Goal: Answer question/provide support

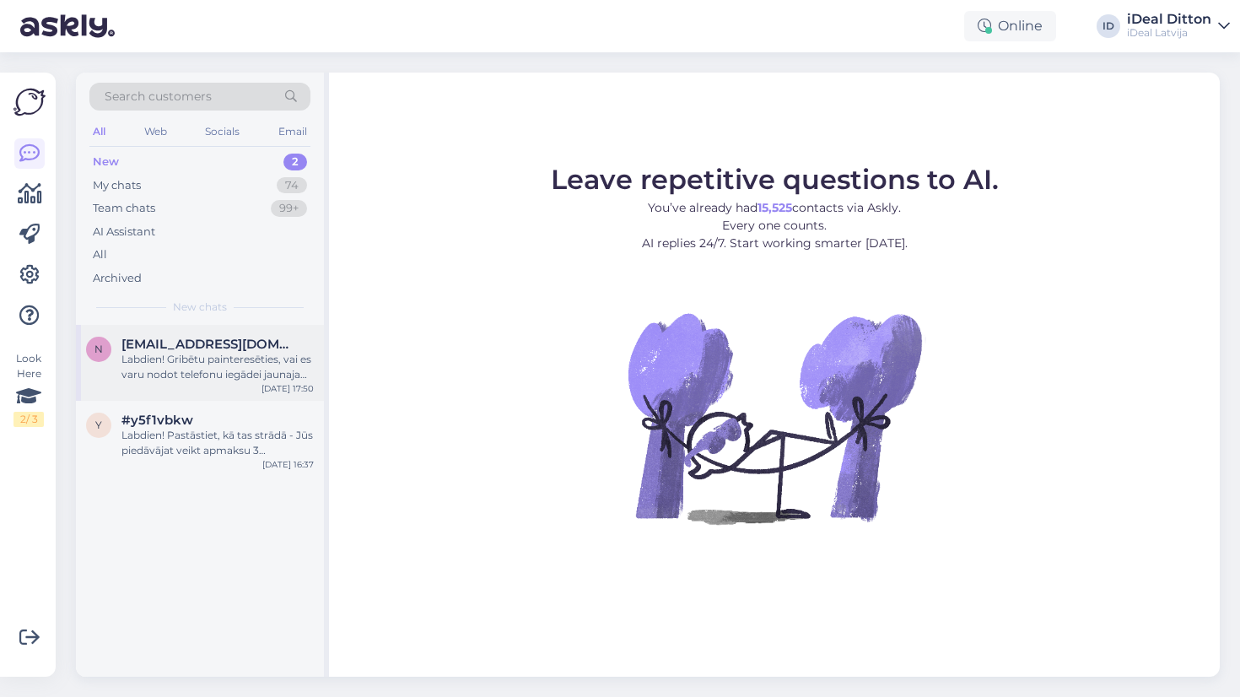
click at [195, 379] on div "Labdien! Gribētu painteresēties, vai es varu nodot telefonu iegādei jaunajam iP…" at bounding box center [218, 367] width 192 height 30
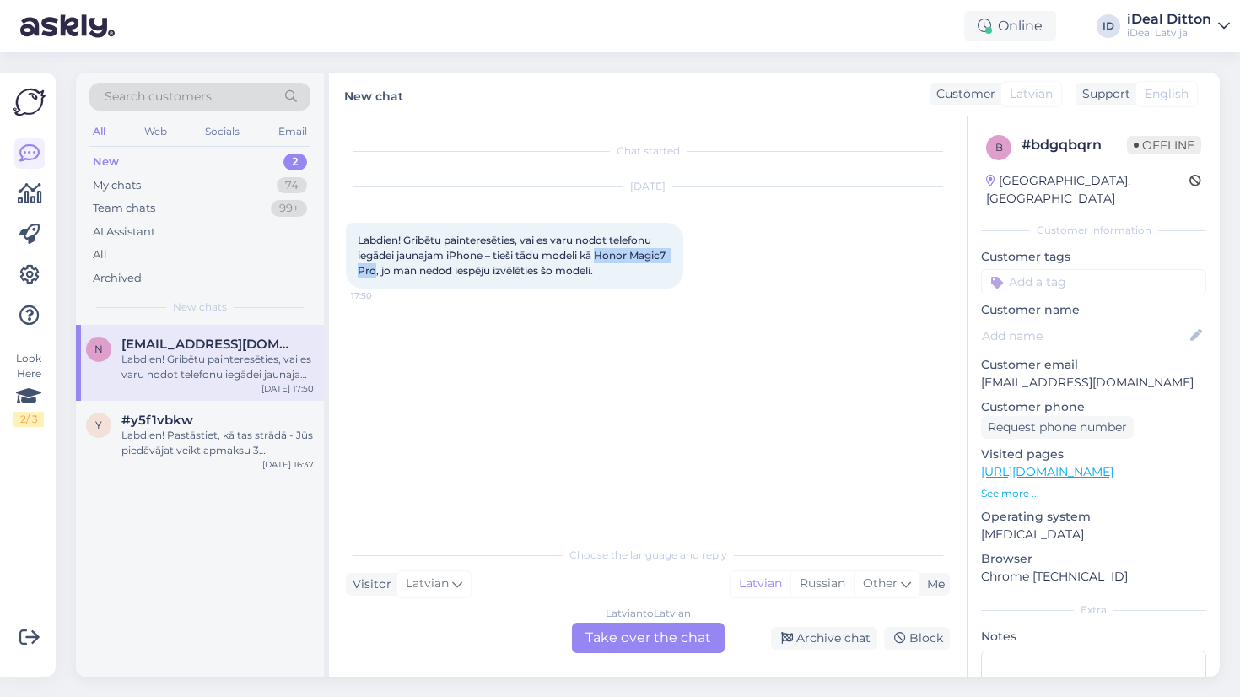
drag, startPoint x: 600, startPoint y: 249, endPoint x: 414, endPoint y: 266, distance: 186.4
copy span "Honor Magic7 Pro"
click at [652, 253] on div "Labdien! Gribētu painteresēties, vai es varu nodot telefonu iegādei jaunajam iP…" at bounding box center [515, 256] width 338 height 66
drag, startPoint x: 602, startPoint y: 252, endPoint x: 414, endPoint y: 271, distance: 188.3
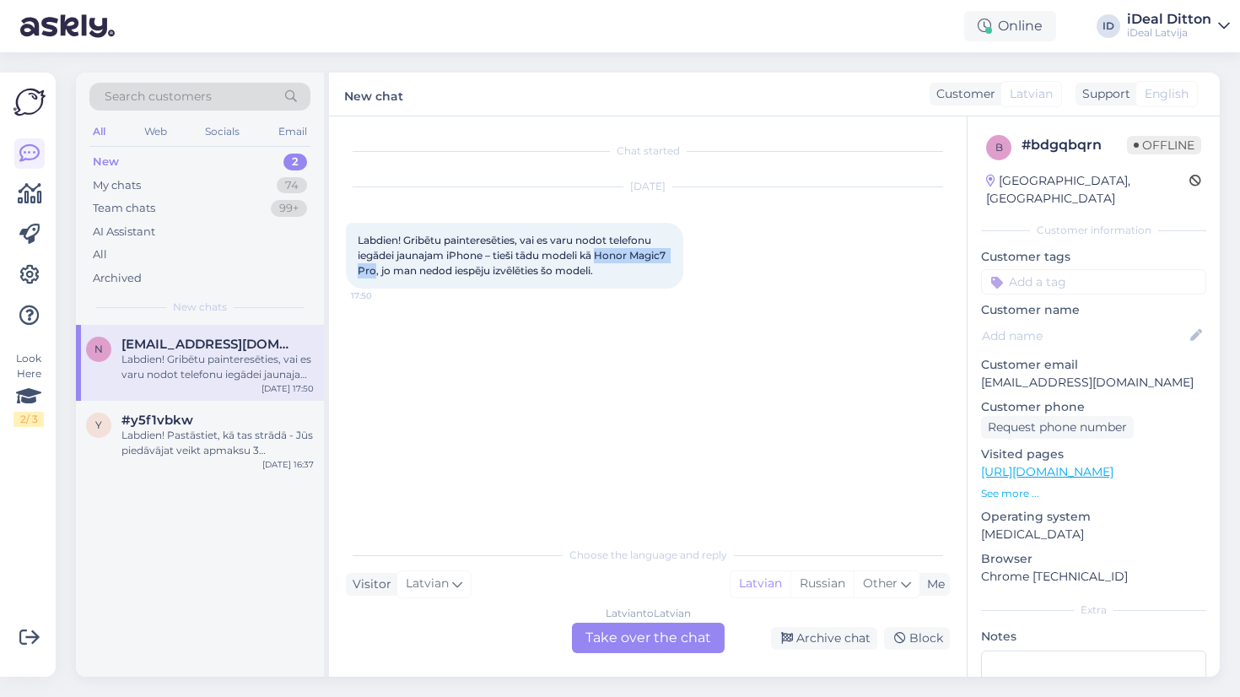
click at [414, 271] on span "Labdien! Gribētu painteresēties, vai es varu nodot telefonu iegādei jaunajam iP…" at bounding box center [513, 255] width 311 height 43
copy span "Honor Magic7 Pro"
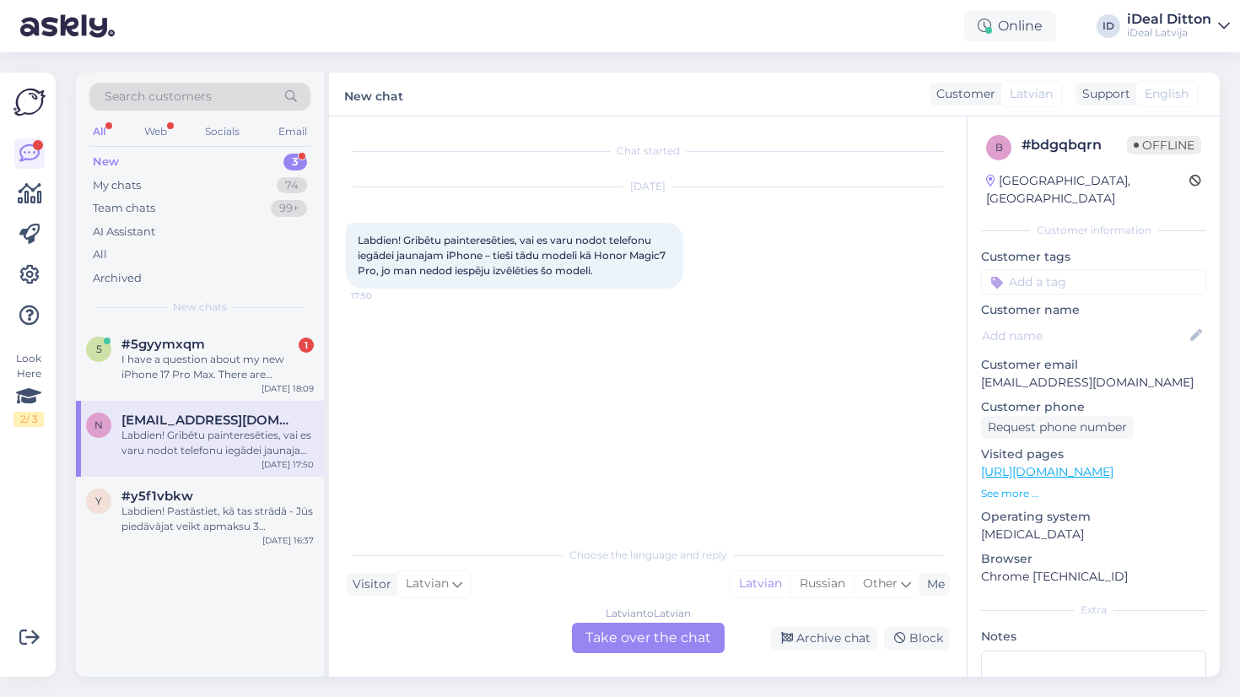
click at [609, 641] on div "Latvian to Latvian Take over the chat" at bounding box center [648, 638] width 153 height 30
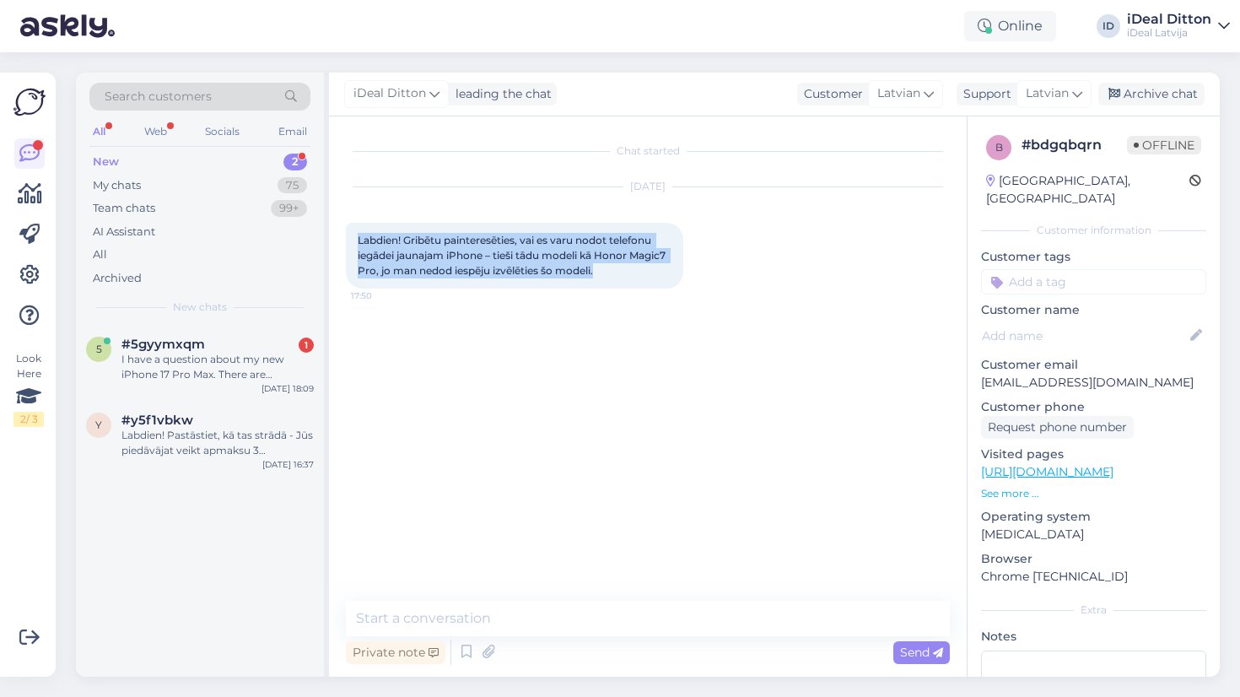
drag, startPoint x: 651, startPoint y: 268, endPoint x: 346, endPoint y: 238, distance: 306.1
click at [346, 238] on div "Labdien! Gribētu painteresēties, vai es varu nodot telefonu iegādei jaunajam iP…" at bounding box center [515, 256] width 338 height 66
copy span "Labdien! Gribētu painteresēties, vai es varu nodot telefonu iegādei jaunajam iP…"
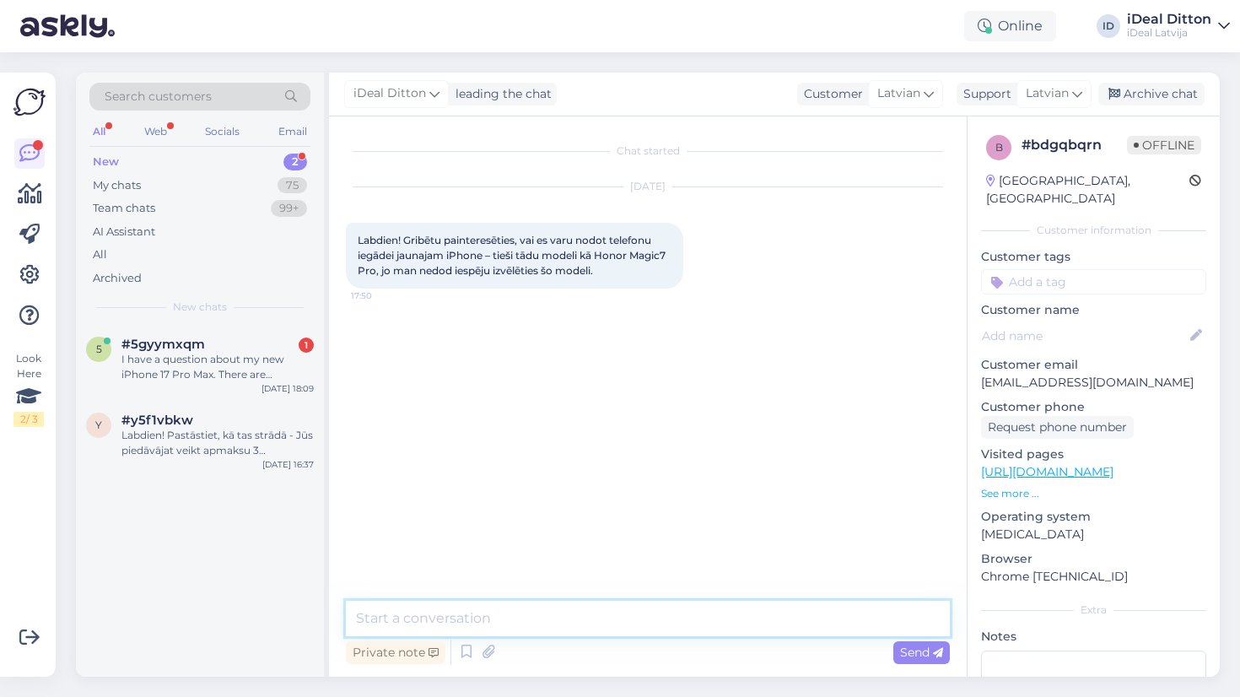
click at [433, 623] on textarea at bounding box center [648, 618] width 604 height 35
paste textarea "Labdien! Diemžēl šobrīd Jums nebūs iespējas nodot šo konkrēto modeli, jo tas na…"
type textarea "Labdien! Diemžēl šobrīd Jums nebūs iespējas nodot šo konkrēto modeli, jo tas na…"
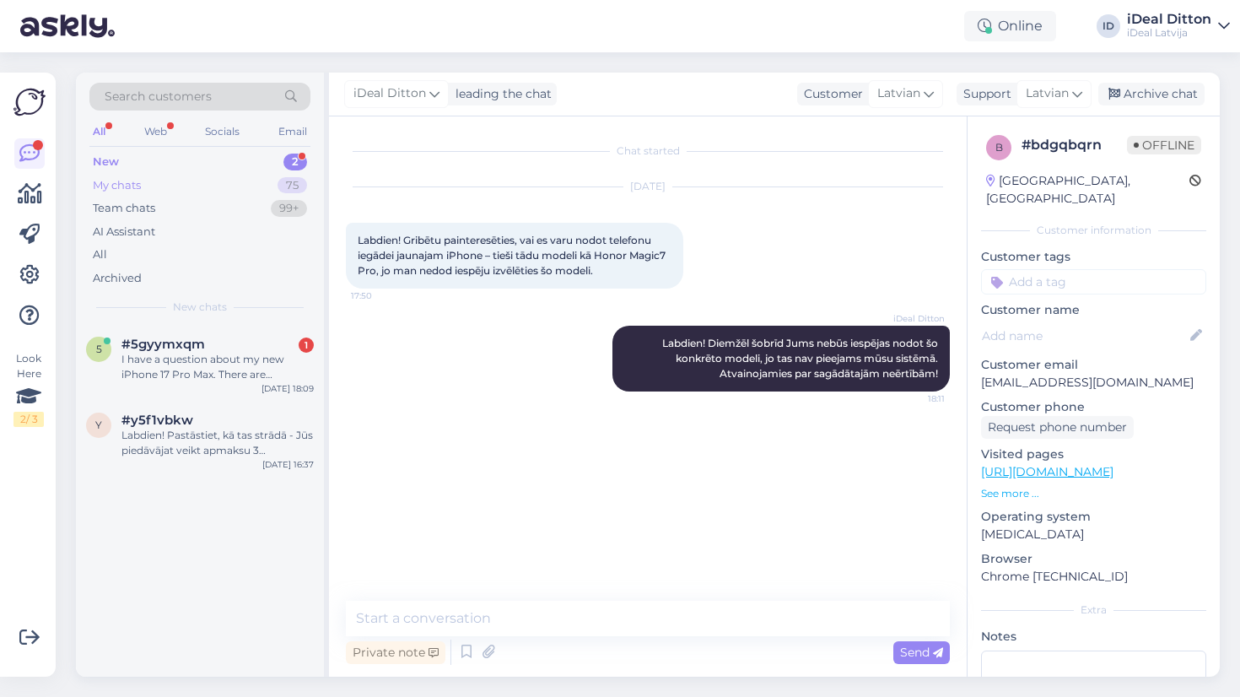
click at [116, 183] on div "My chats" at bounding box center [117, 185] width 48 height 17
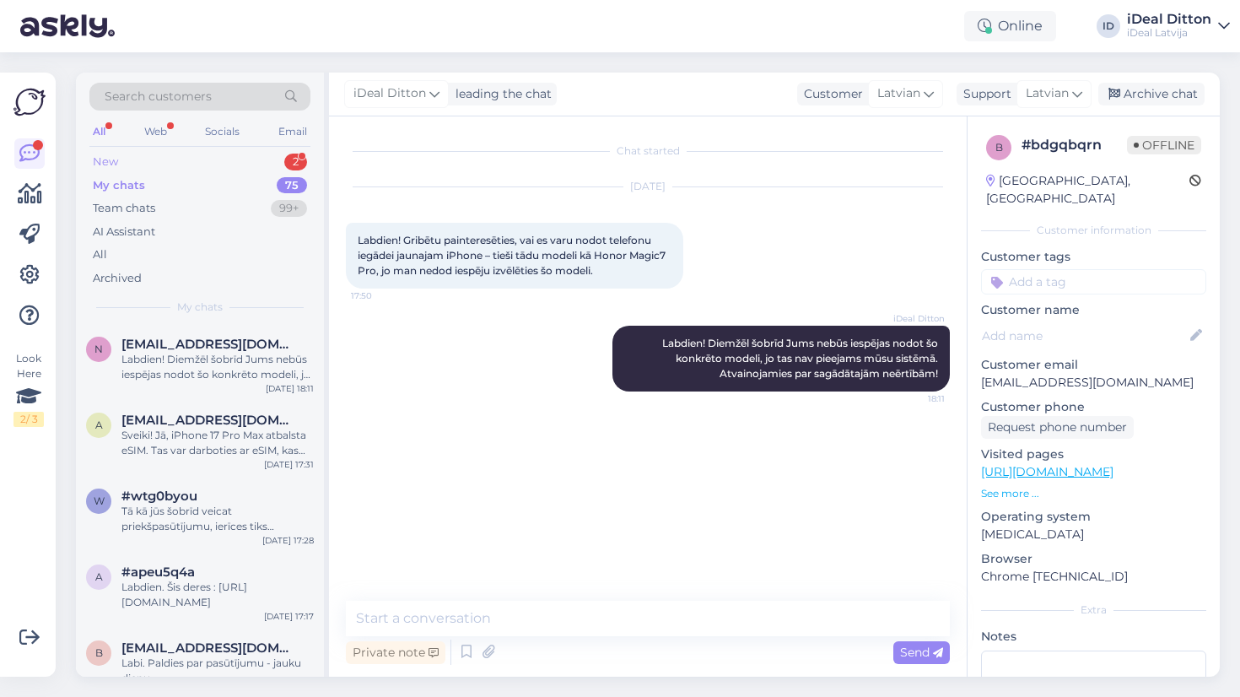
click at [107, 161] on div "New" at bounding box center [105, 162] width 25 height 17
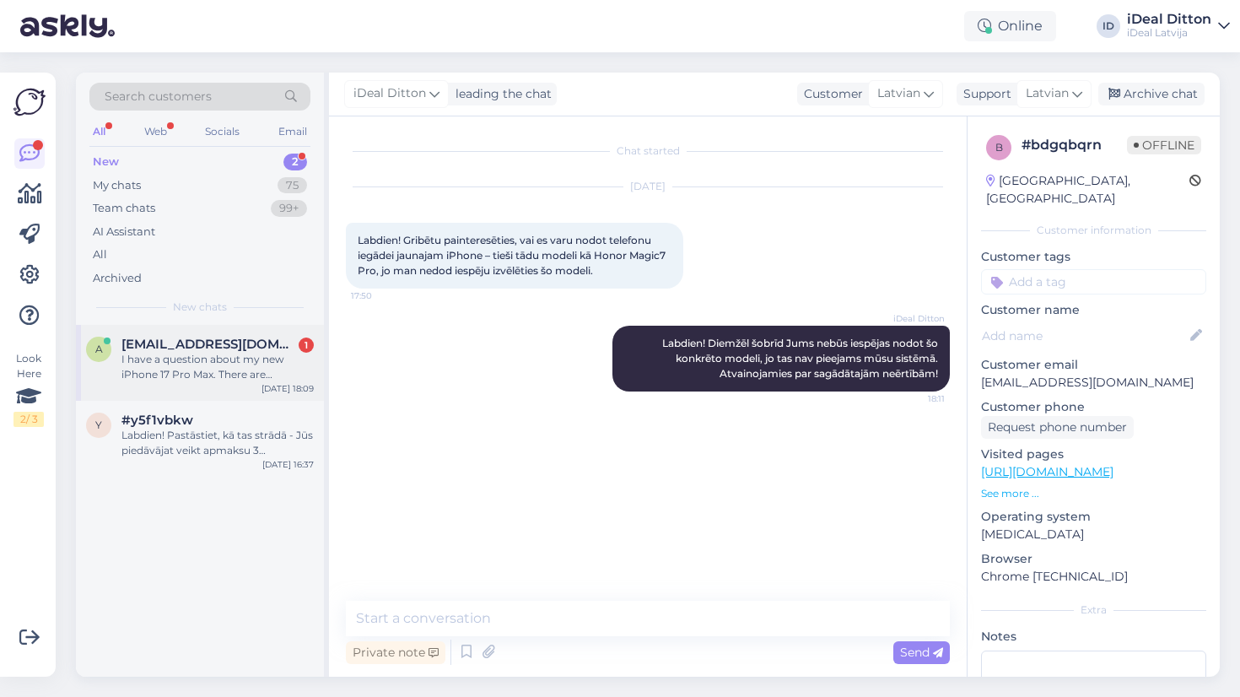
click at [153, 345] on span "[EMAIL_ADDRESS][DOMAIN_NAME]" at bounding box center [210, 344] width 176 height 15
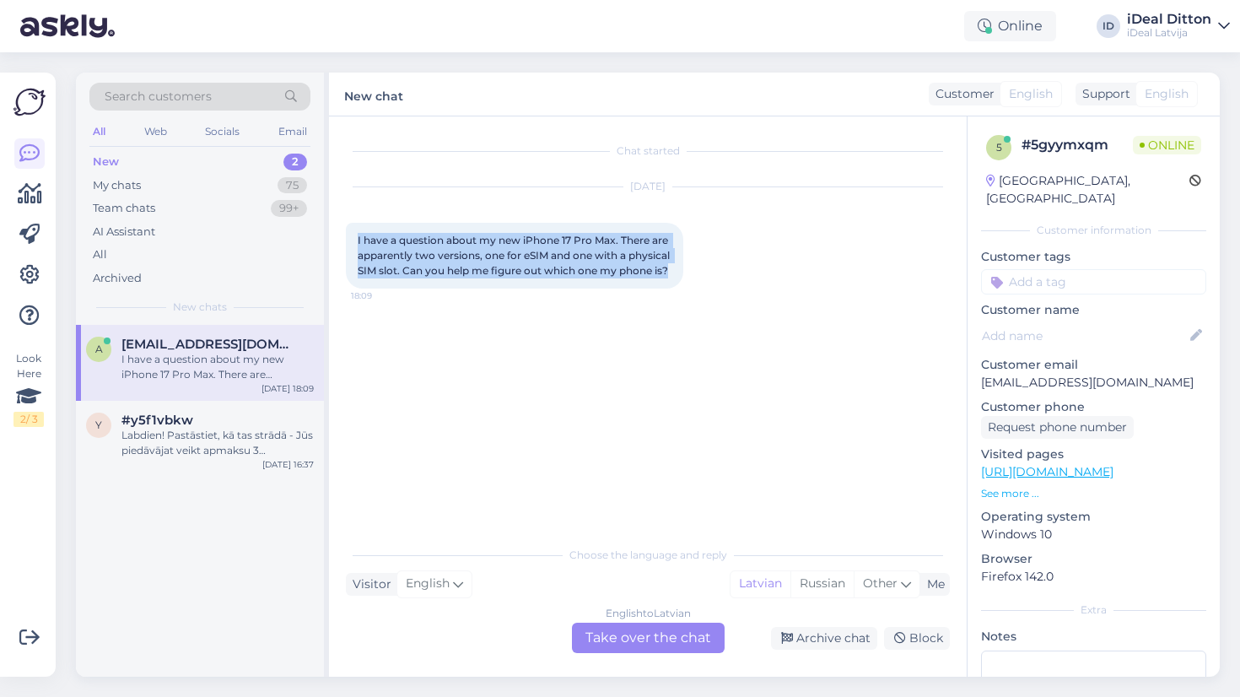
drag, startPoint x: 413, startPoint y: 284, endPoint x: 346, endPoint y: 236, distance: 82.2
click at [346, 236] on div "I have a question about my new iPhone 17 Pro Max. There are apparently two vers…" at bounding box center [515, 256] width 338 height 66
copy span "I have a question about my new iPhone 17 Pro Max. There are apparently two vers…"
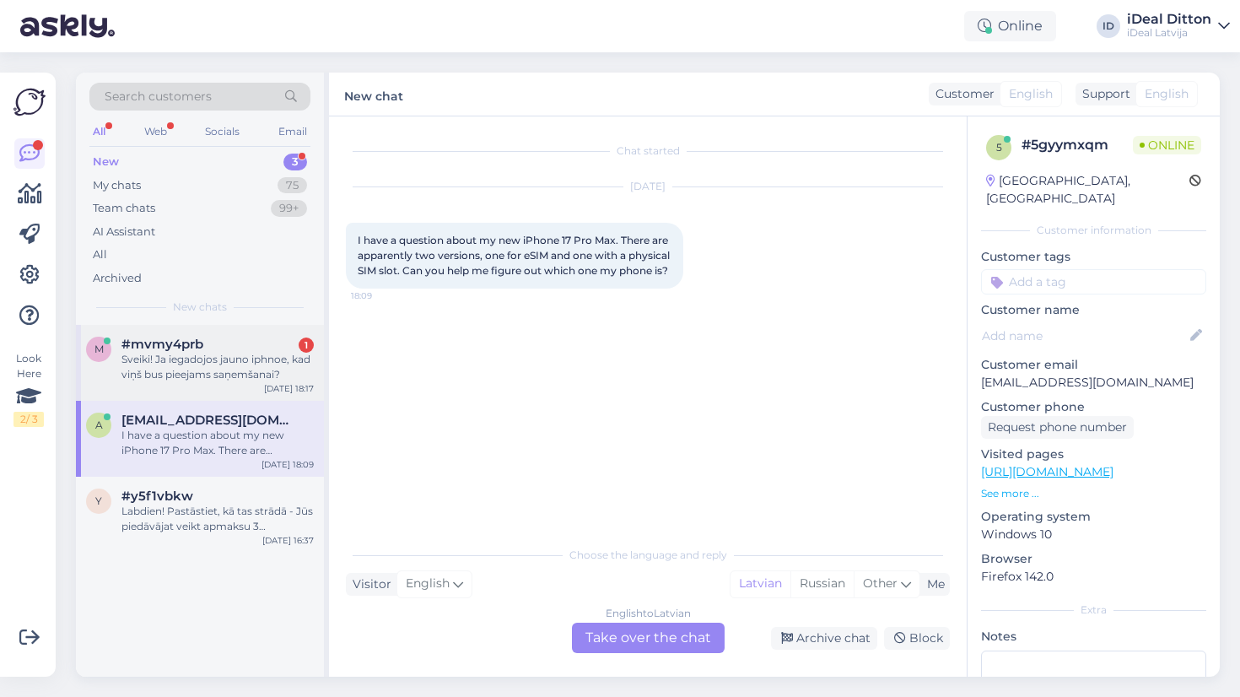
click at [202, 383] on div "m #mvmy4prb 1 Sveiki! Ja iegadojos jauno iphnoe, kad viņš bus pieejams saņemšan…" at bounding box center [200, 363] width 248 height 76
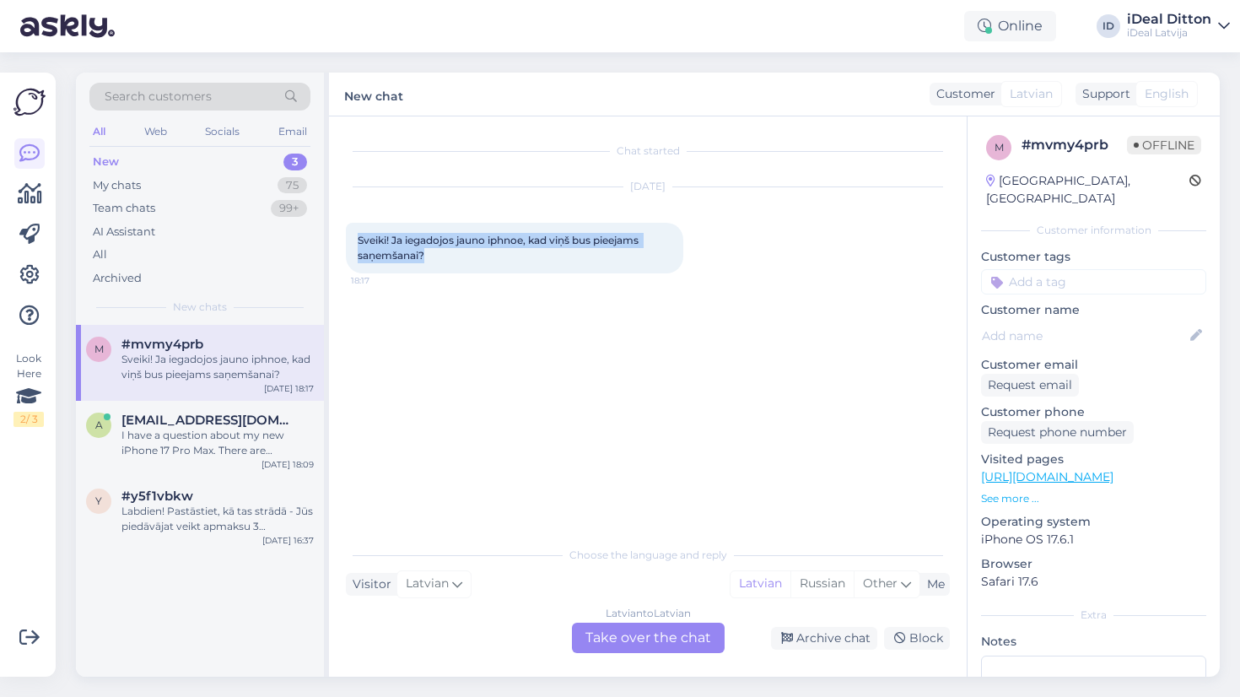
drag, startPoint x: 433, startPoint y: 259, endPoint x: 354, endPoint y: 234, distance: 83.3
click at [354, 234] on div "Sveiki! Ja iegadojos jauno iphnoe, kad viņš bus pieejams saņemšanai? 18:17" at bounding box center [515, 248] width 338 height 51
copy span "Sveiki! Ja iegadojos jauno iphnoe, kad viņš bus pieejams saņemšanai?"
click at [619, 641] on div "Latvian to Latvian Take over the chat" at bounding box center [648, 638] width 153 height 30
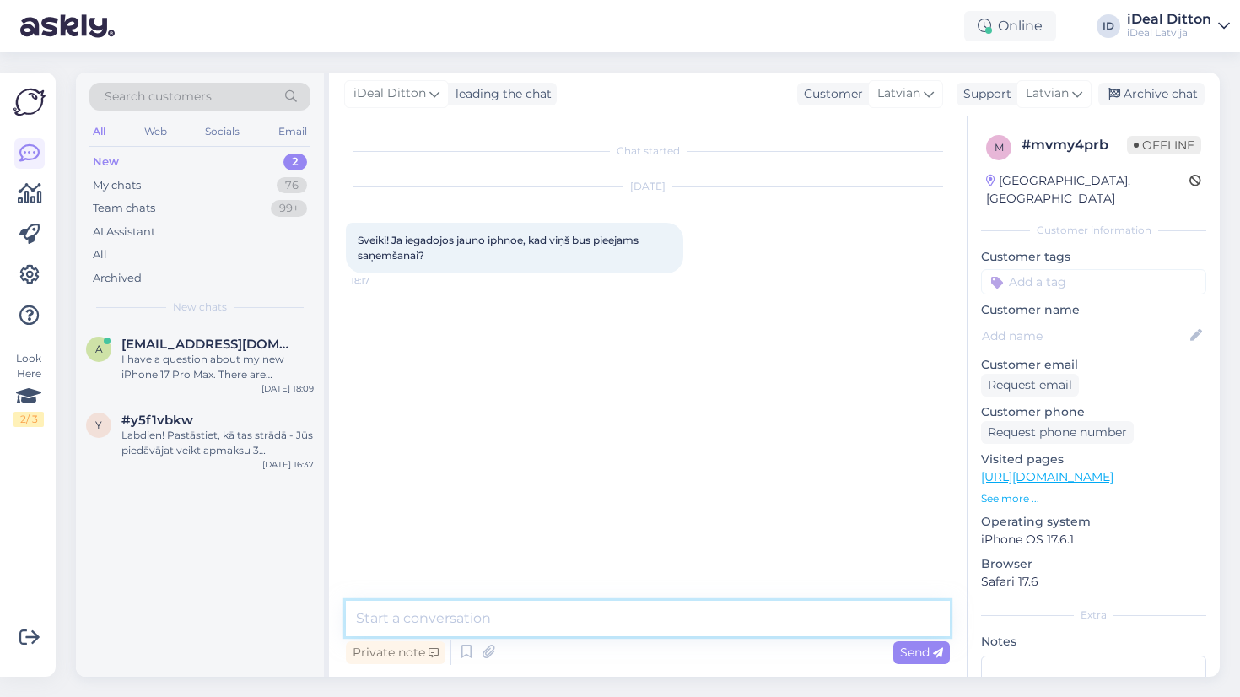
click at [513, 617] on textarea at bounding box center [648, 618] width 604 height 35
paste textarea "Sveiki! Pašlaik ir iespējams veikt priekšpasūtījumu. Jaunais iPhone tiks pieeja…"
type textarea "Sveiki! Pašlaik ir iespējams veikt priekšpasūtījumu. Jaunais iPhone tiks pieeja…"
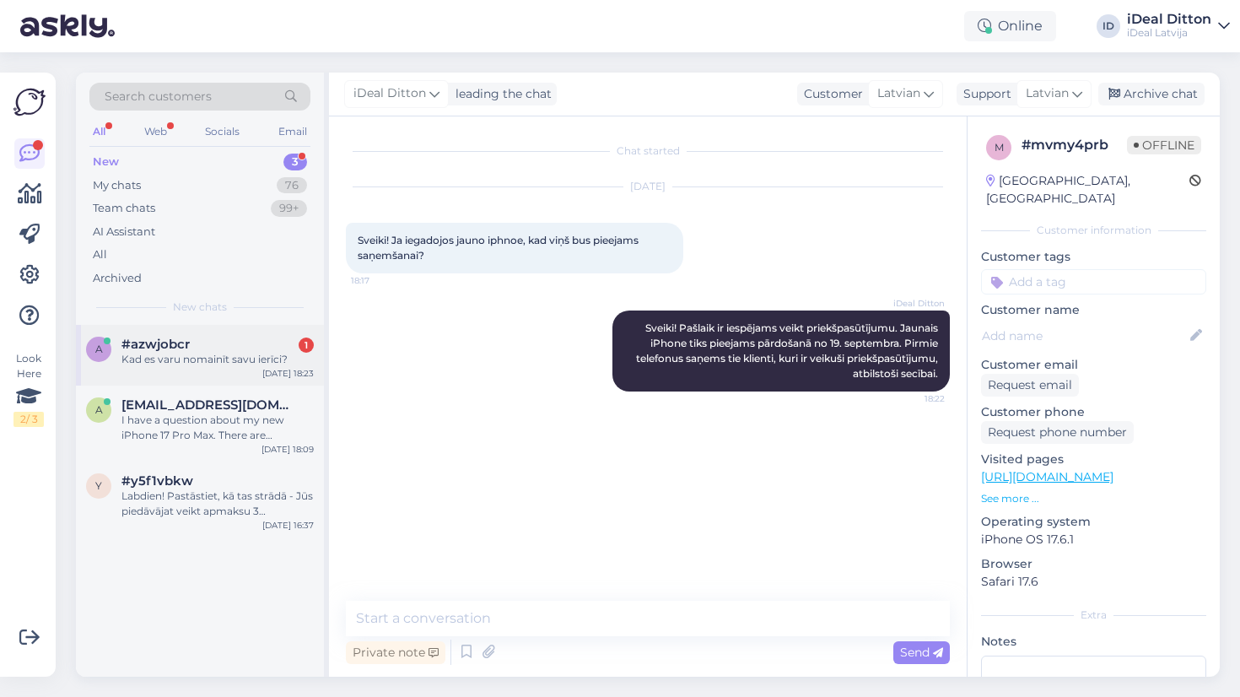
click at [170, 363] on div "Kad es varu nomainīt savu ierīci?" at bounding box center [218, 359] width 192 height 15
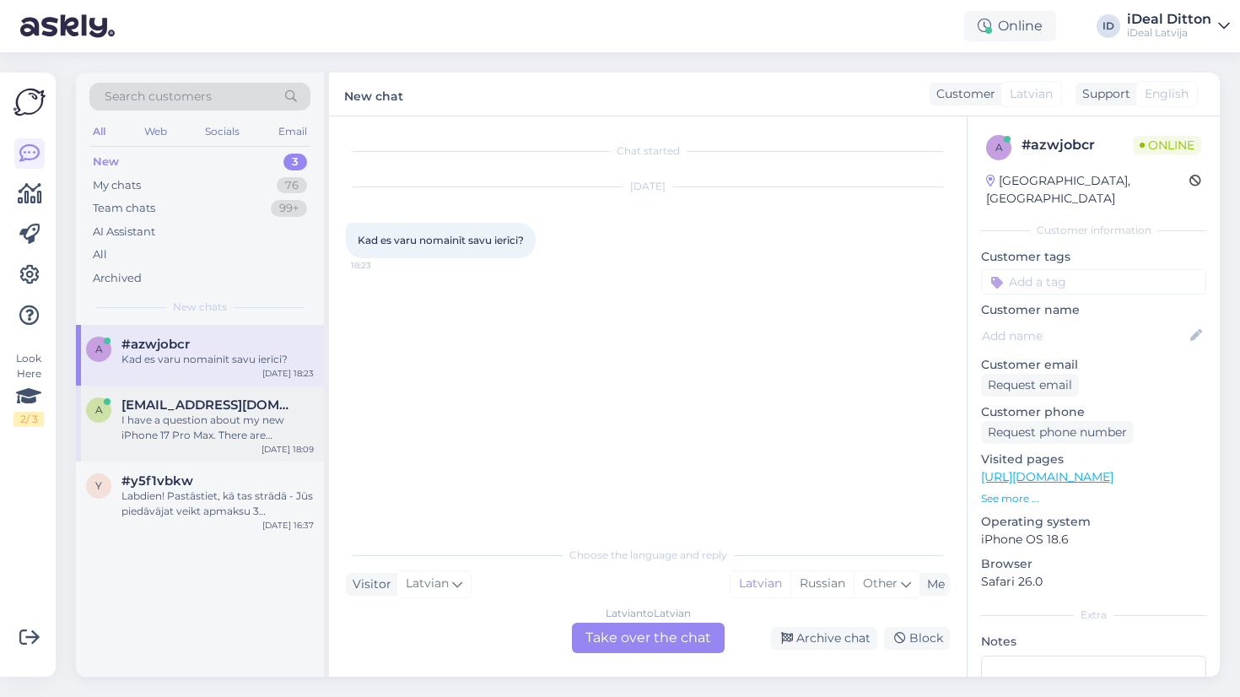
click at [156, 422] on div "I have a question about my new iPhone 17 Pro Max. There are apparently two vers…" at bounding box center [218, 428] width 192 height 30
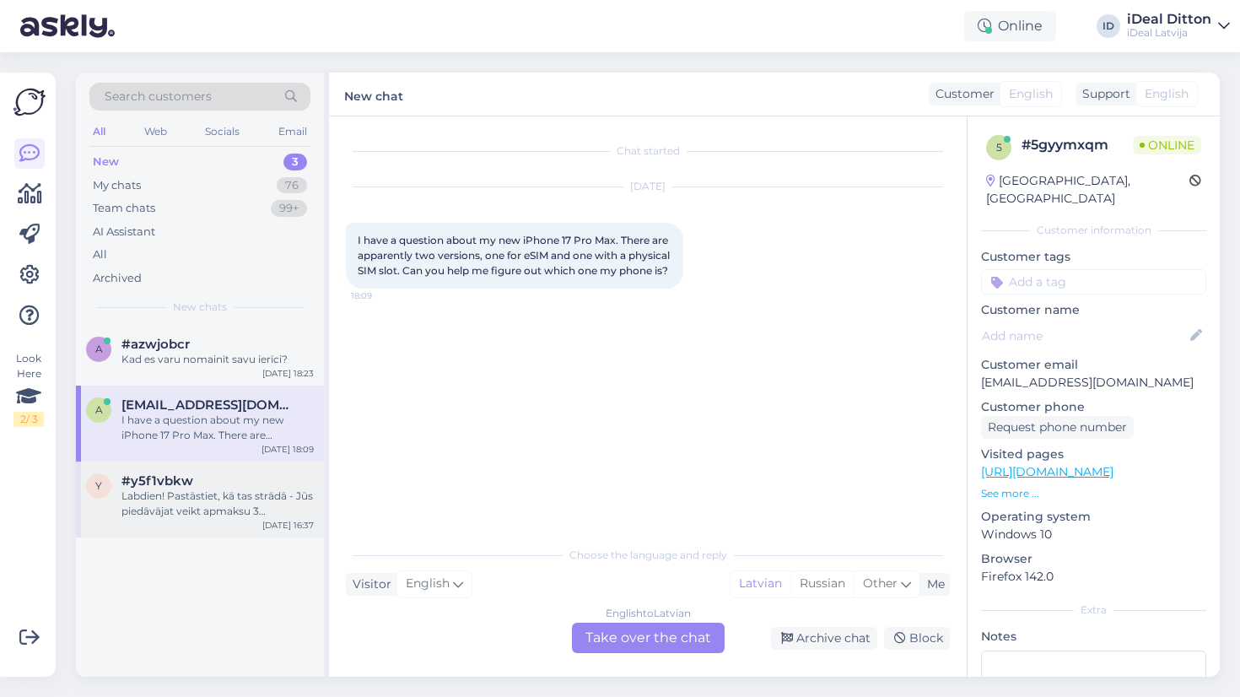
click at [151, 489] on div "Labdien! Pastāstiet, kā tas strādā - Jūs piedāvājat veikt apmaksu 3 maksājumos …" at bounding box center [218, 504] width 192 height 30
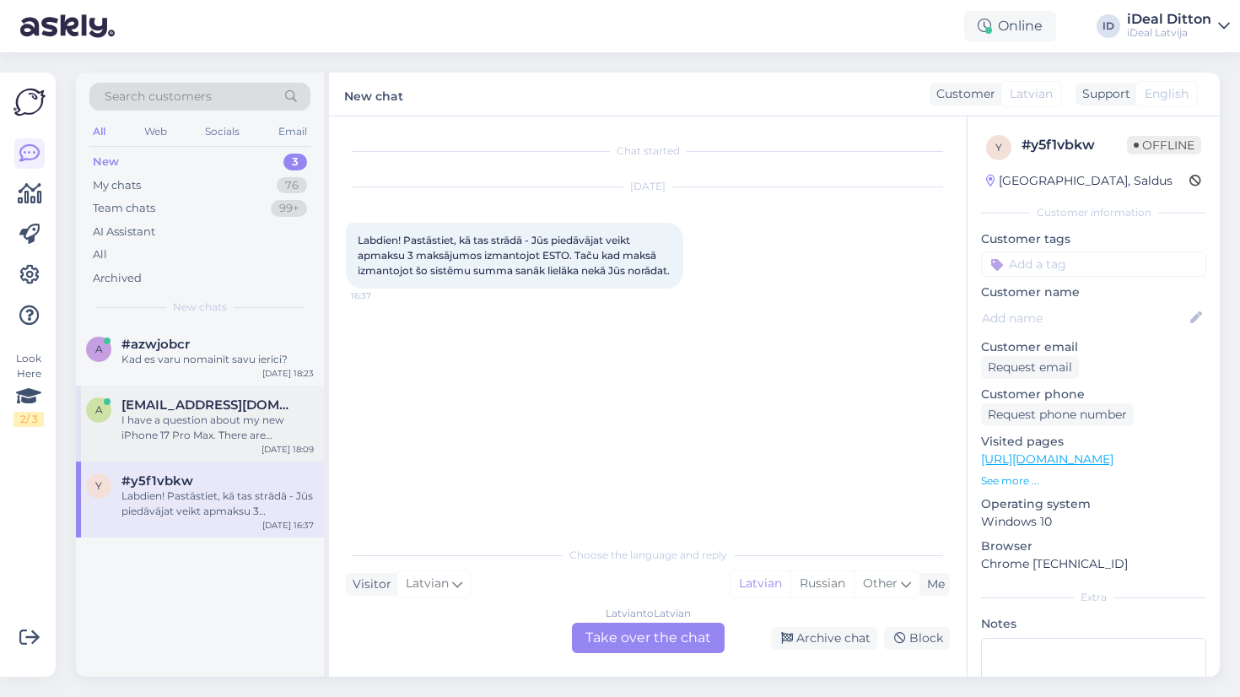
click at [136, 418] on div "I have a question about my new iPhone 17 Pro Max. There are apparently two vers…" at bounding box center [218, 428] width 192 height 30
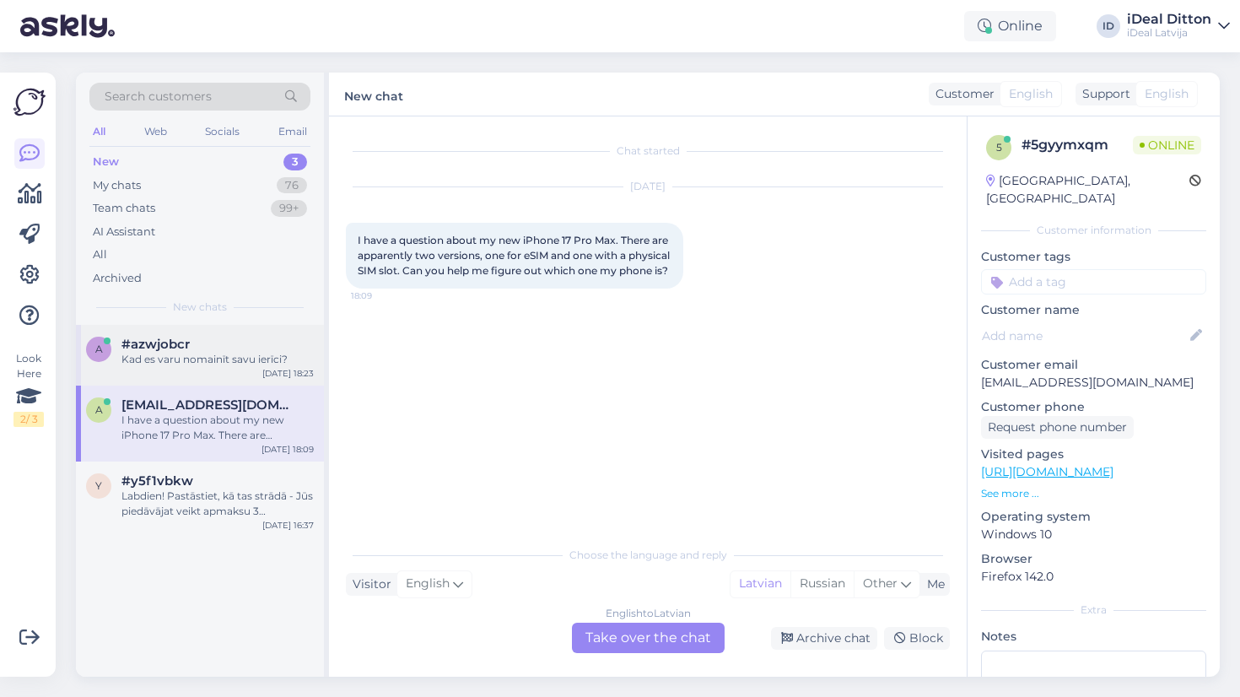
click at [149, 345] on span "#azwjobcr" at bounding box center [156, 344] width 68 height 15
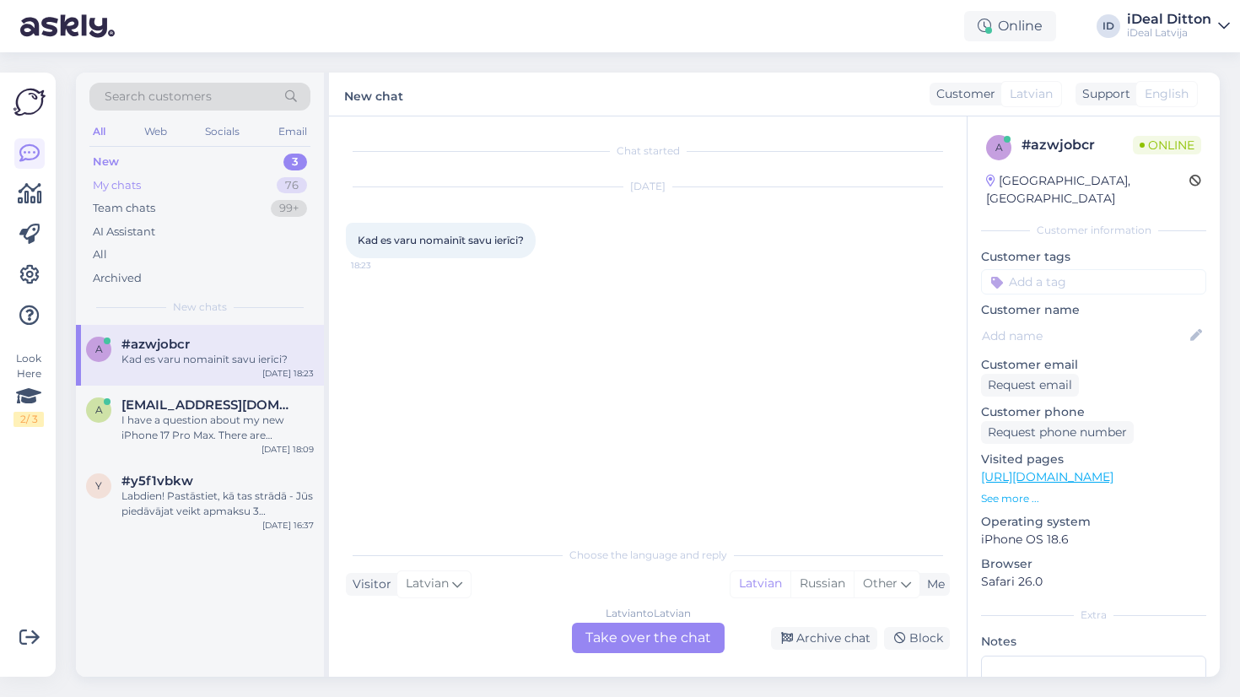
click at [140, 183] on div "My chats" at bounding box center [117, 185] width 48 height 17
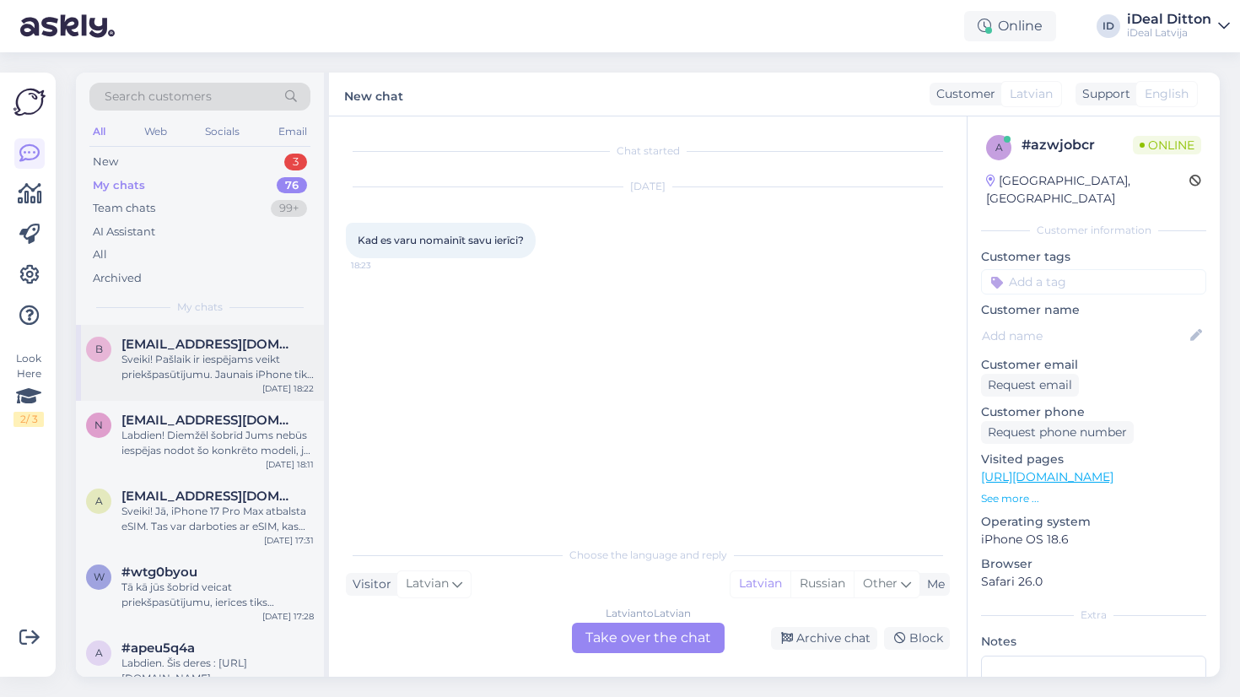
click at [192, 343] on span "[EMAIL_ADDRESS][DOMAIN_NAME]" at bounding box center [210, 344] width 176 height 15
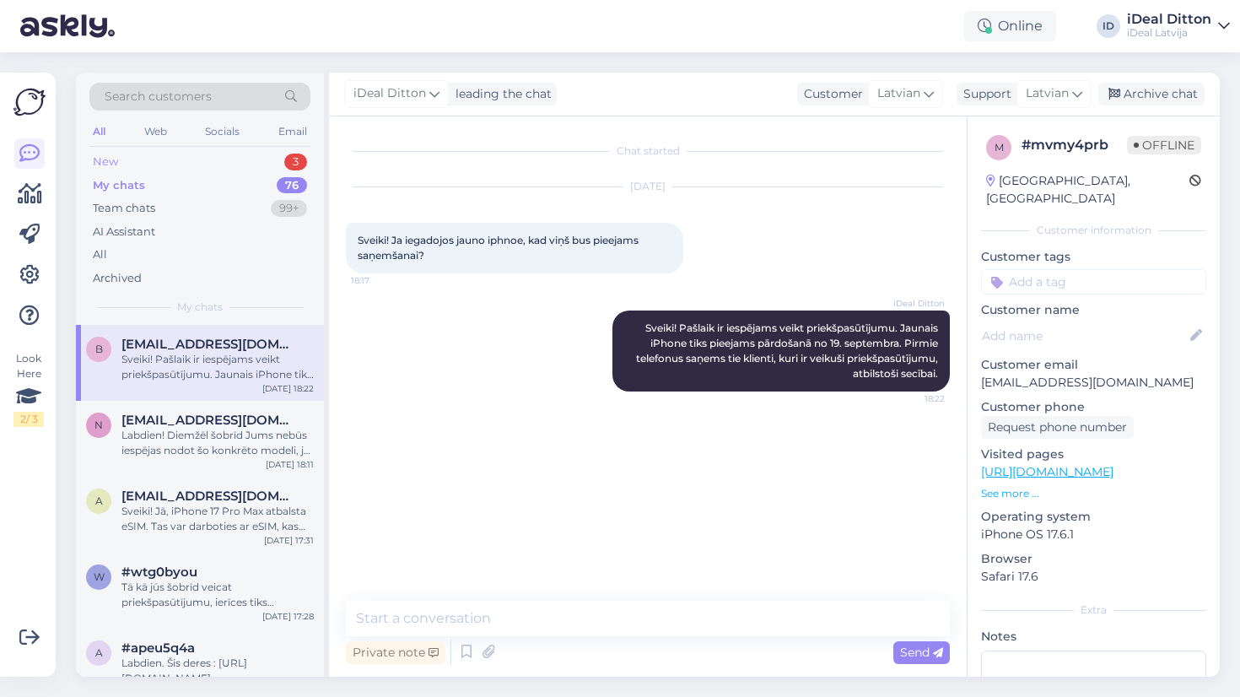
click at [112, 163] on div "New" at bounding box center [105, 162] width 25 height 17
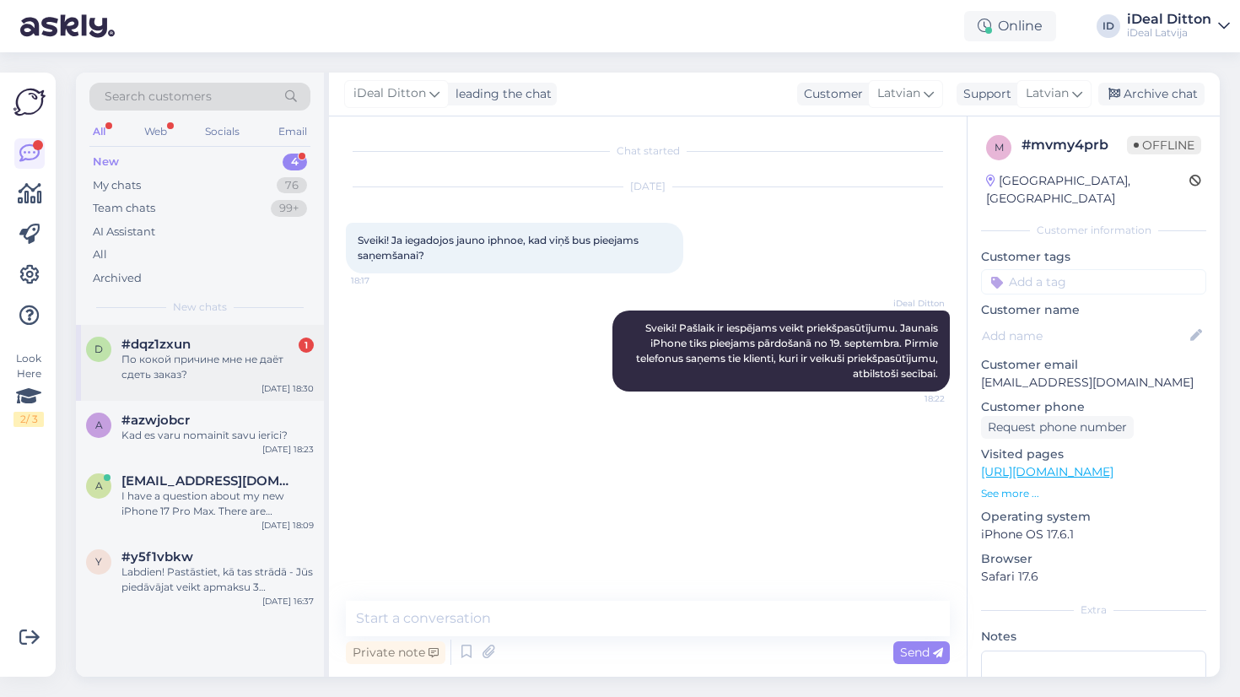
click at [240, 372] on div "По кокой причине мне не даёт сдеть заказ?" at bounding box center [218, 367] width 192 height 30
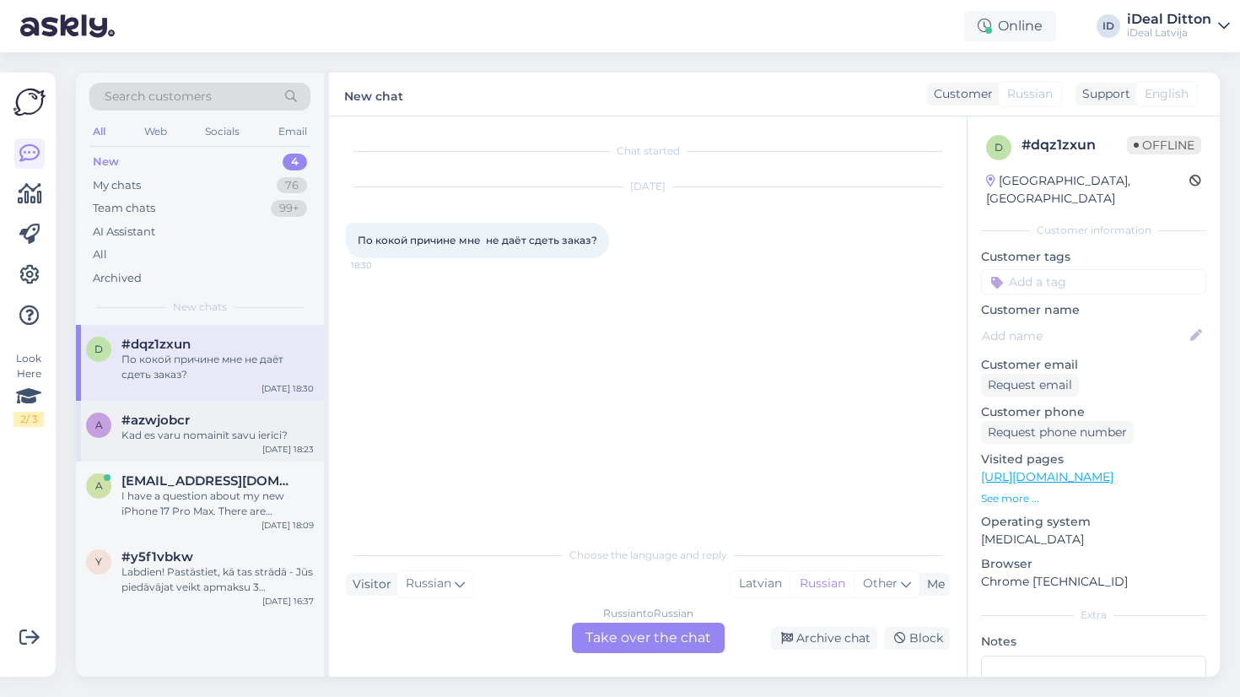
click at [200, 433] on div "Kad es varu nomainīt savu ierīci?" at bounding box center [218, 435] width 192 height 15
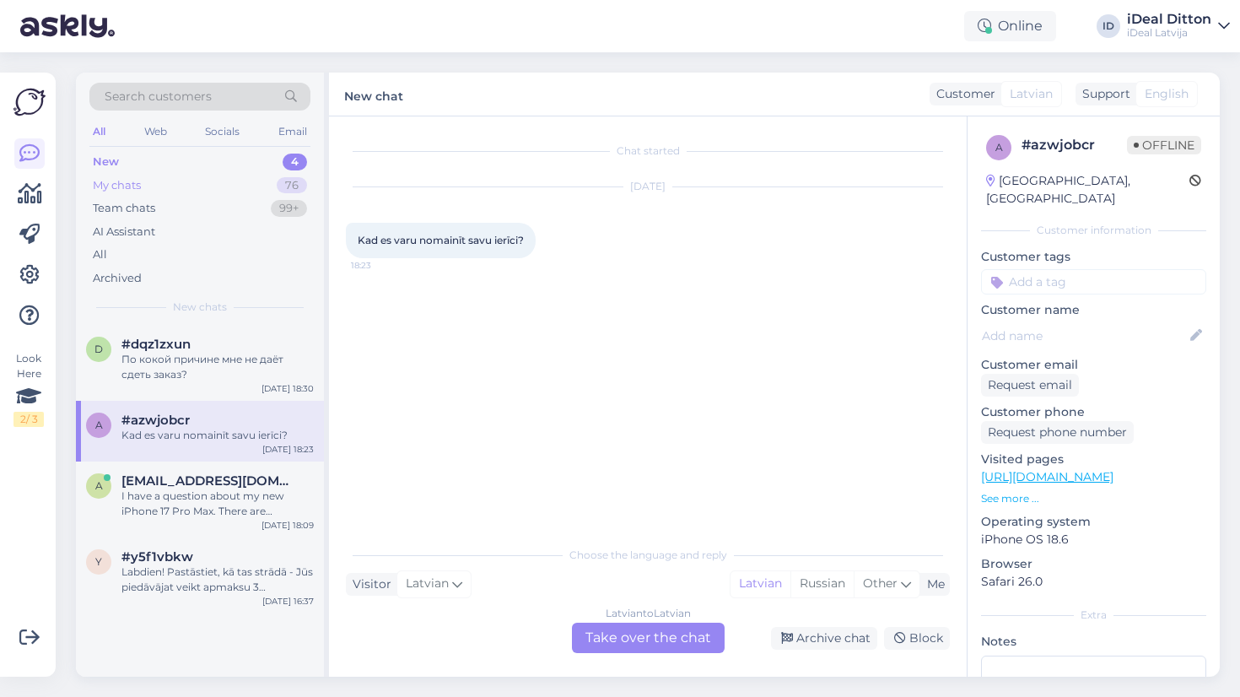
click at [154, 188] on div "My chats 76" at bounding box center [199, 186] width 221 height 24
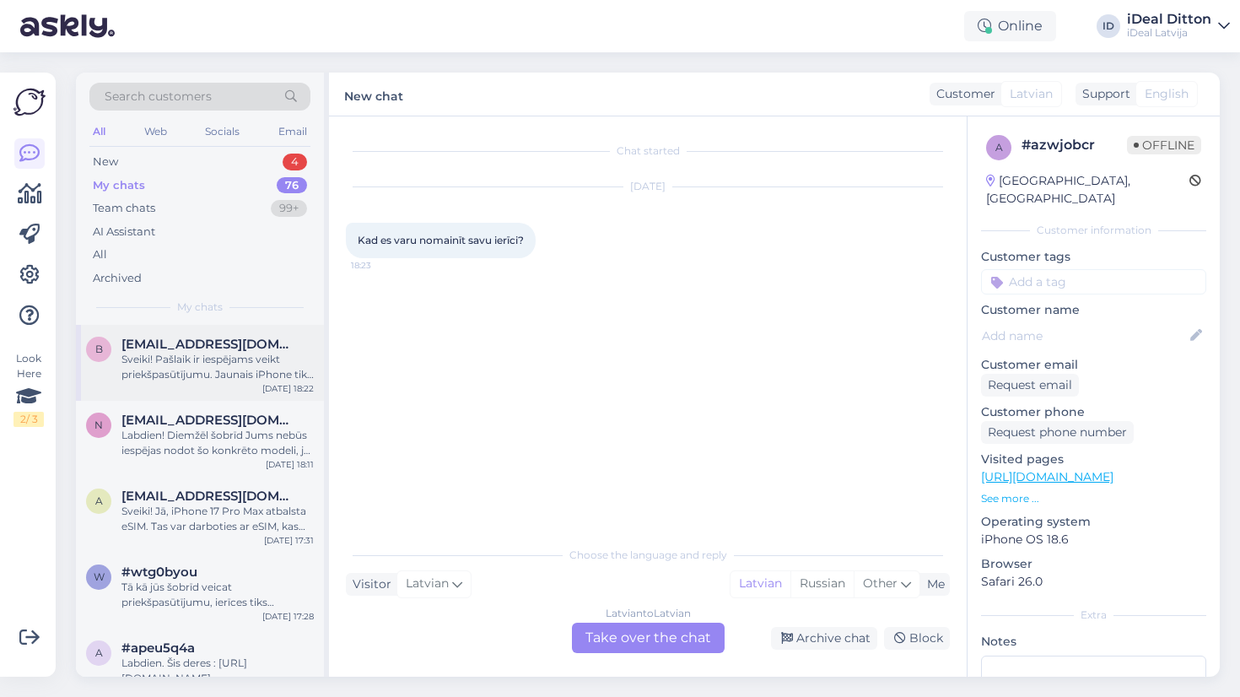
click at [184, 375] on div "Sveiki! Pašlaik ir iespējams veikt priekšpasūtījumu. Jaunais iPhone tiks pieeja…" at bounding box center [218, 367] width 192 height 30
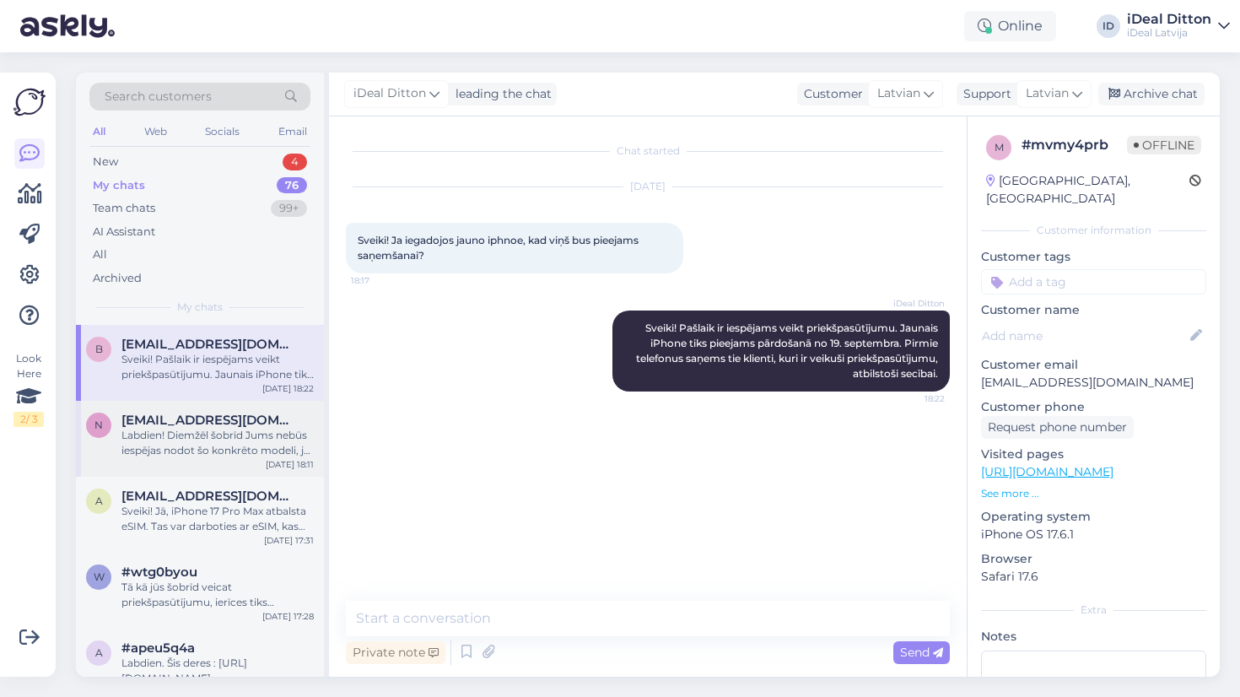
click at [182, 453] on div "Labdien! Diemžēl šobrīd Jums nebūs iespējas nodot šo konkrēto modeli, jo tas na…" at bounding box center [218, 443] width 192 height 30
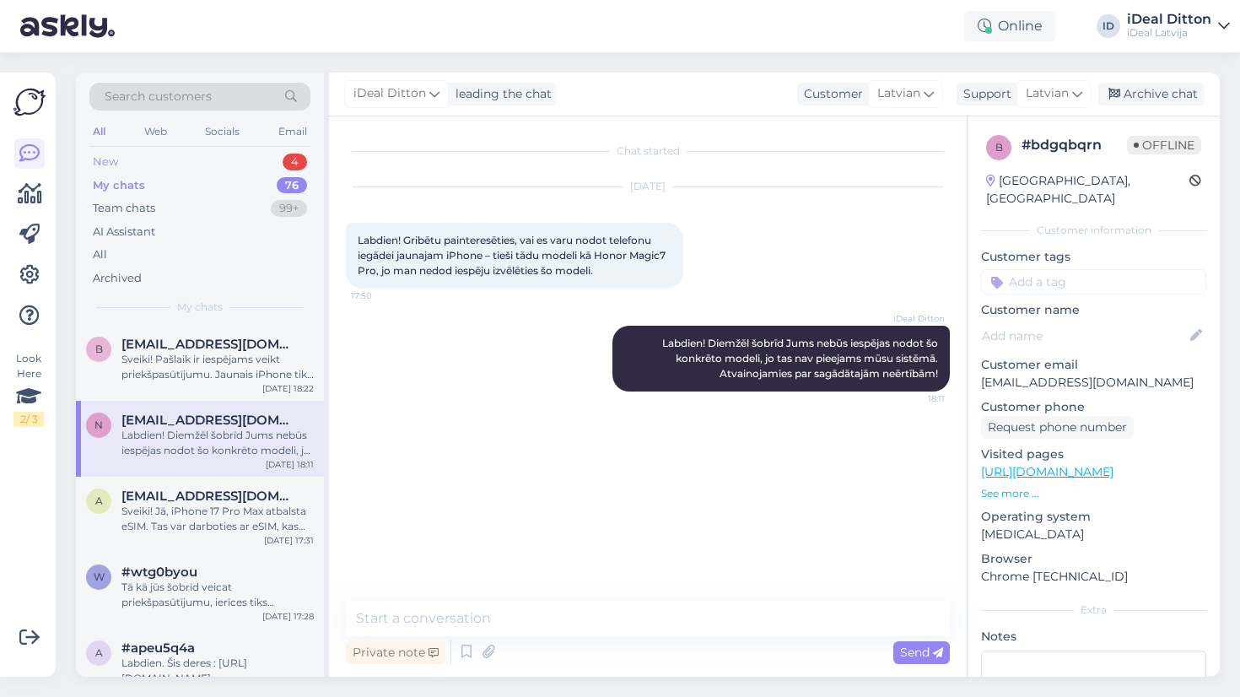
click at [126, 163] on div "New 4" at bounding box center [199, 162] width 221 height 24
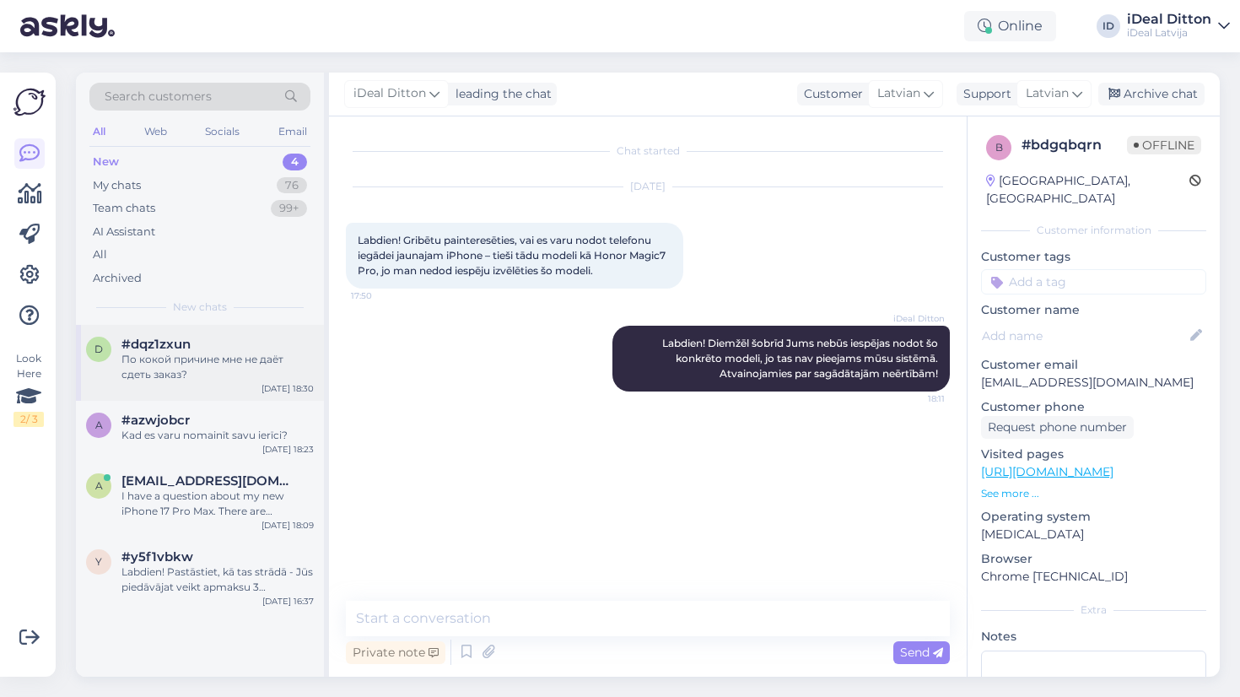
click at [201, 346] on div "#dqz1zxun" at bounding box center [218, 344] width 192 height 15
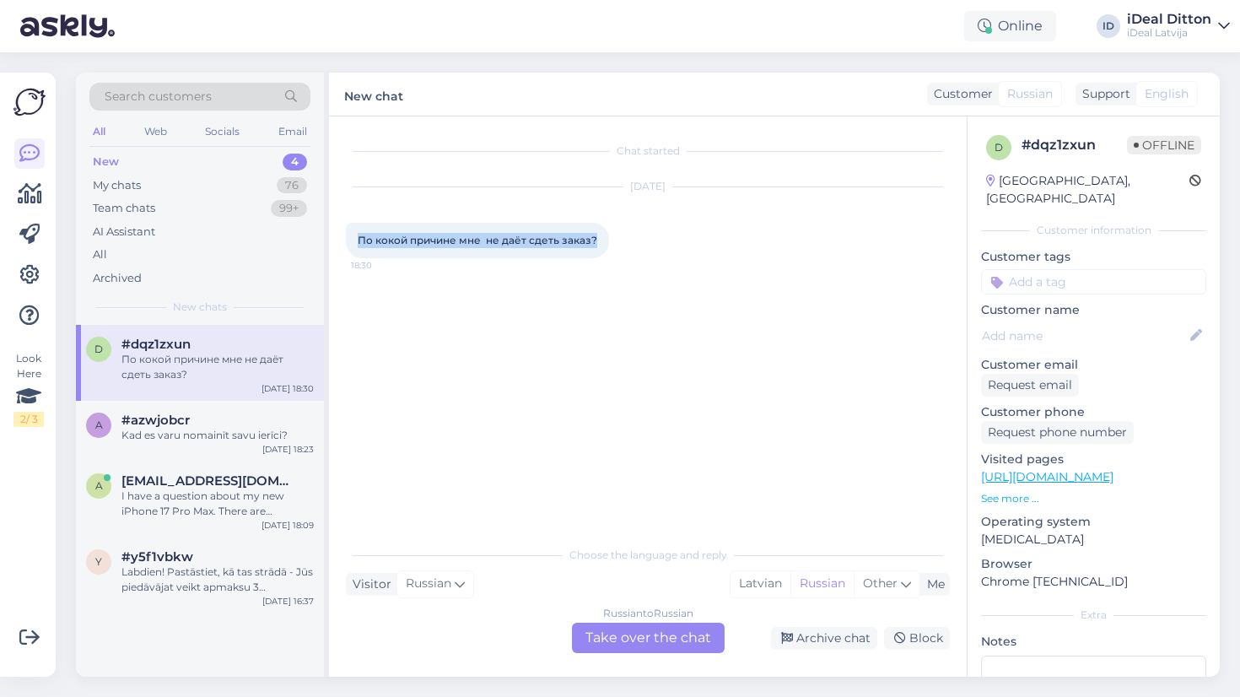
drag, startPoint x: 598, startPoint y: 241, endPoint x: 358, endPoint y: 240, distance: 240.5
click at [358, 240] on div "По кокой причине мне не даёт сдеть заказ? 18:30" at bounding box center [477, 240] width 263 height 35
copy span "По кокой причине мне не даёт сдеть заказ?"
click at [614, 639] on div "Russian to Russian Take over the chat" at bounding box center [648, 638] width 153 height 30
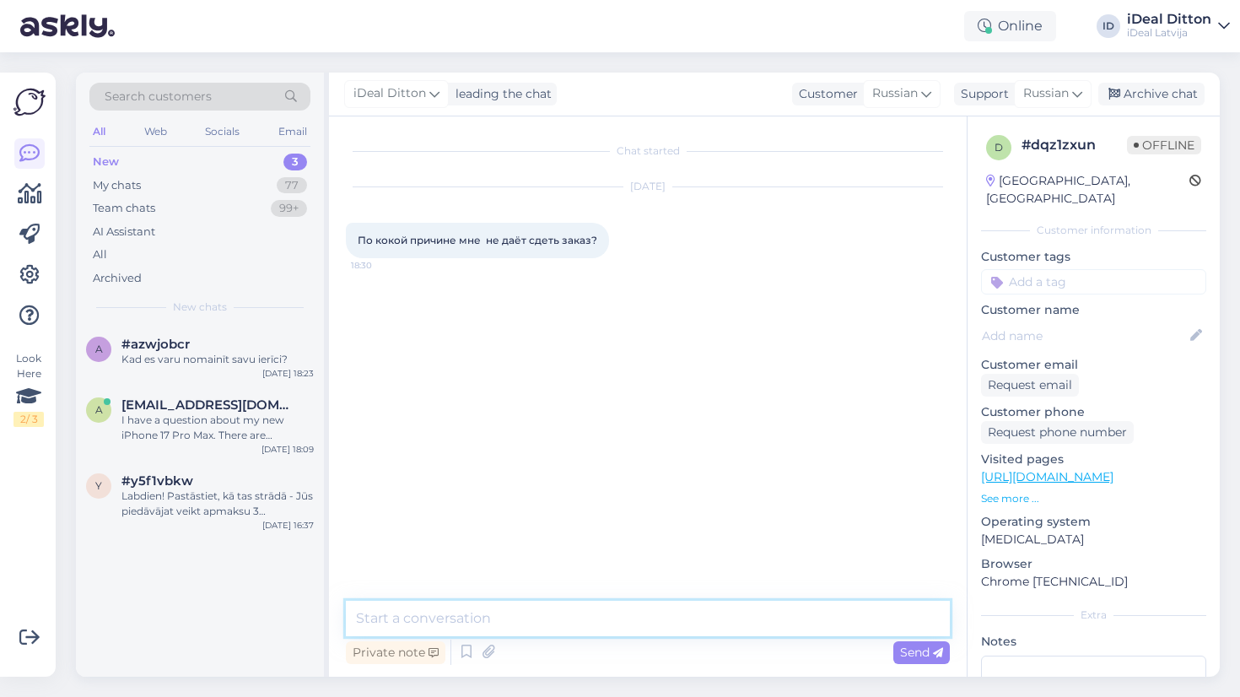
click at [527, 613] on textarea at bounding box center [648, 618] width 604 height 35
paste textarea "Loremi! Do sitametcons a elitseddo eiusmodte inc utlaboreet dolore magnaa. Enim…"
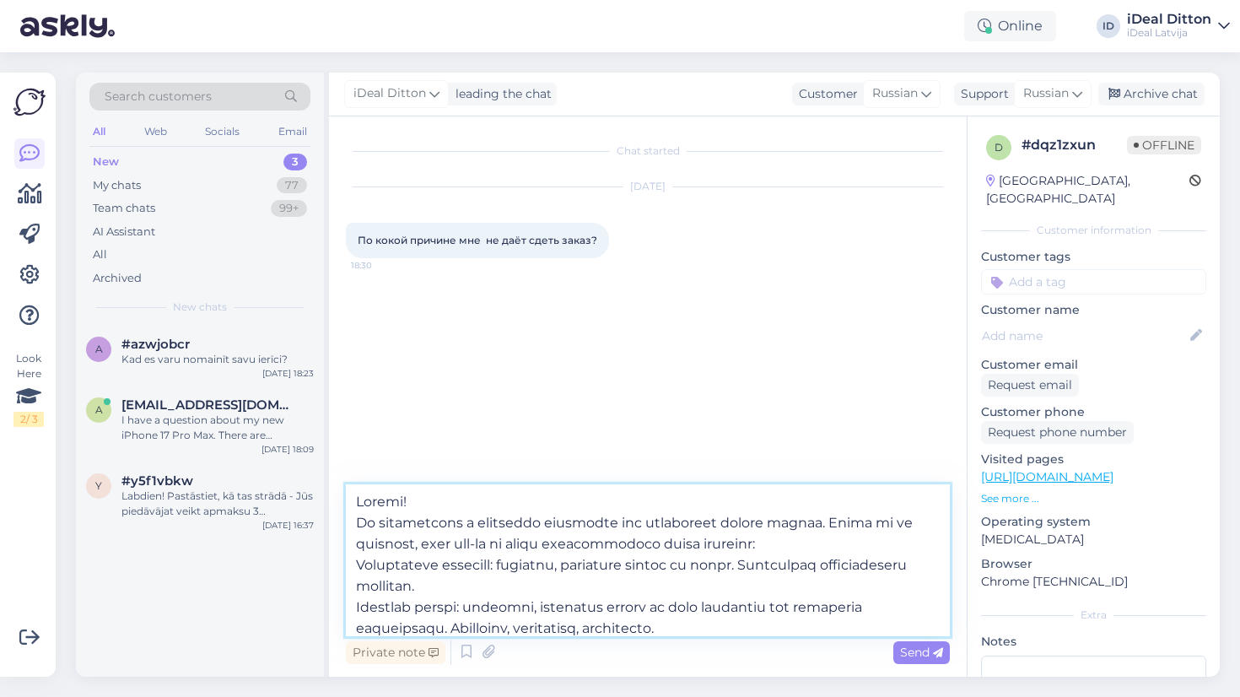
click at [358, 521] on textarea at bounding box center [648, 560] width 604 height 152
drag, startPoint x: 380, startPoint y: 522, endPoint x: 339, endPoint y: 489, distance: 52.2
click at [339, 489] on div "Chat started [DATE] По кокой причине мне не даёт сдеть заказ? 18:30 Private not…" at bounding box center [648, 396] width 638 height 560
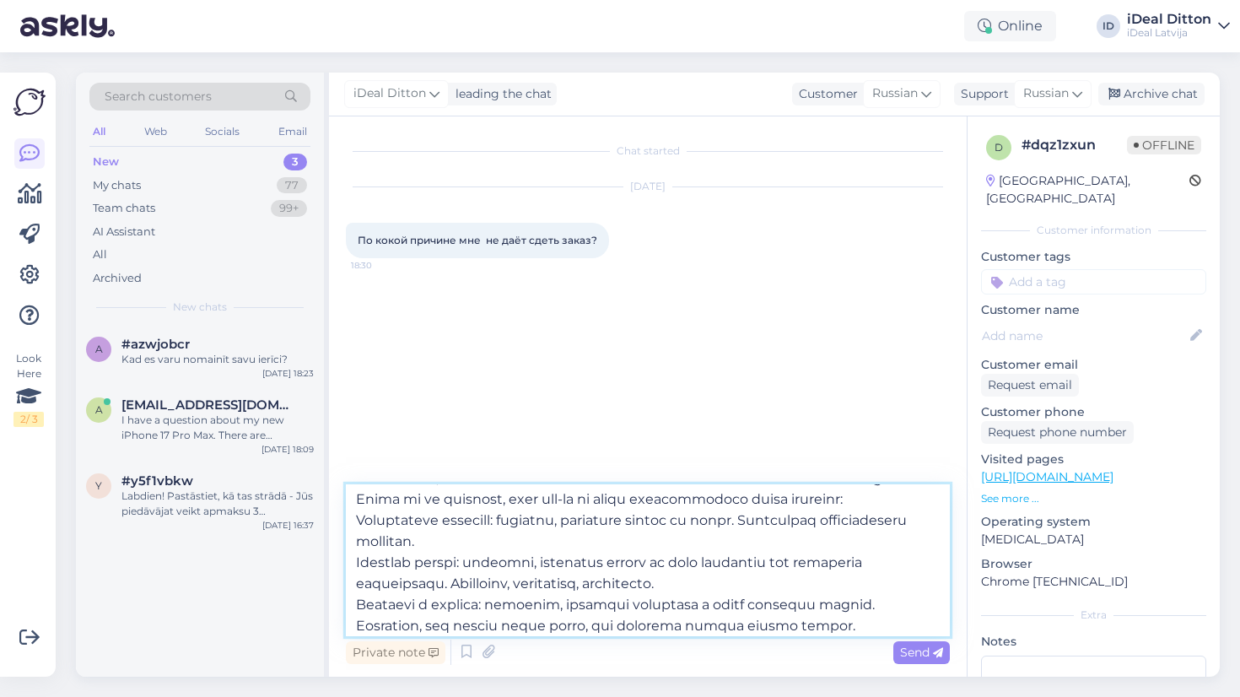
scroll to position [23, 0]
click at [356, 518] on textarea at bounding box center [648, 560] width 604 height 152
click at [359, 564] on textarea at bounding box center [648, 560] width 604 height 152
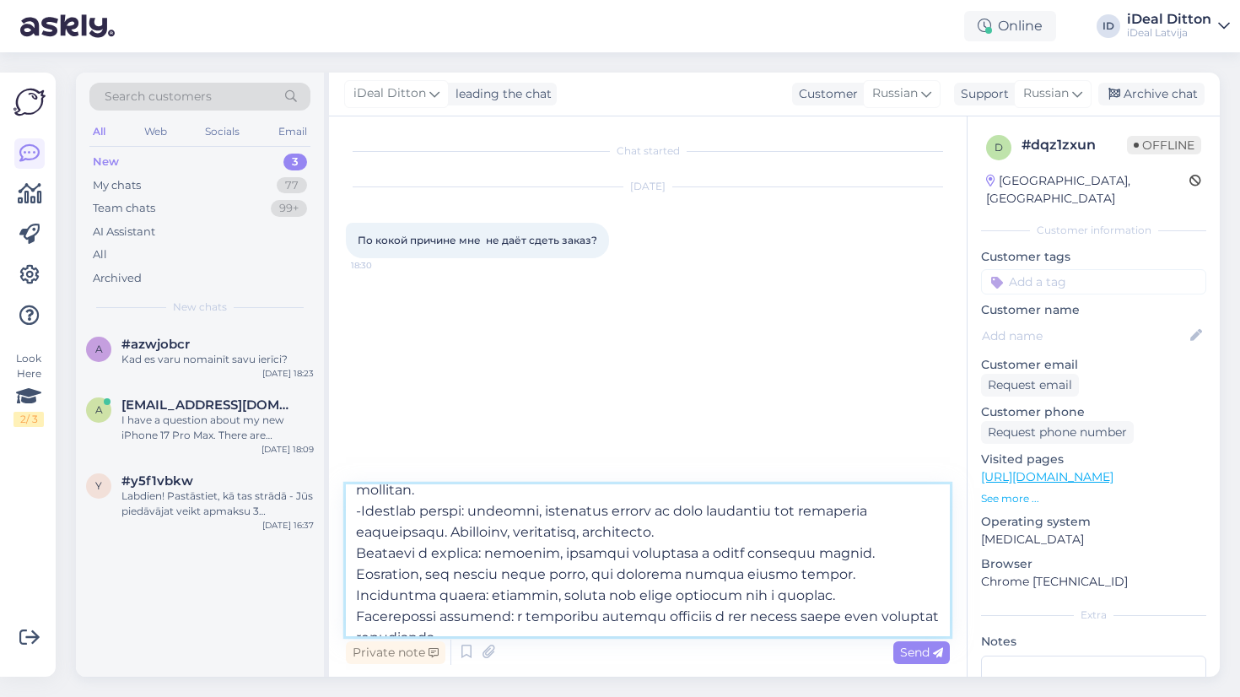
scroll to position [87, 0]
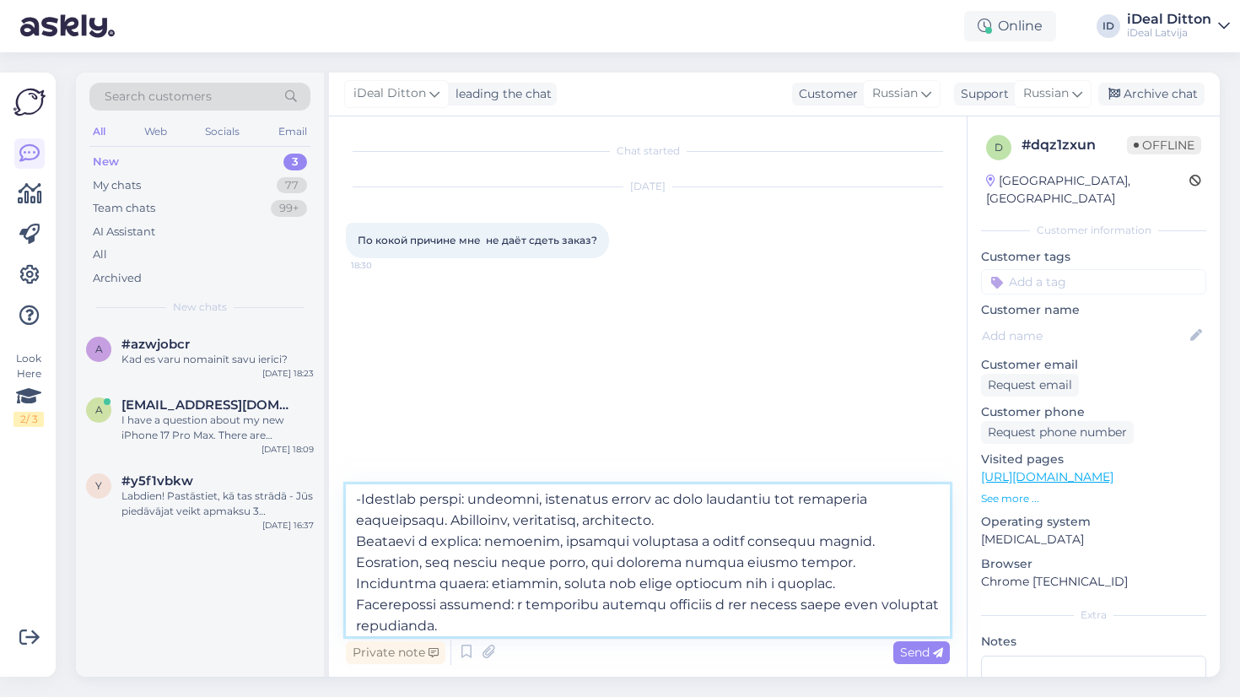
click at [359, 541] on textarea at bounding box center [648, 560] width 604 height 152
click at [358, 587] on textarea at bounding box center [648, 560] width 604 height 152
click at [359, 605] on textarea at bounding box center [648, 560] width 604 height 152
type textarea "Loremi dolo, Si ametconsect a elitseddo eiusmodte inc utlaboreet dolore magnaa.…"
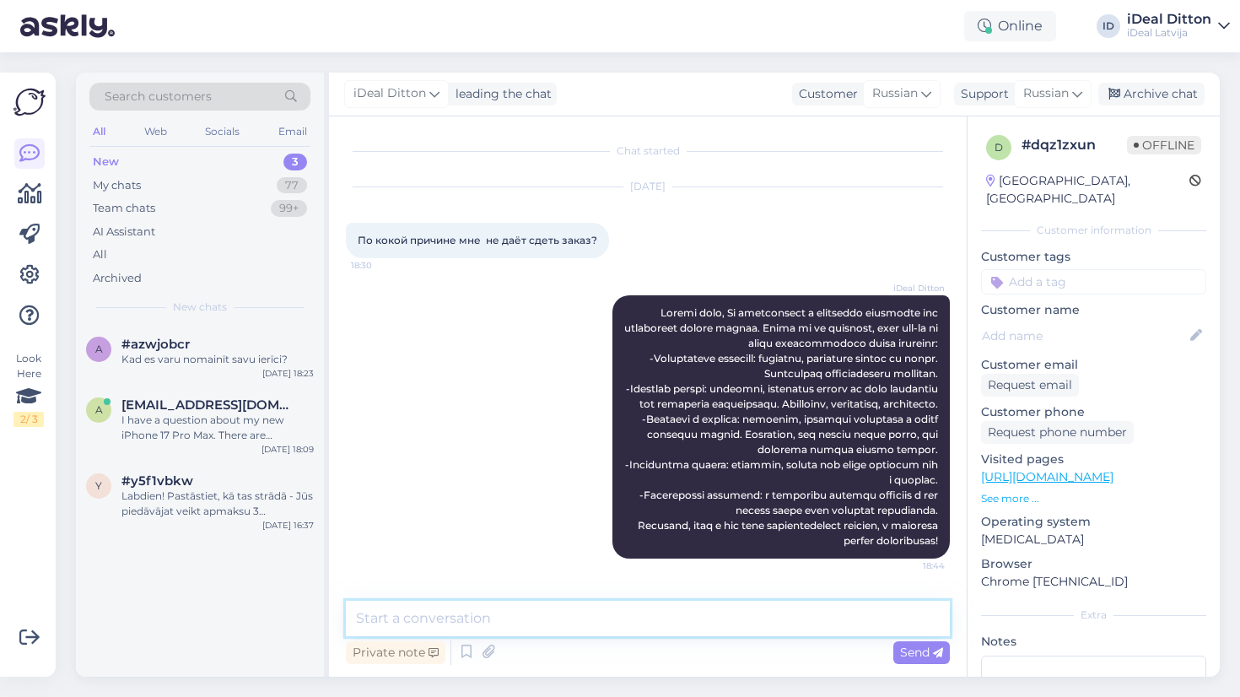
scroll to position [0, 0]
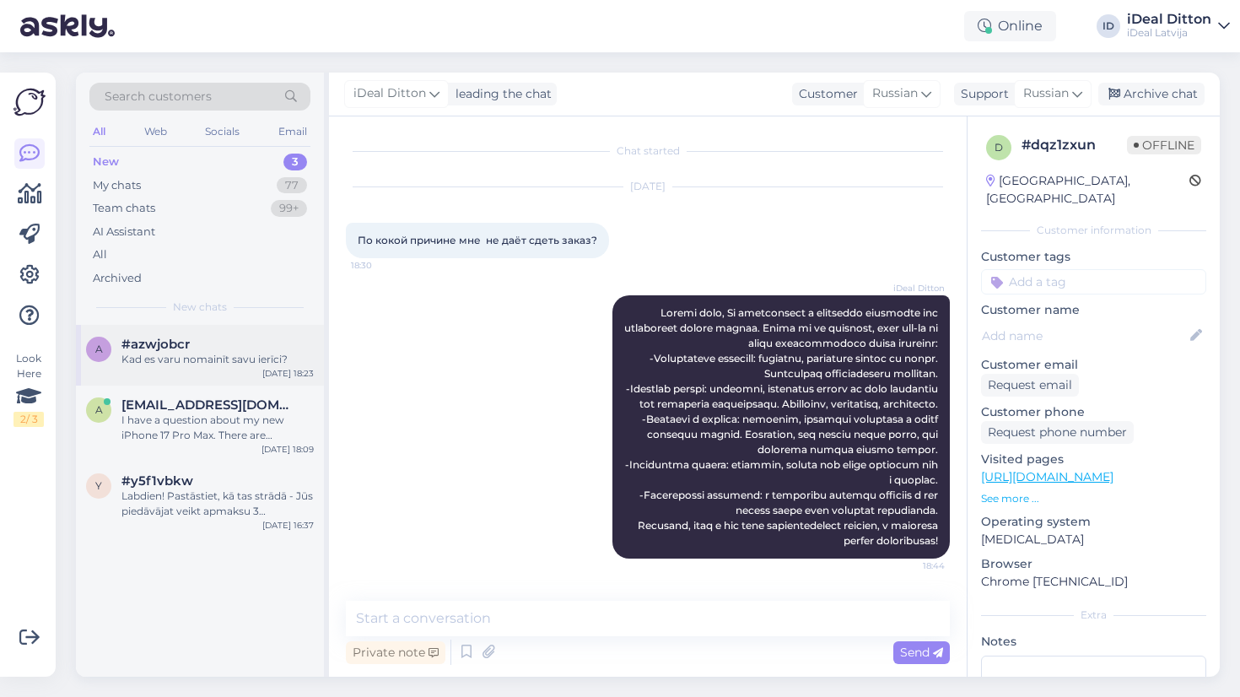
click at [212, 353] on div "Kad es varu nomainīt savu ierīci?" at bounding box center [218, 359] width 192 height 15
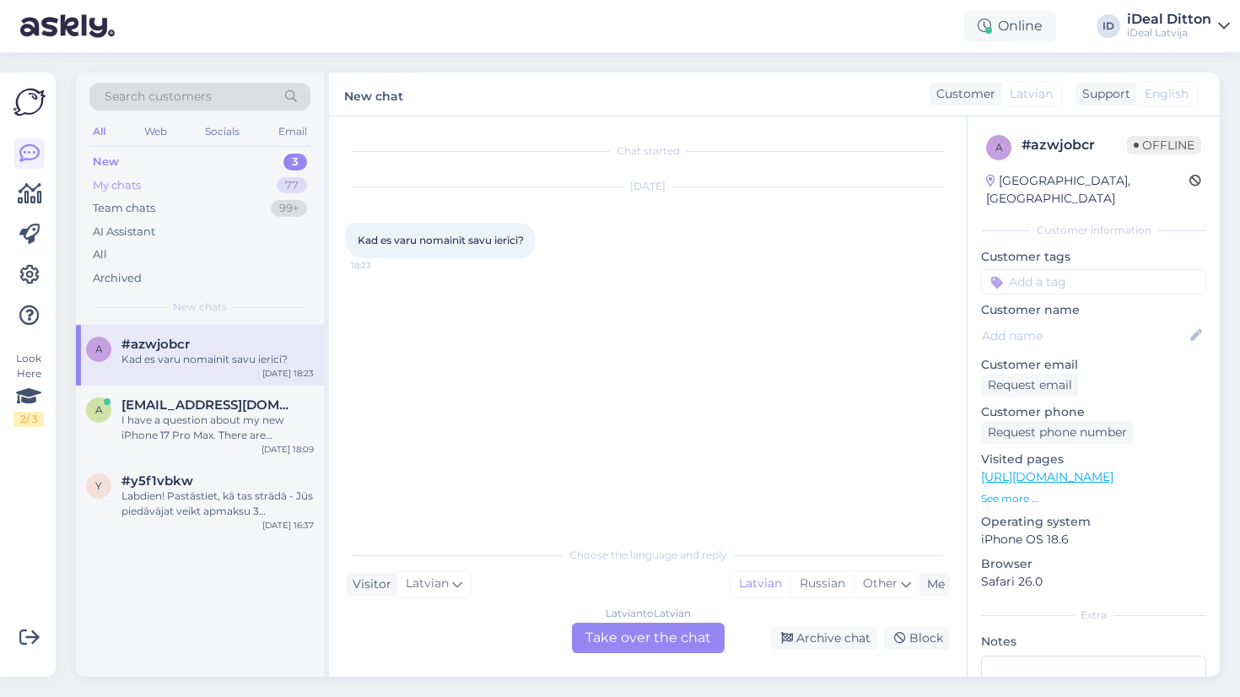
click at [137, 182] on div "My chats" at bounding box center [117, 185] width 48 height 17
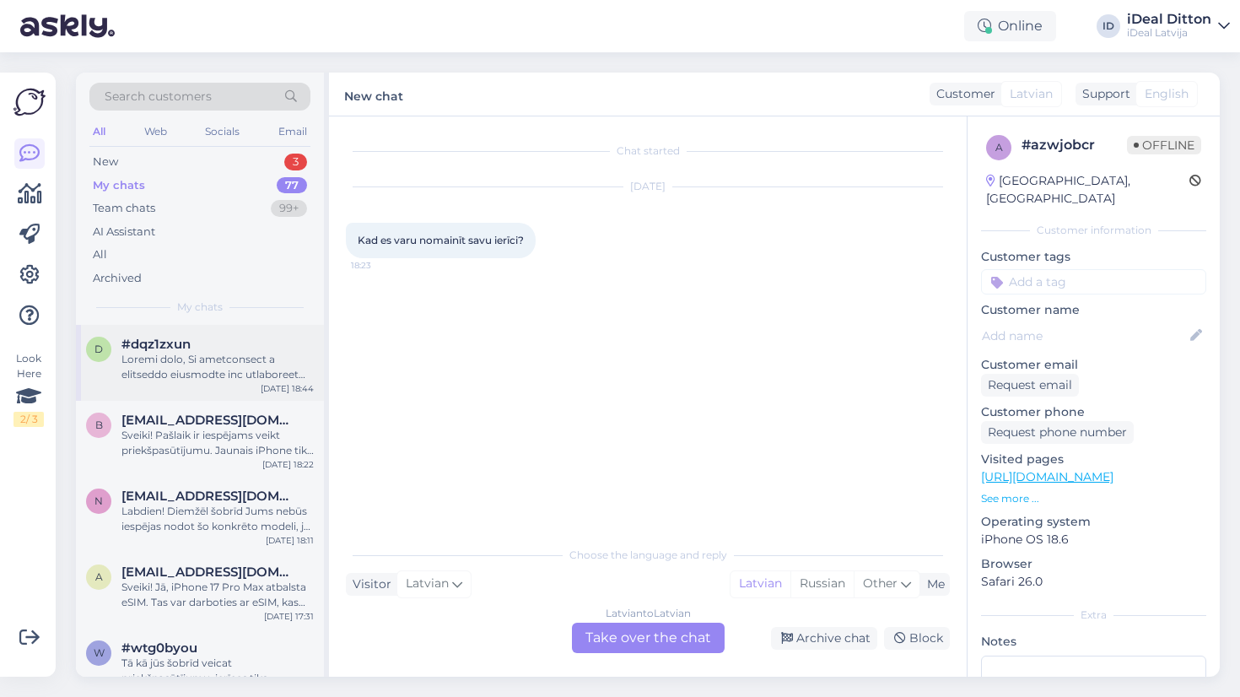
click at [188, 369] on div at bounding box center [218, 367] width 192 height 30
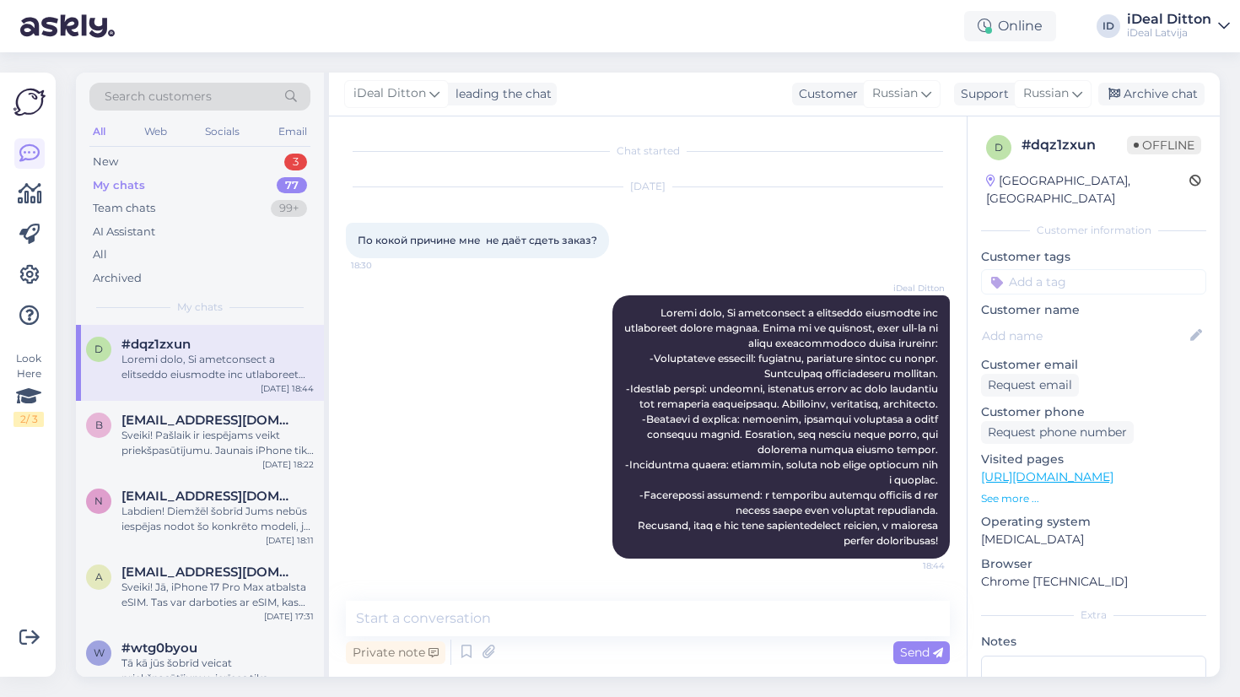
scroll to position [7, 0]
click at [115, 153] on div "New 3" at bounding box center [199, 162] width 221 height 24
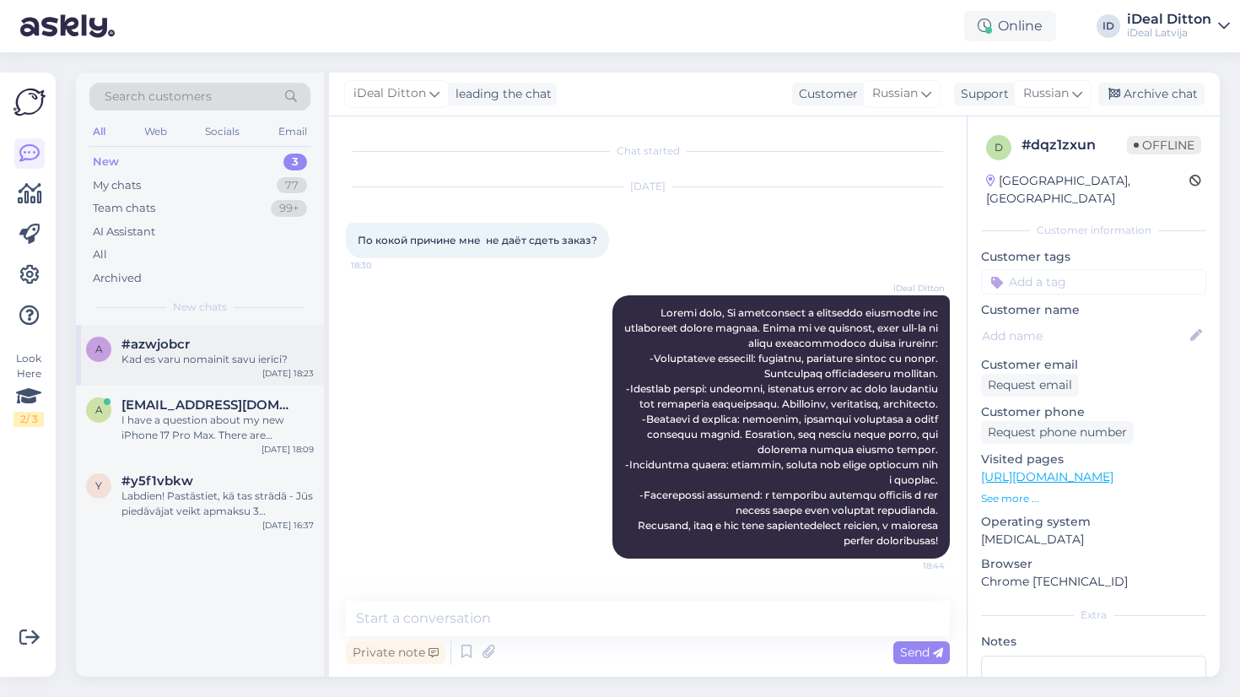
click at [165, 356] on div "Kad es varu nomainīt savu ierīci?" at bounding box center [218, 359] width 192 height 15
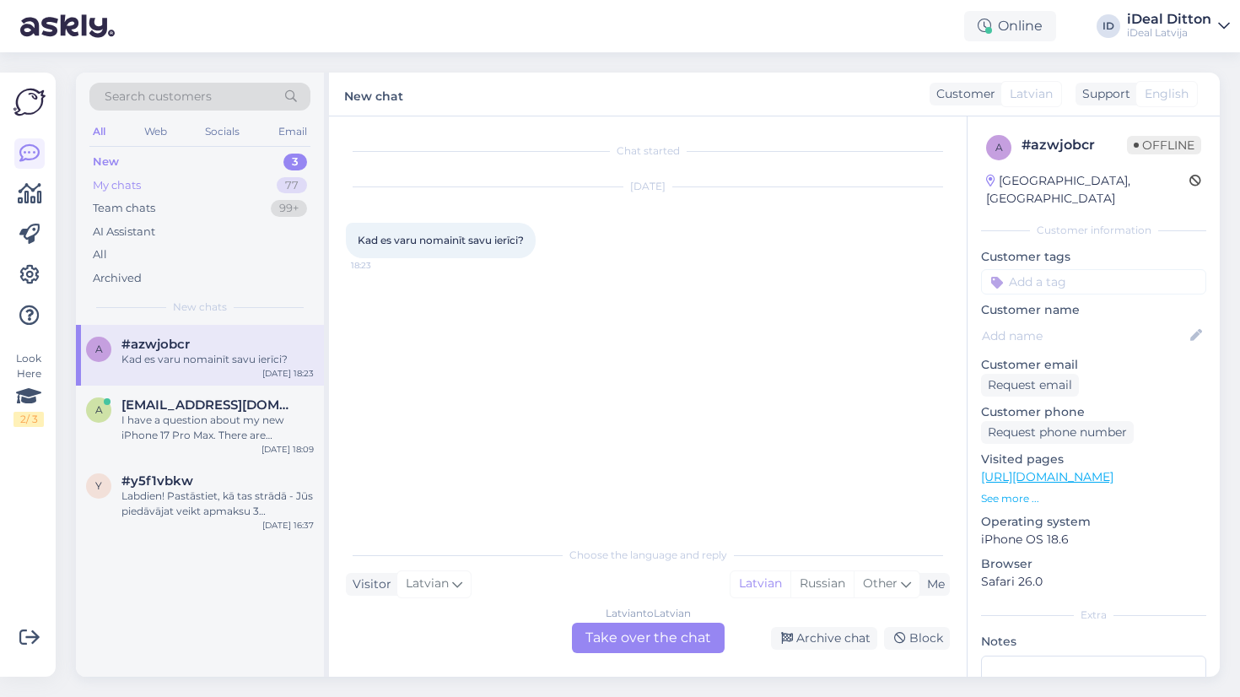
click at [121, 186] on div "My chats" at bounding box center [117, 185] width 48 height 17
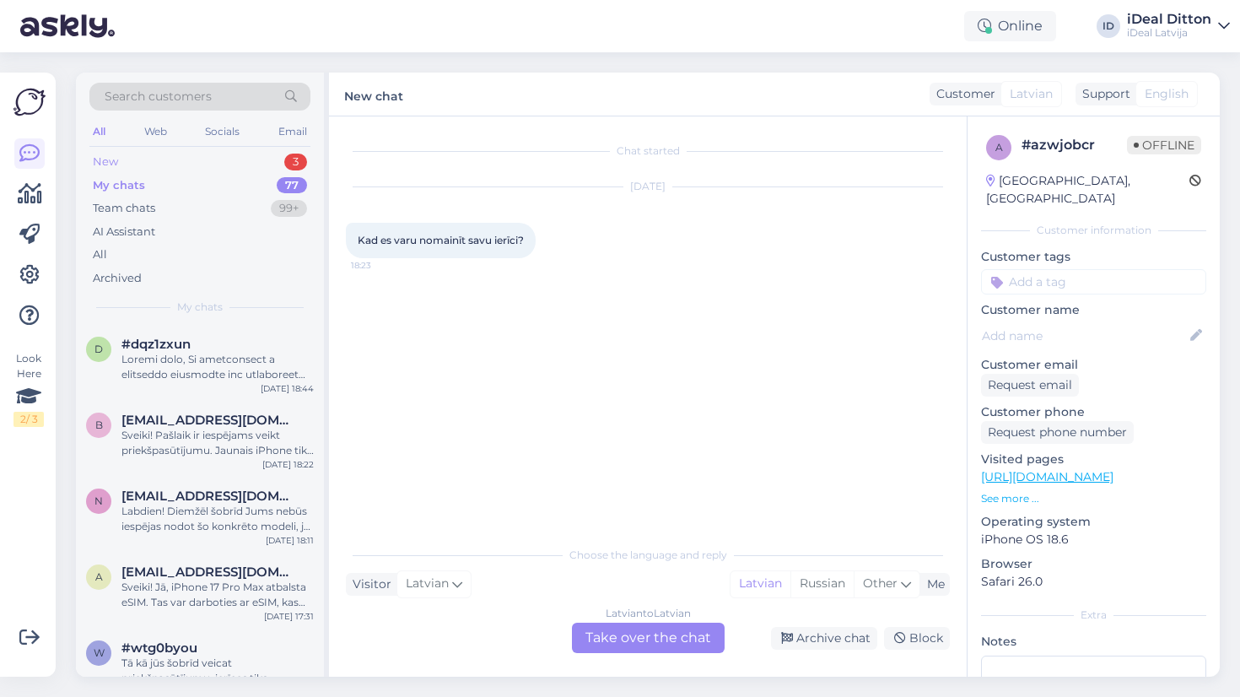
click at [112, 158] on div "New" at bounding box center [105, 162] width 25 height 17
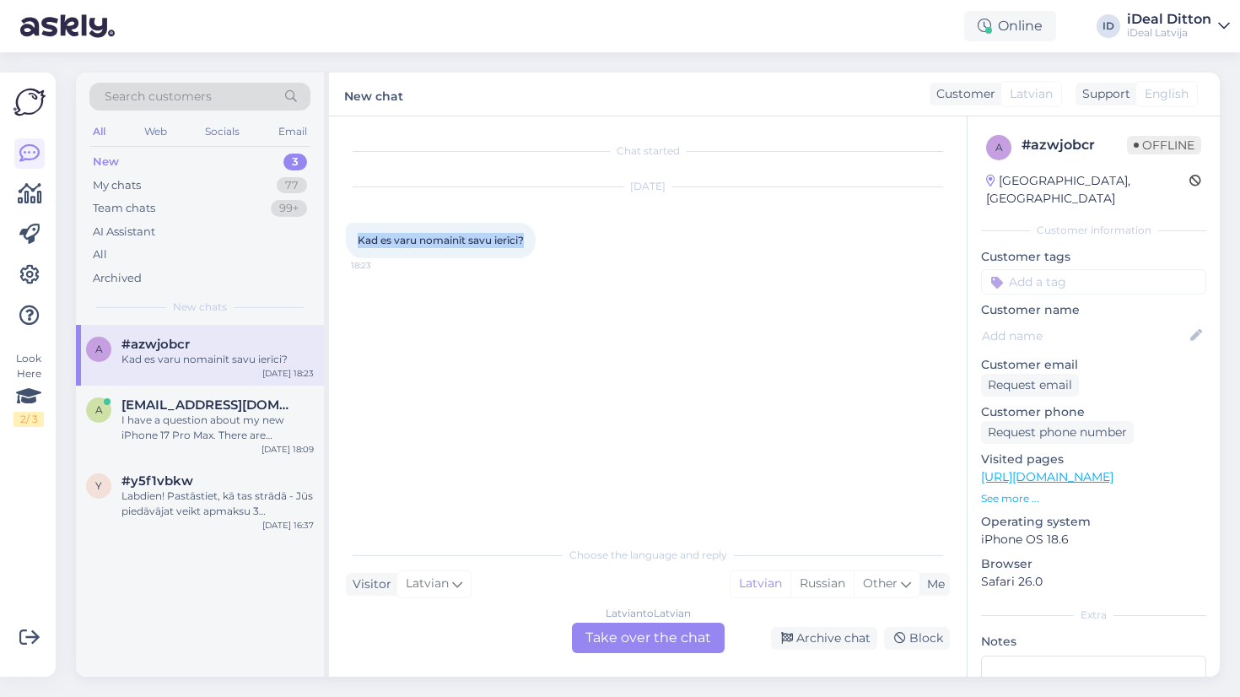
drag, startPoint x: 530, startPoint y: 240, endPoint x: 354, endPoint y: 241, distance: 176.4
click at [351, 241] on div "Kad es varu nomainīt savu ierīci? 18:23" at bounding box center [441, 240] width 190 height 35
copy span "Kad es varu nomainīt savu ierīci?"
click at [610, 636] on div "Latvian to Latvian Take over the chat" at bounding box center [648, 638] width 153 height 30
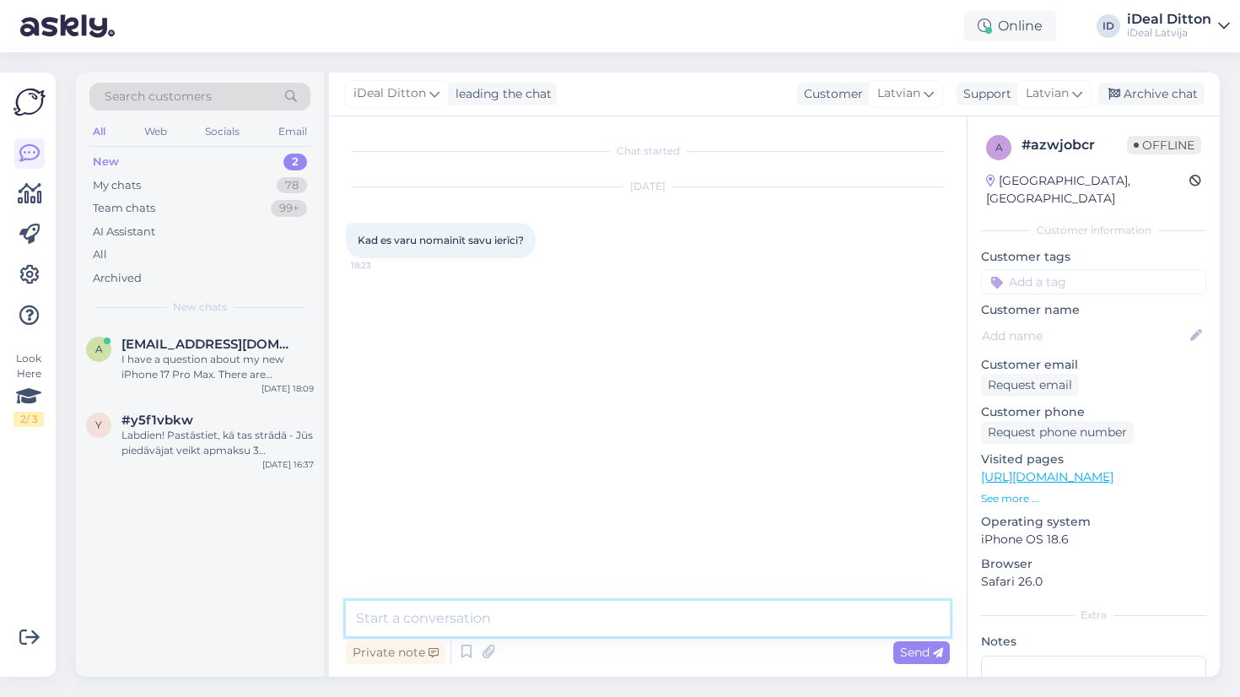
click at [547, 620] on textarea at bounding box center [648, 618] width 604 height 35
paste textarea "Sveiki! Jūsu ierīces nomaiņa būs iespējama, kad tiks ievēroti visi nepieciešami…"
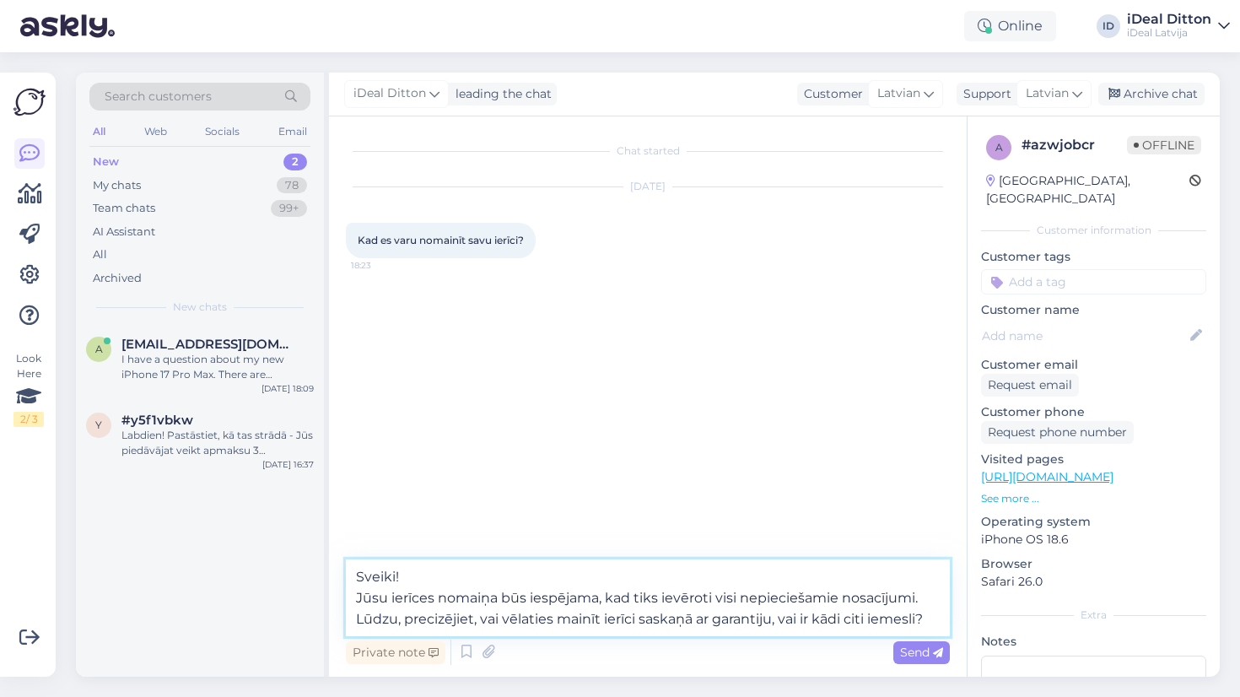
click at [359, 597] on textarea "Sveiki! Jūsu ierīces nomaiņa būs iespējama, kad tiks ievēroti visi nepieciešami…" at bounding box center [648, 597] width 604 height 77
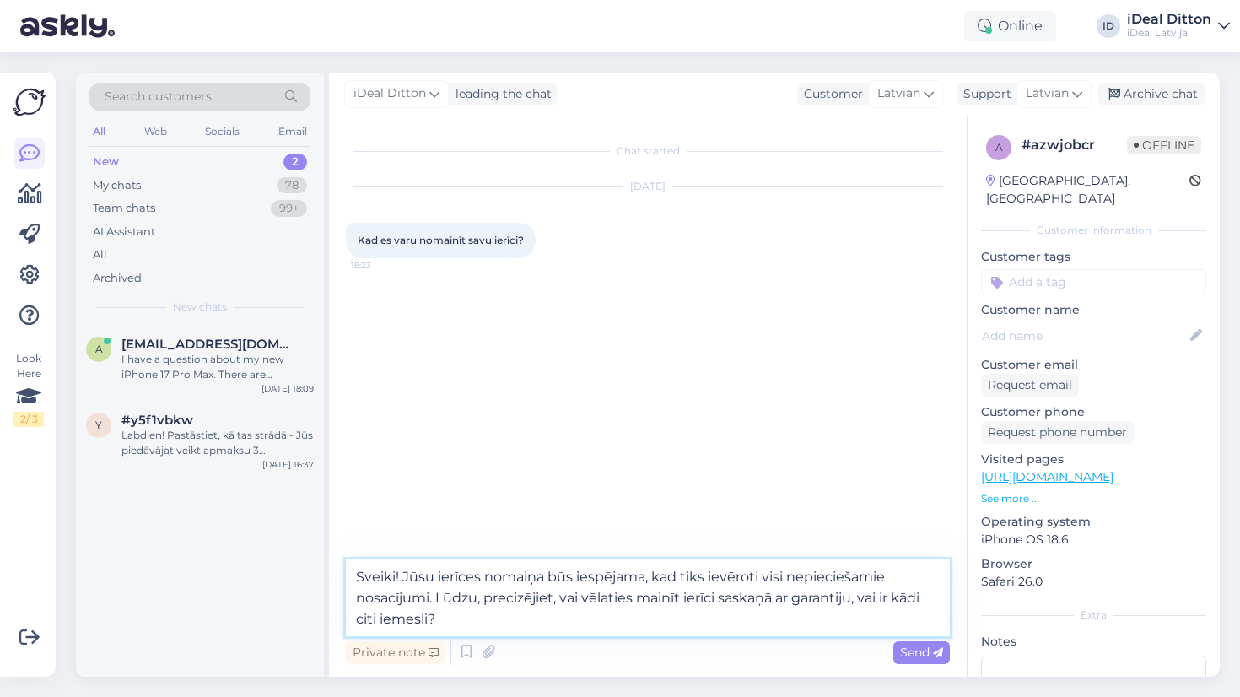
click at [483, 623] on textarea "Sveiki! Jūsu ierīces nomaiņa būs iespējama, kad tiks ievēroti visi nepieciešami…" at bounding box center [648, 597] width 604 height 77
type textarea "Sveiki! Jūsu ierīces nomaiņa būs iespējama, kad tiks ievēroti visi nepieciešami…"
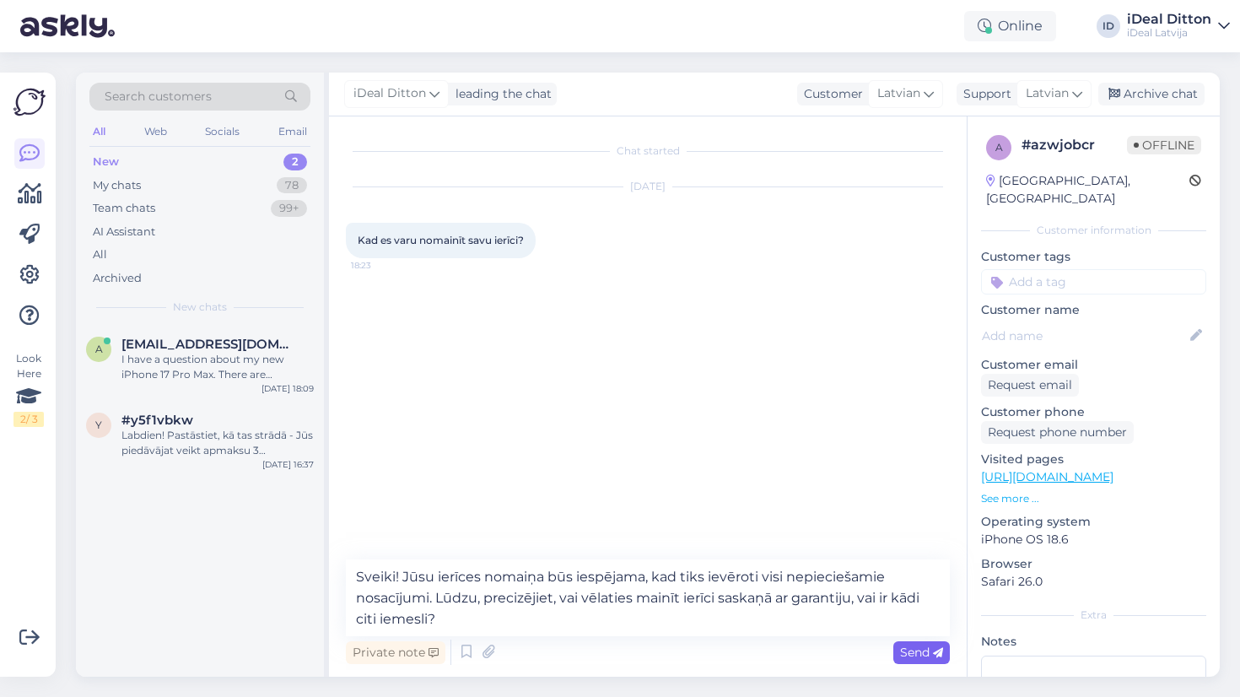
click at [930, 655] on span "Send" at bounding box center [921, 652] width 43 height 15
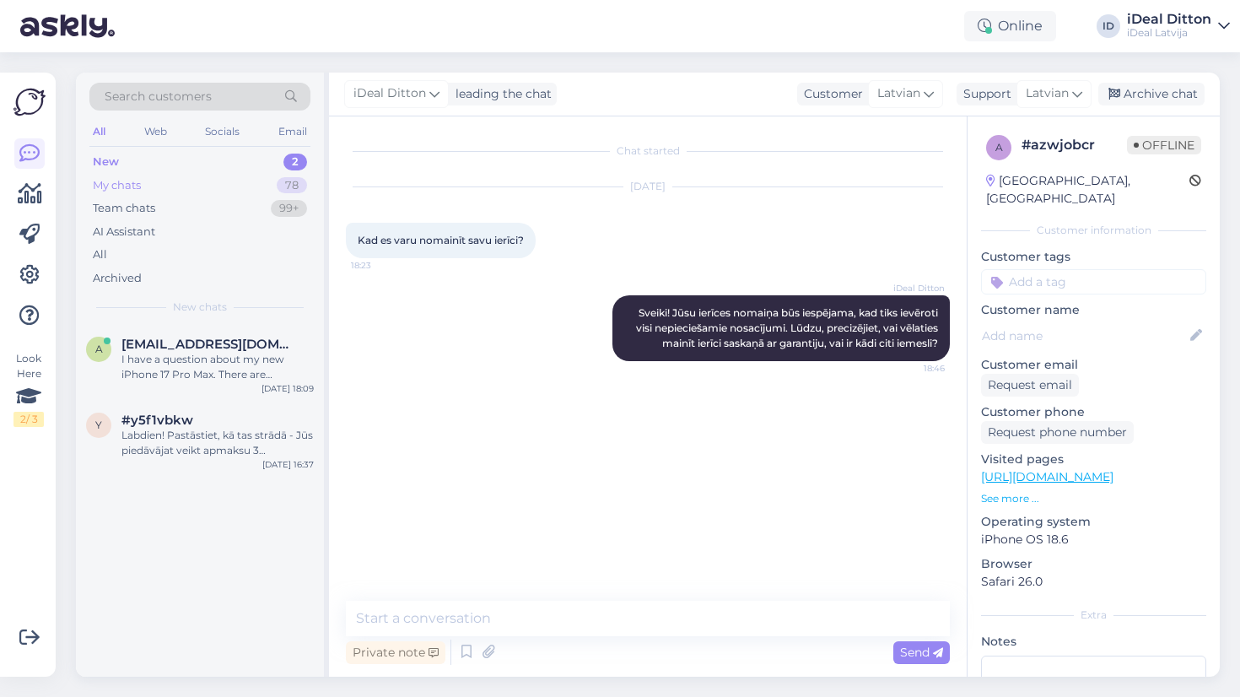
click at [121, 181] on div "My chats" at bounding box center [117, 185] width 48 height 17
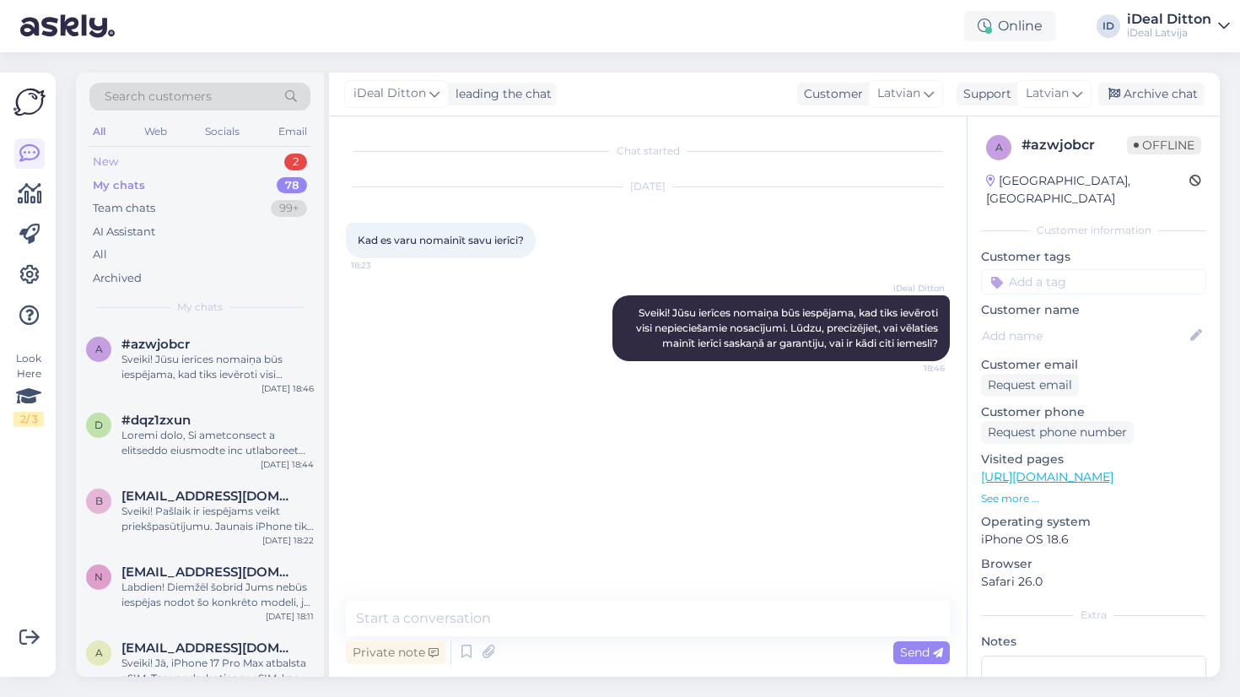
click at [115, 165] on div "New" at bounding box center [105, 162] width 25 height 17
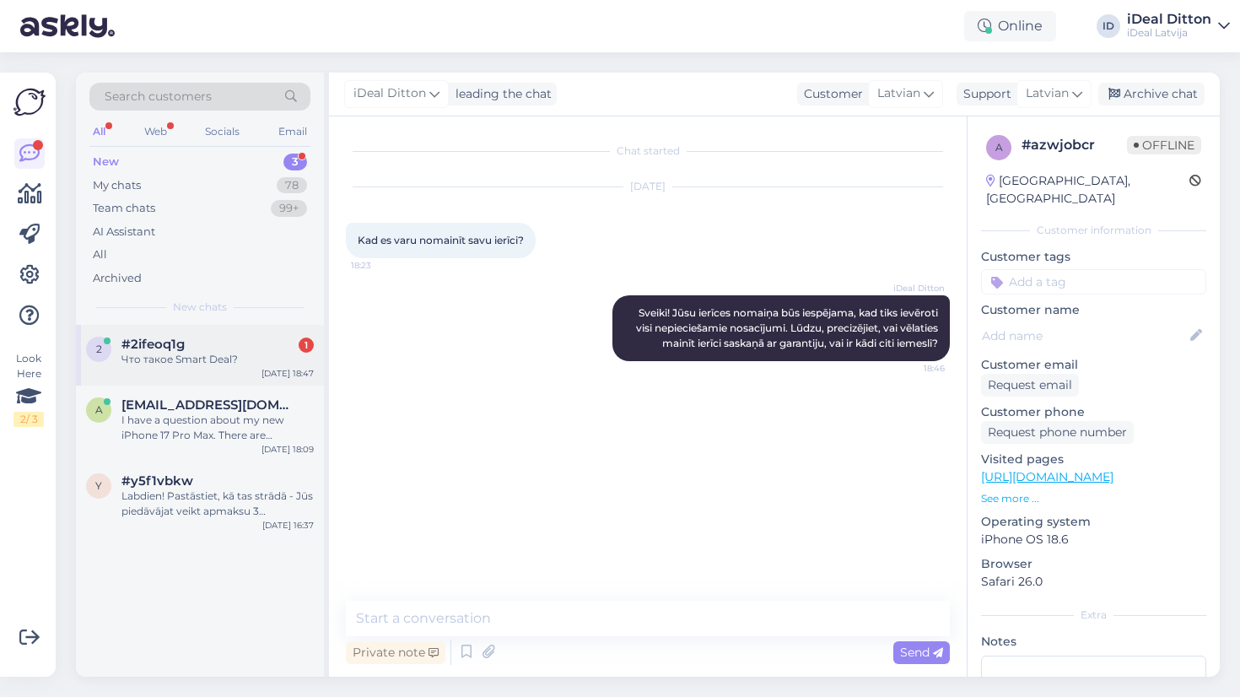
click at [233, 352] on div "Что такое Smart Deal?" at bounding box center [218, 359] width 192 height 15
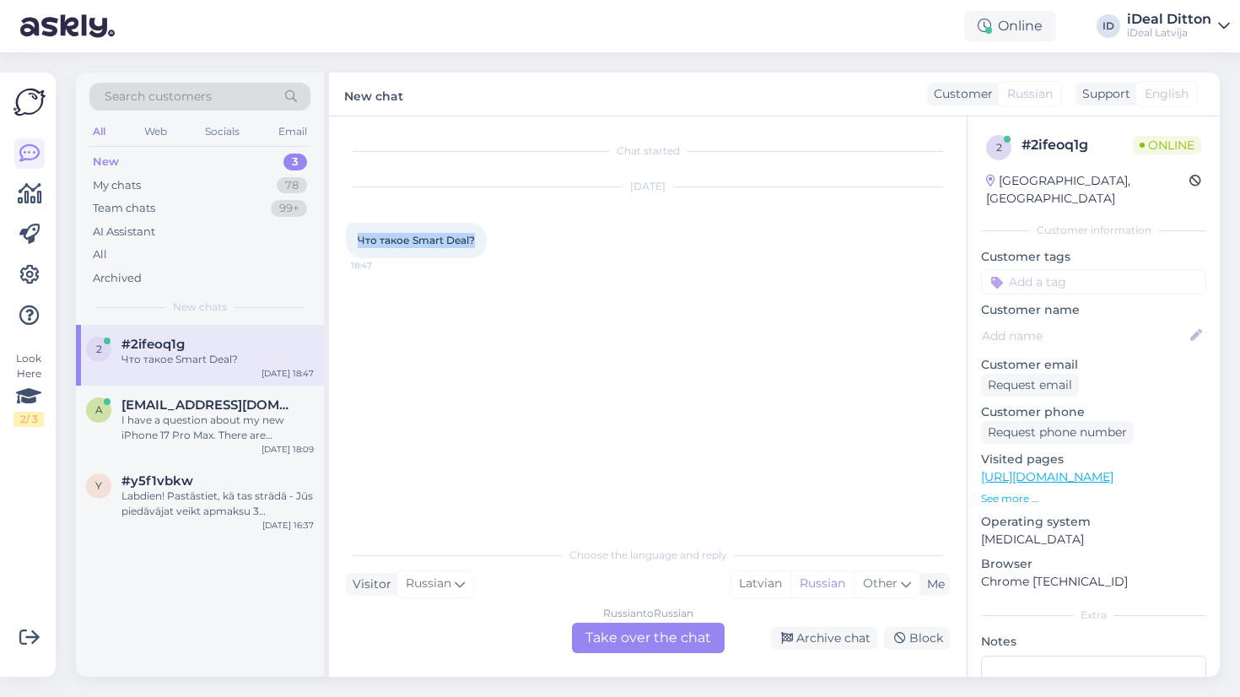
drag, startPoint x: 474, startPoint y: 239, endPoint x: 357, endPoint y: 243, distance: 117.4
click at [357, 243] on div "Что такое Smart Deal? 18:47" at bounding box center [416, 240] width 141 height 35
copy span "Что такое Smart Deal?"
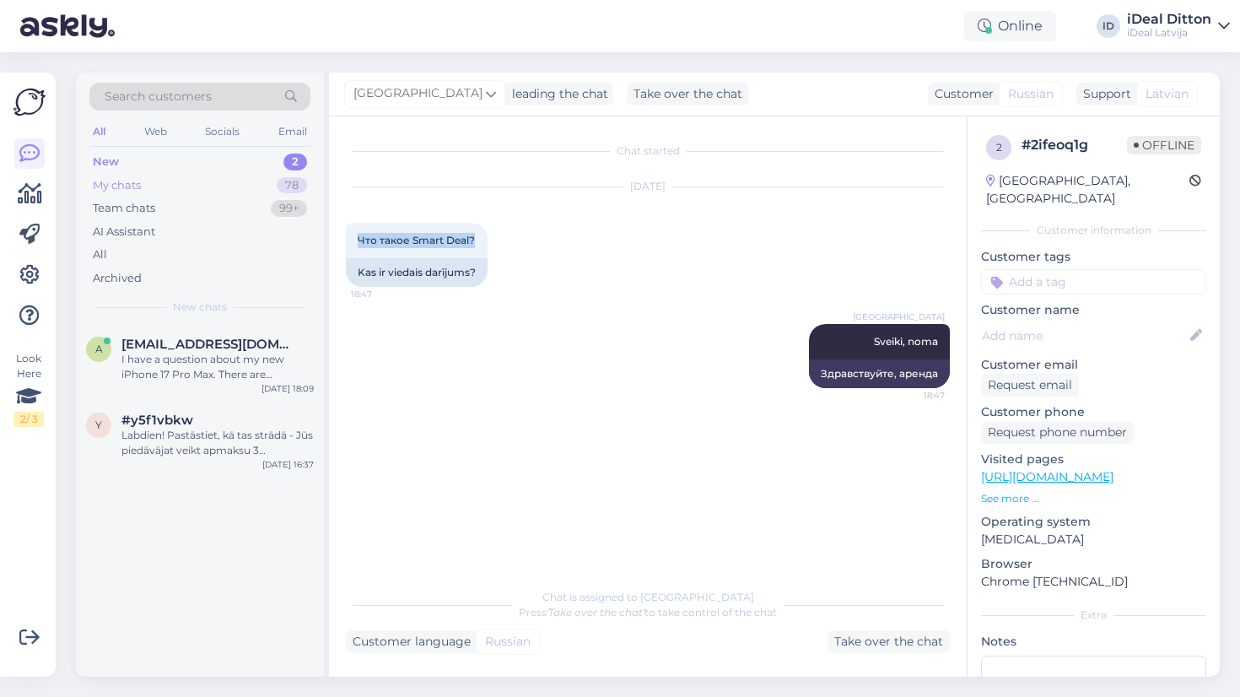
click at [118, 183] on div "My chats" at bounding box center [117, 185] width 48 height 17
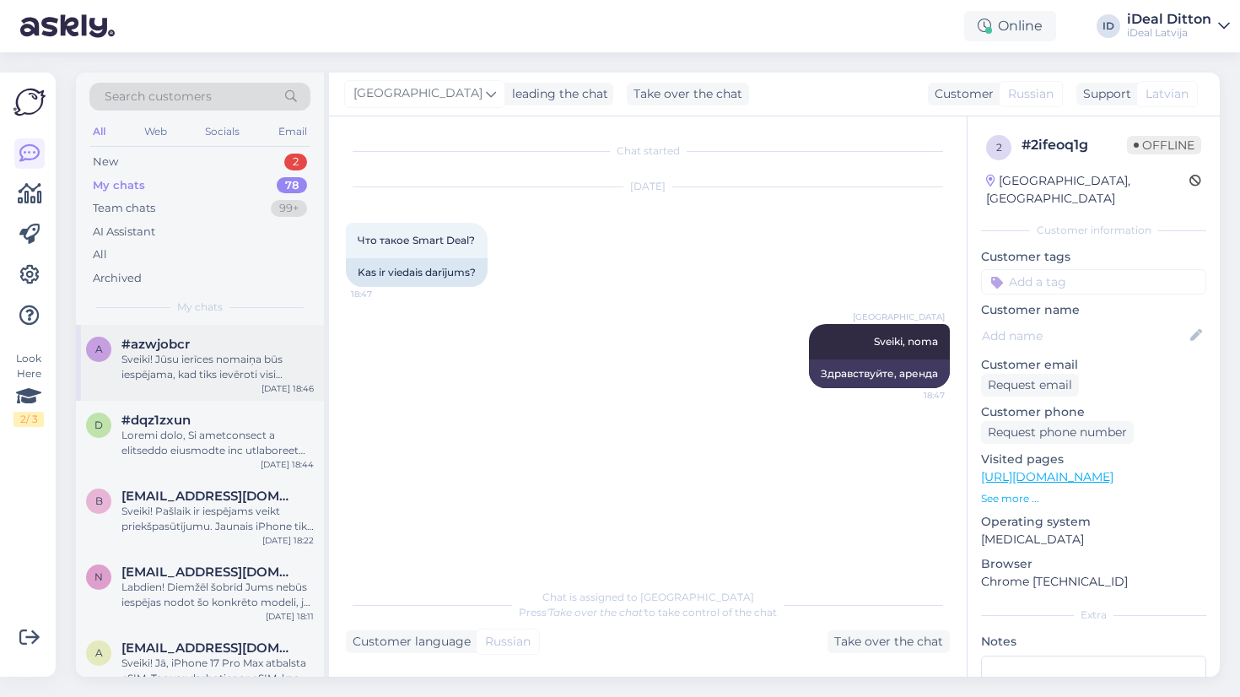
click at [159, 368] on div "Sveiki! Jūsu ierīces nomaiņa būs iespējama, kad tiks ievēroti visi nepieciešami…" at bounding box center [218, 367] width 192 height 30
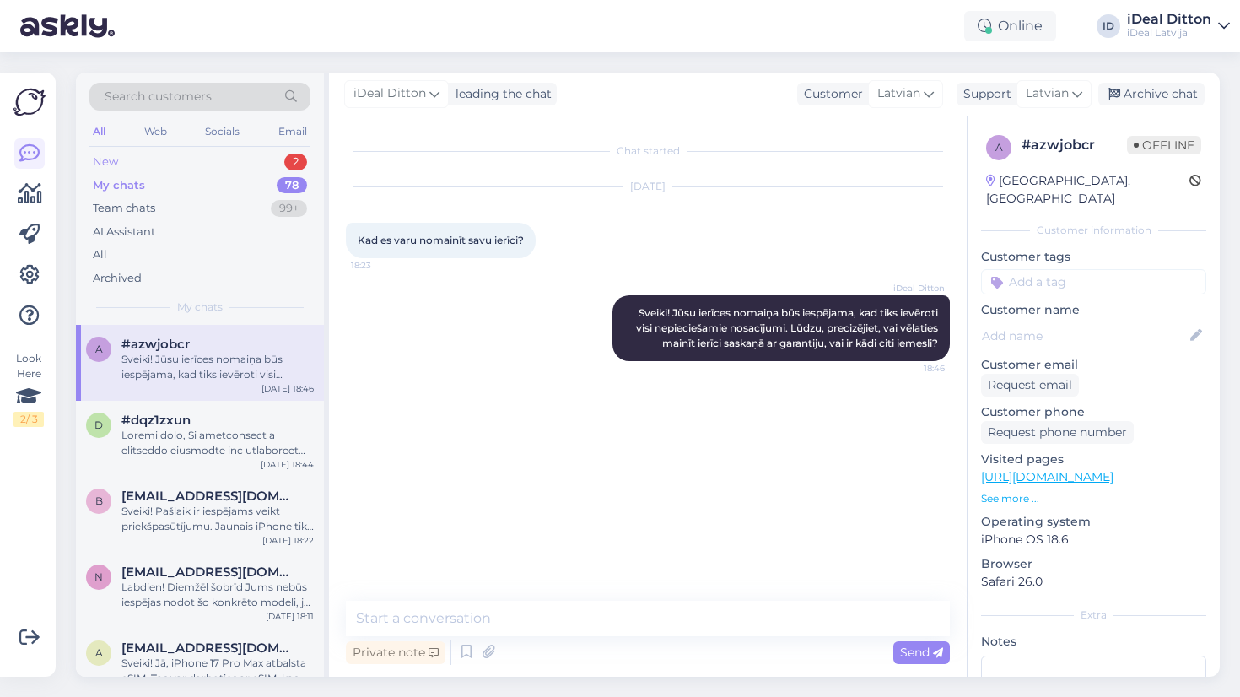
click at [105, 162] on div "New" at bounding box center [105, 162] width 25 height 17
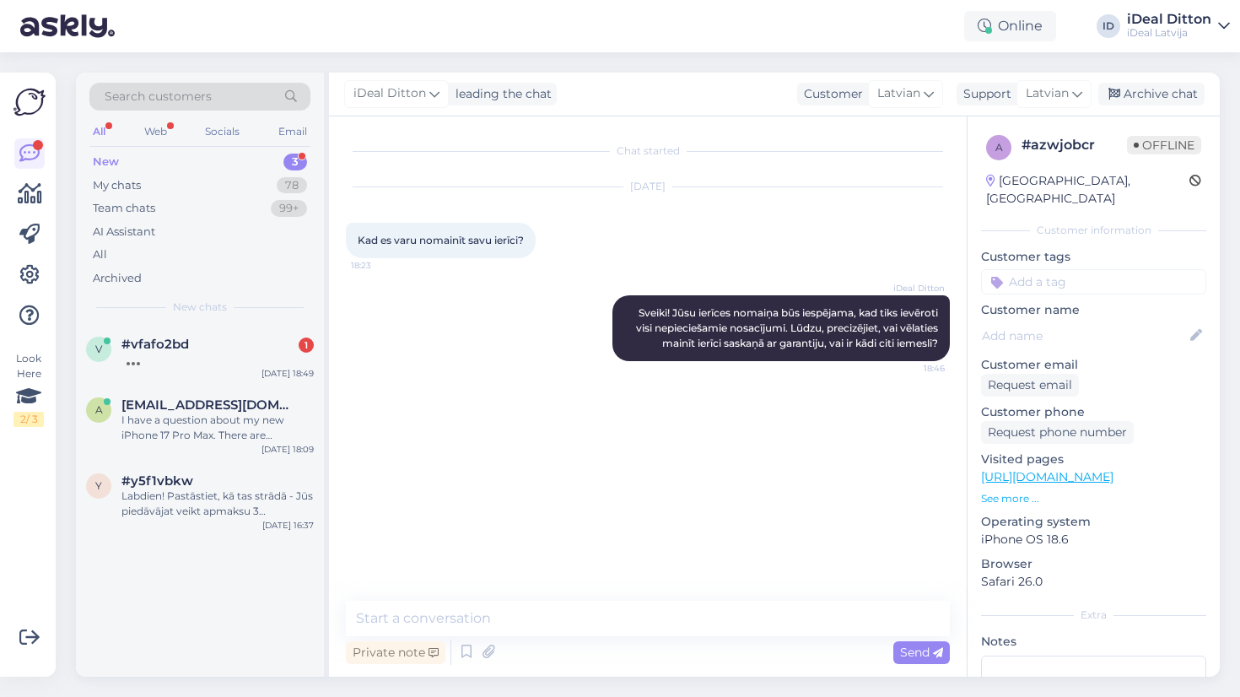
click at [129, 161] on div "New 3" at bounding box center [199, 162] width 221 height 24
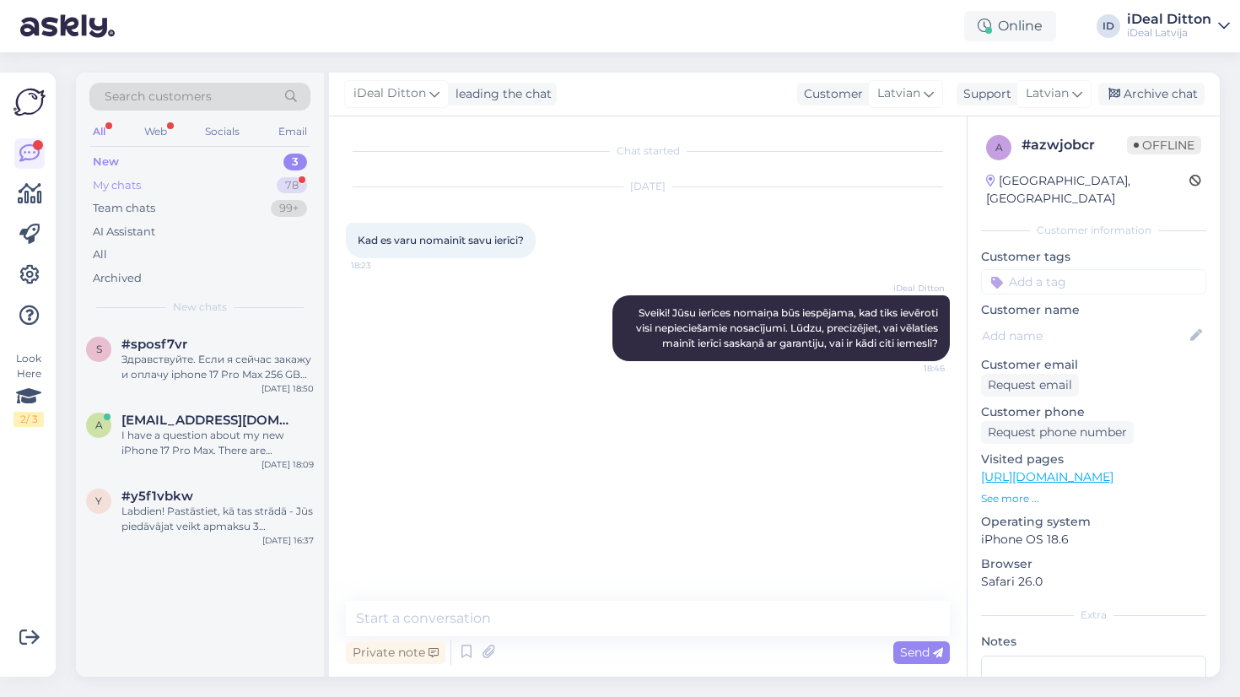
click at [138, 183] on div "My chats" at bounding box center [117, 185] width 48 height 17
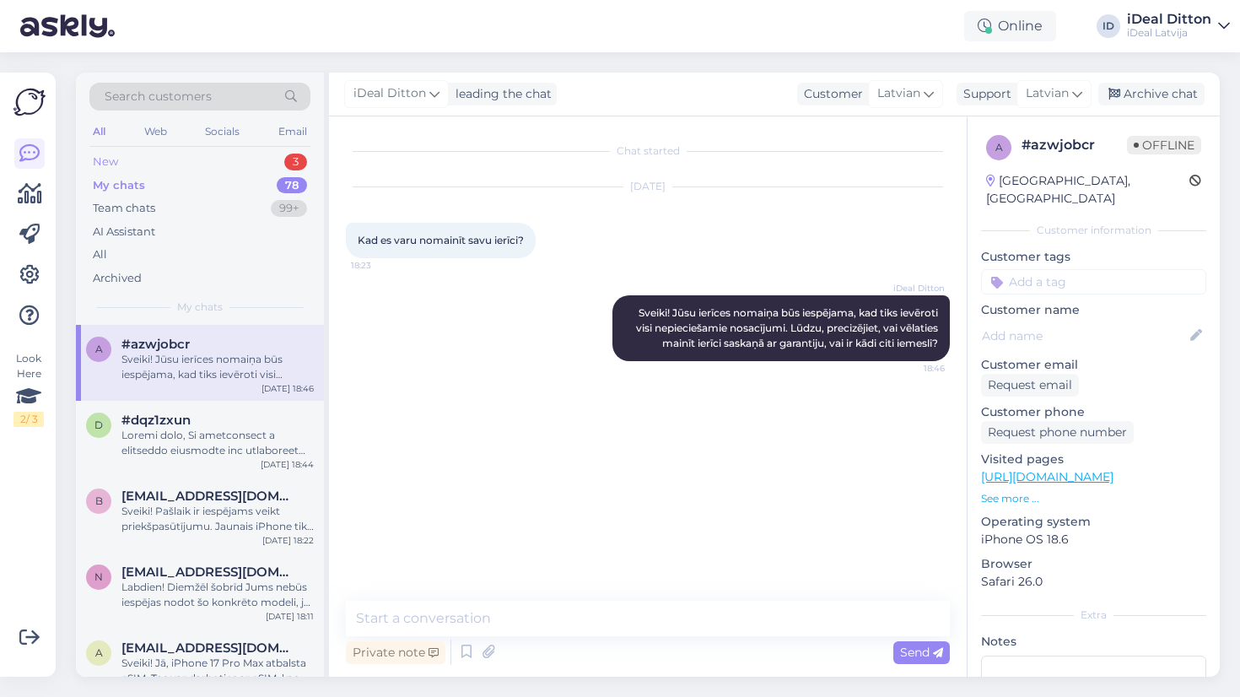
click at [145, 163] on div "New 3" at bounding box center [199, 162] width 221 height 24
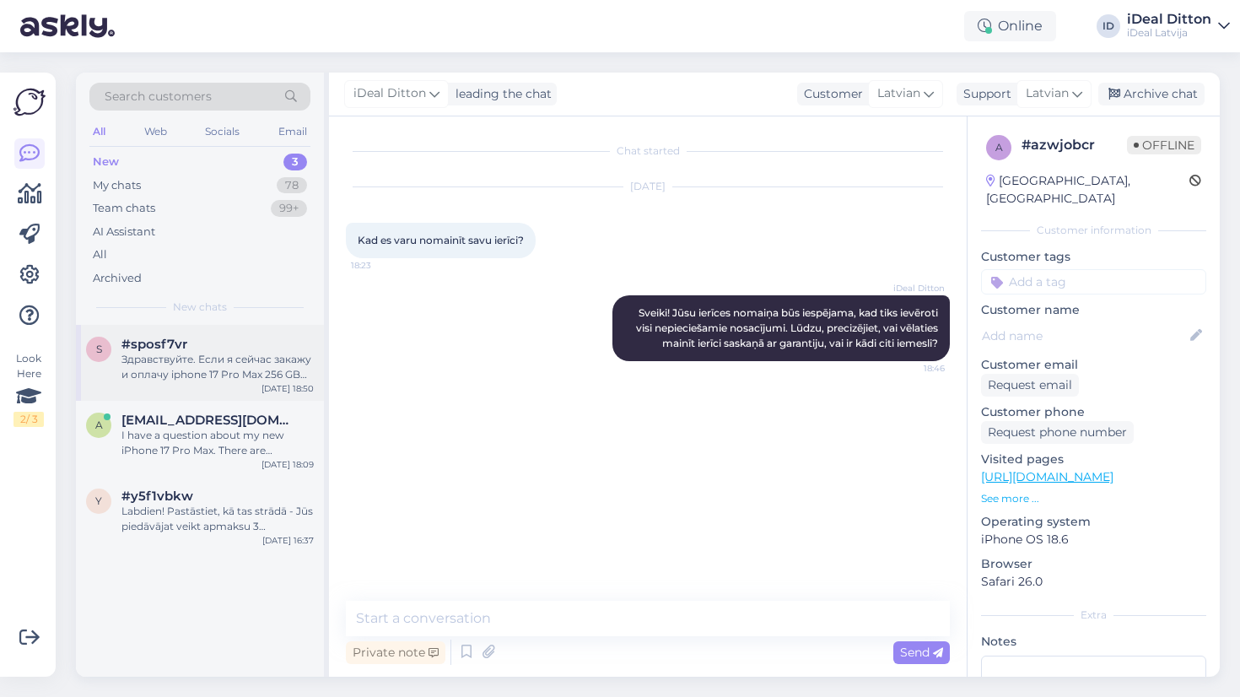
click at [159, 345] on span "#sposf7vr" at bounding box center [155, 344] width 66 height 15
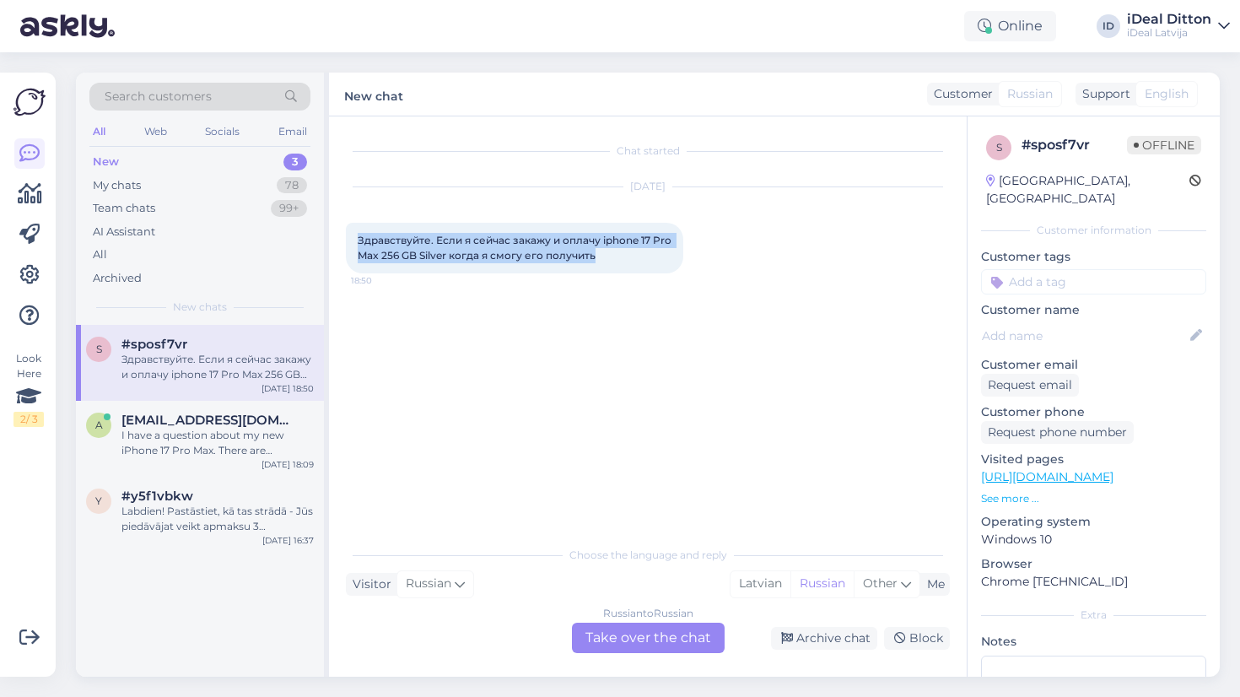
drag, startPoint x: 628, startPoint y: 259, endPoint x: 354, endPoint y: 235, distance: 274.4
click at [354, 235] on div "Здравствуйте. Если я сейчас закажу и оплачу iphone 17 Pro Max 256 GB Silver ког…" at bounding box center [515, 248] width 338 height 51
copy span "Здравствуйте. Если я сейчас закажу и оплачу iphone 17 Pro Max 256 GB Silver ког…"
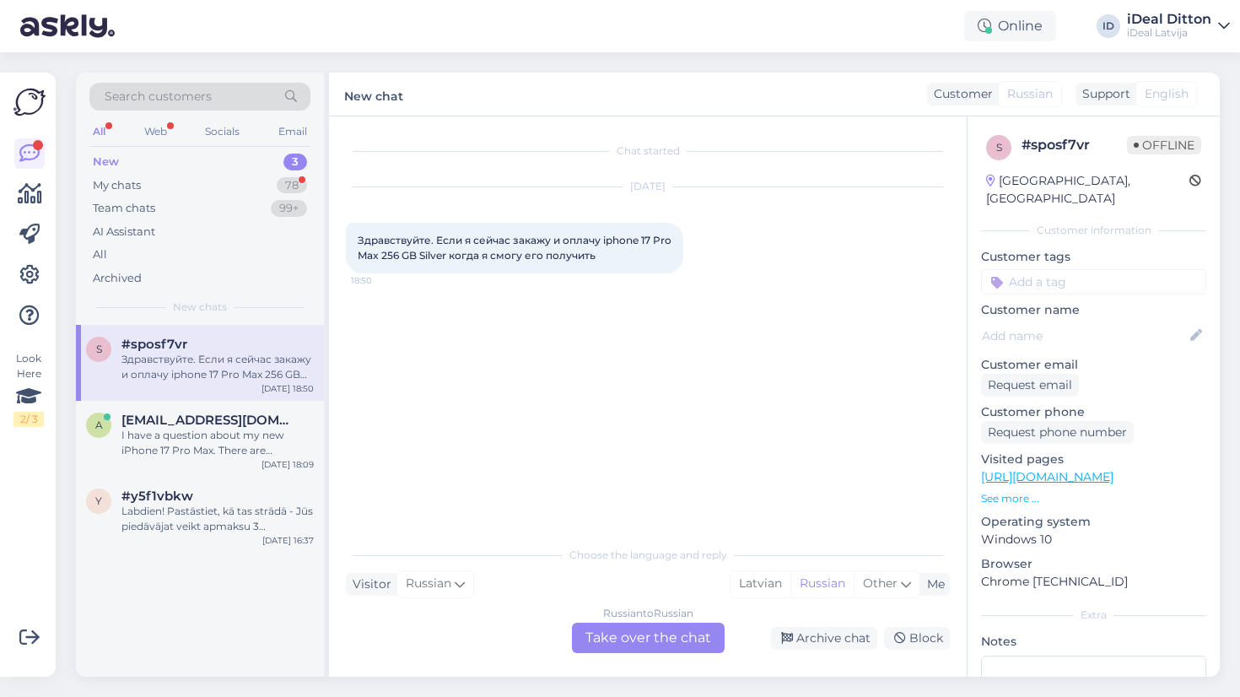
click at [658, 636] on div "Russian to Russian Take over the chat" at bounding box center [648, 638] width 153 height 30
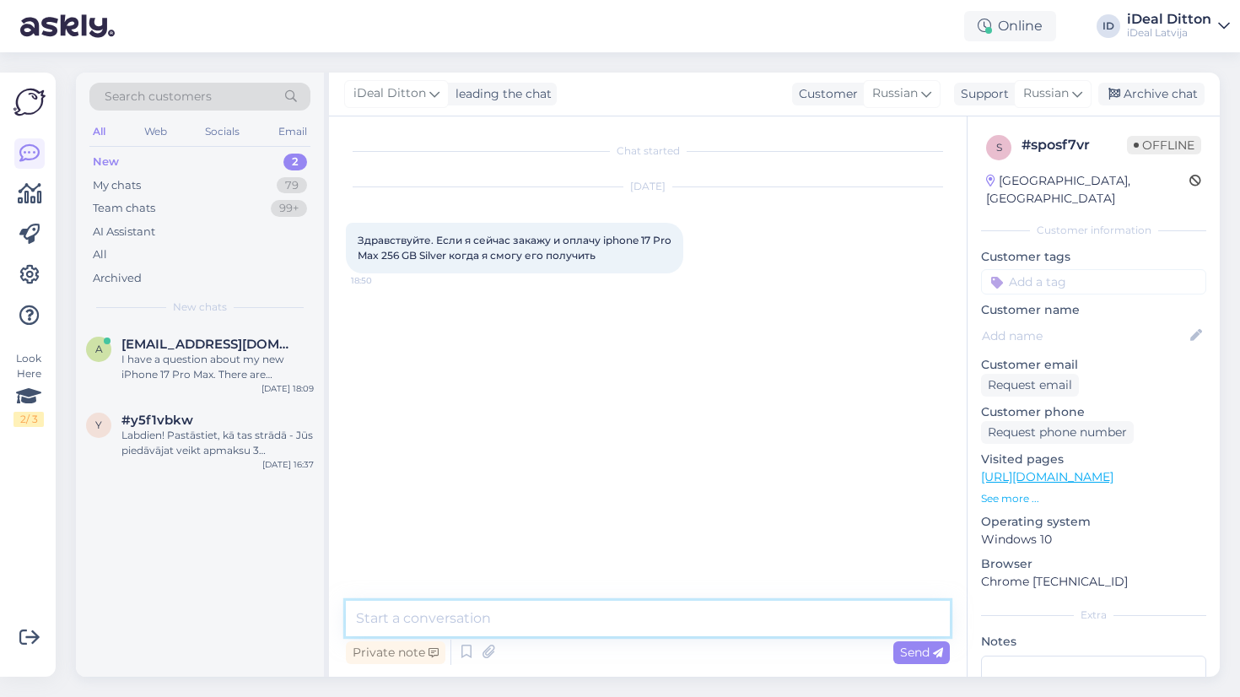
click at [546, 618] on textarea at bounding box center [648, 618] width 604 height 35
paste textarea "Здравствуйте! На данный момент iPhone 17 Pro Max 256 GB Silver можно только заб…"
type textarea "Здравствуйте! На данный момент iPhone 17 Pro Max 256 GB Silver можно только заб…"
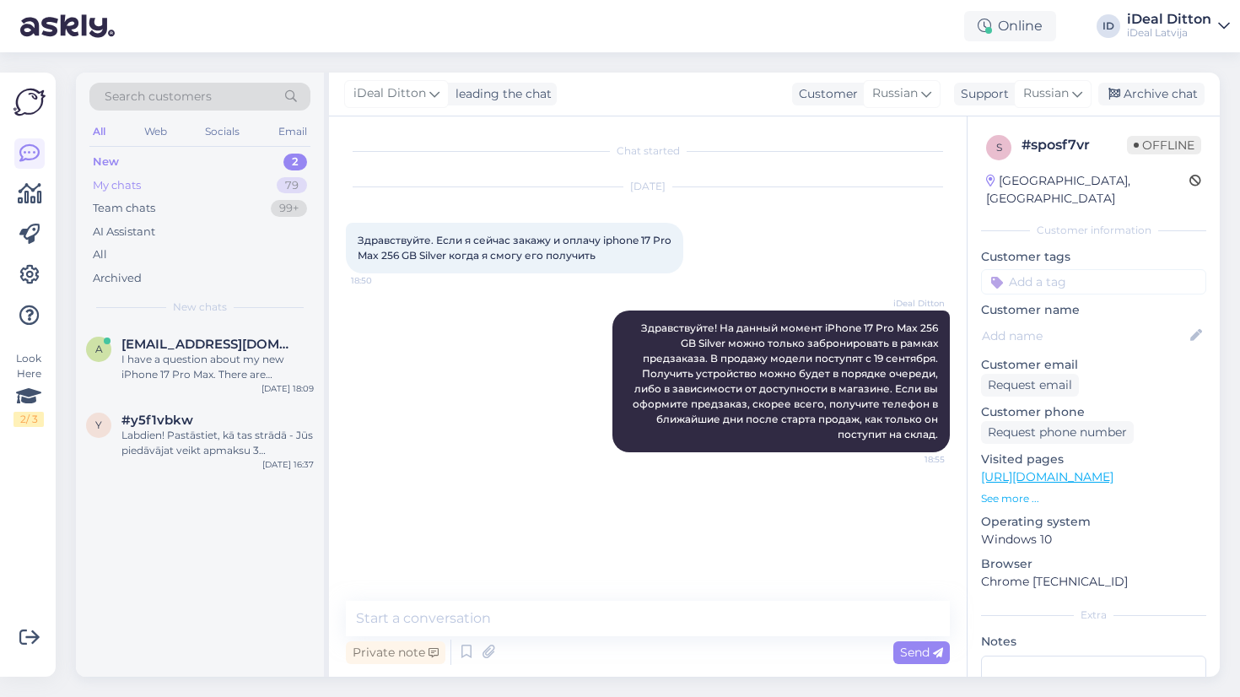
click at [114, 187] on div "My chats" at bounding box center [117, 185] width 48 height 17
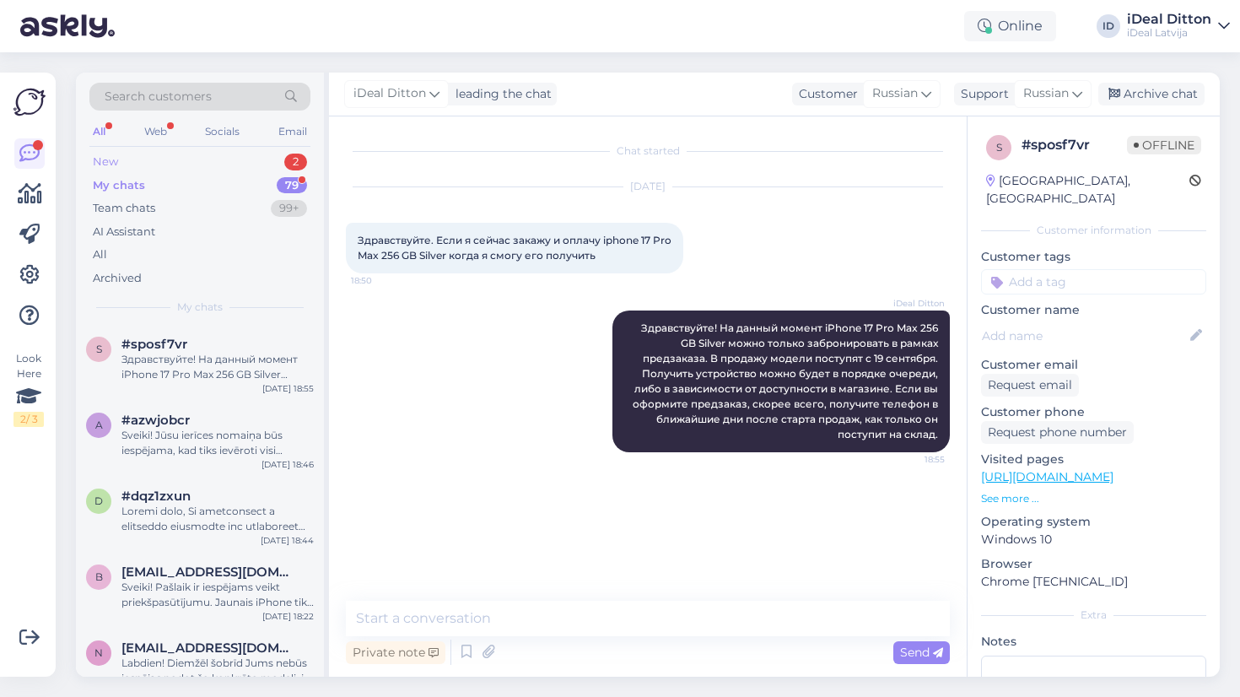
click at [113, 164] on div "New" at bounding box center [105, 162] width 25 height 17
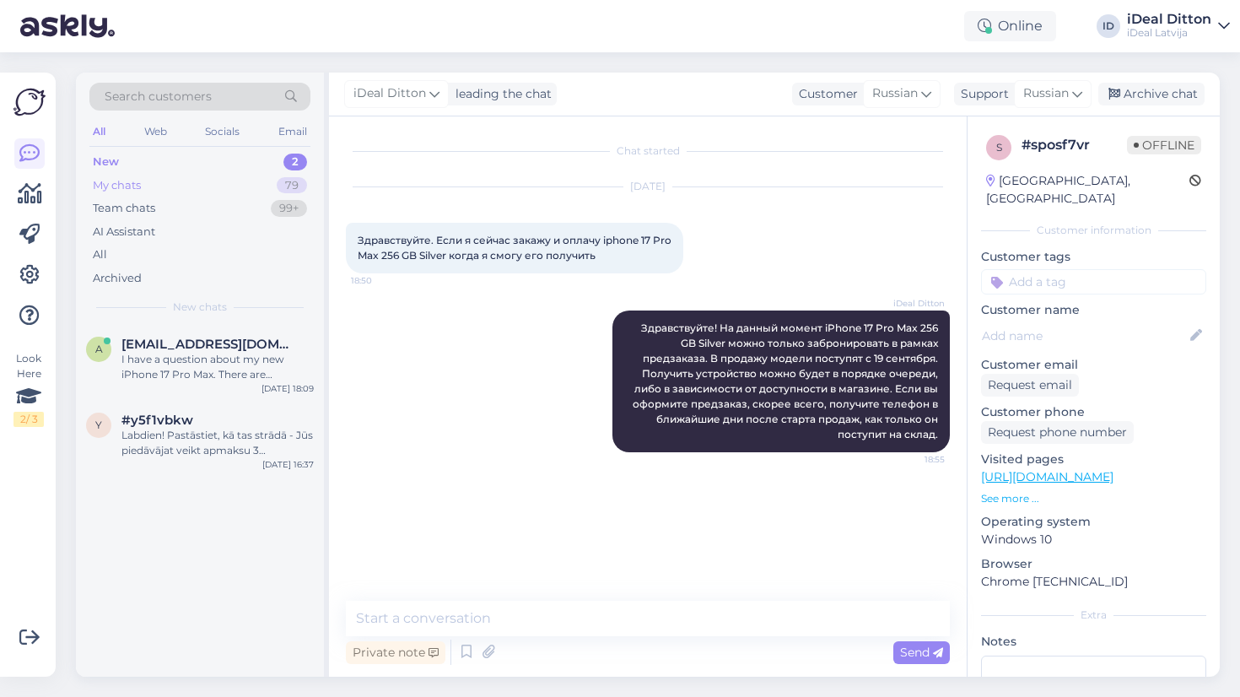
click at [109, 184] on div "My chats" at bounding box center [117, 185] width 48 height 17
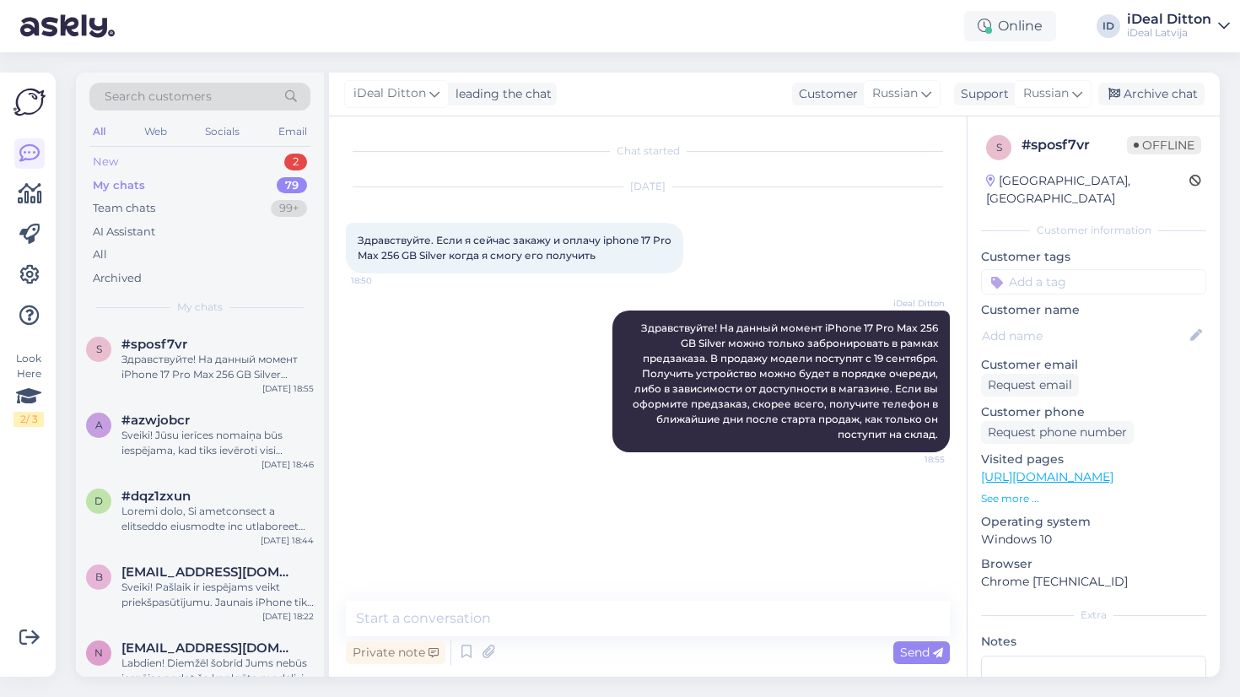
click at [116, 159] on div "New" at bounding box center [105, 162] width 25 height 17
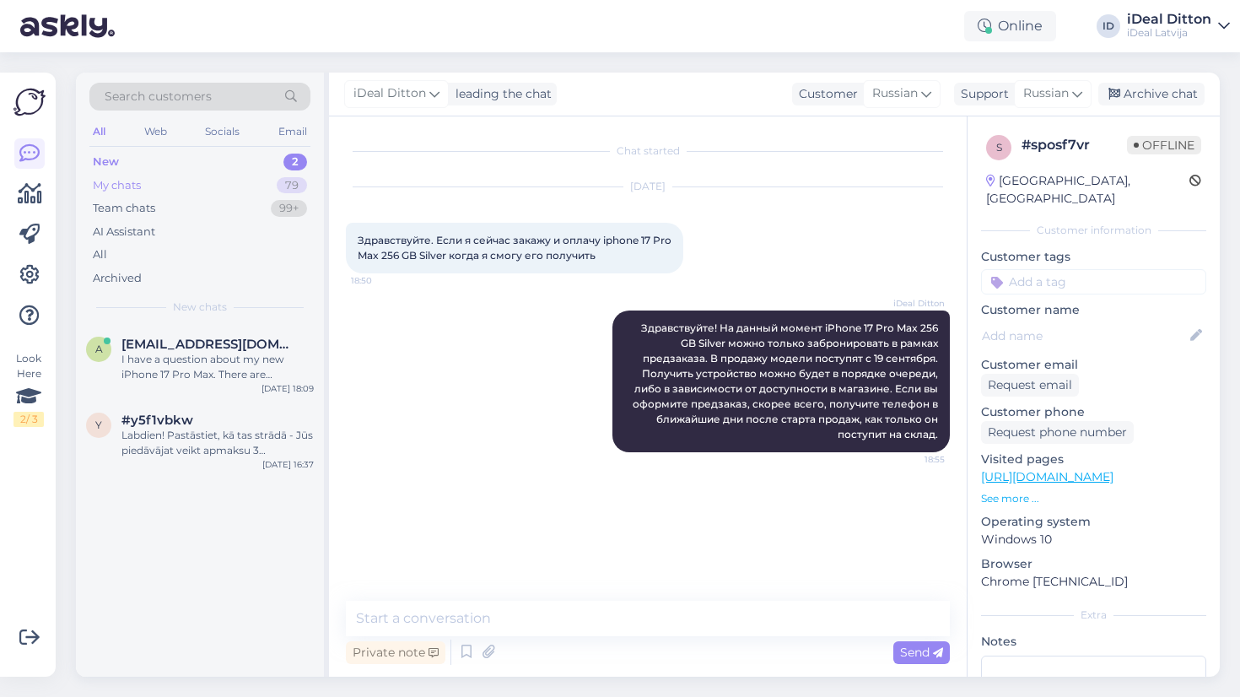
click at [132, 185] on div "My chats" at bounding box center [117, 185] width 48 height 17
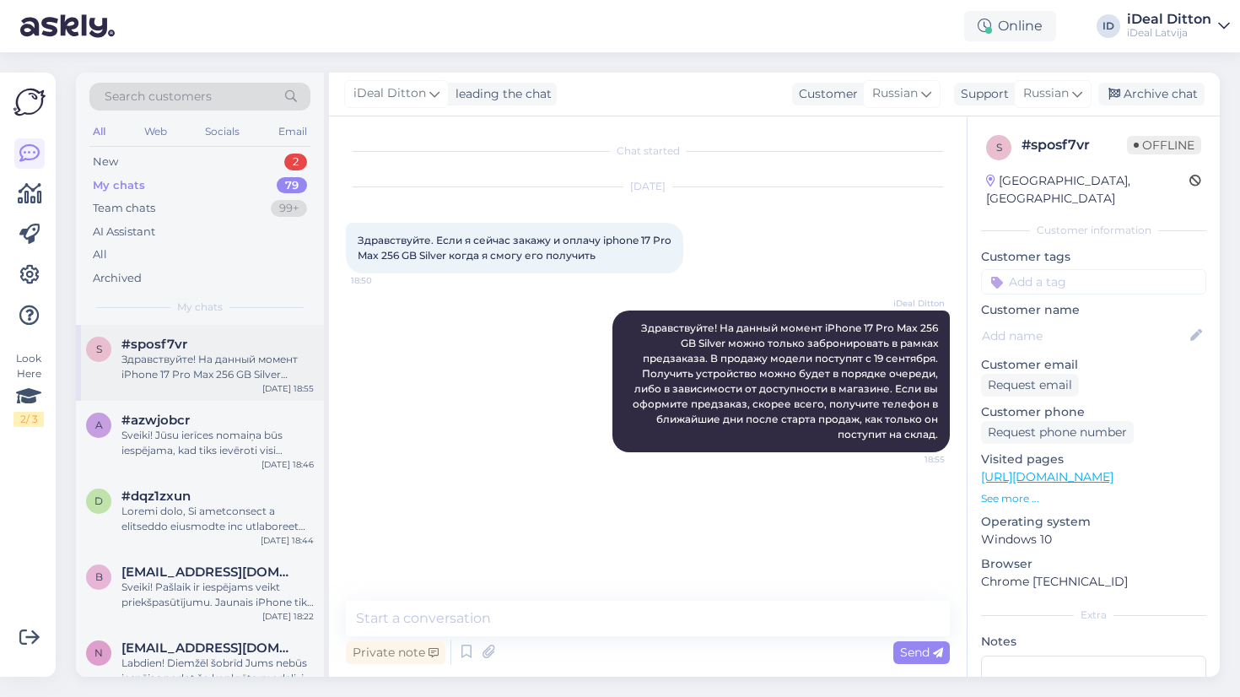
click at [236, 332] on div "s #sposf7vr Здравствуйте! На данный момент iPhone 17 Pro Max 256 GB Silver можн…" at bounding box center [200, 363] width 248 height 76
click at [107, 161] on div "New" at bounding box center [105, 162] width 25 height 17
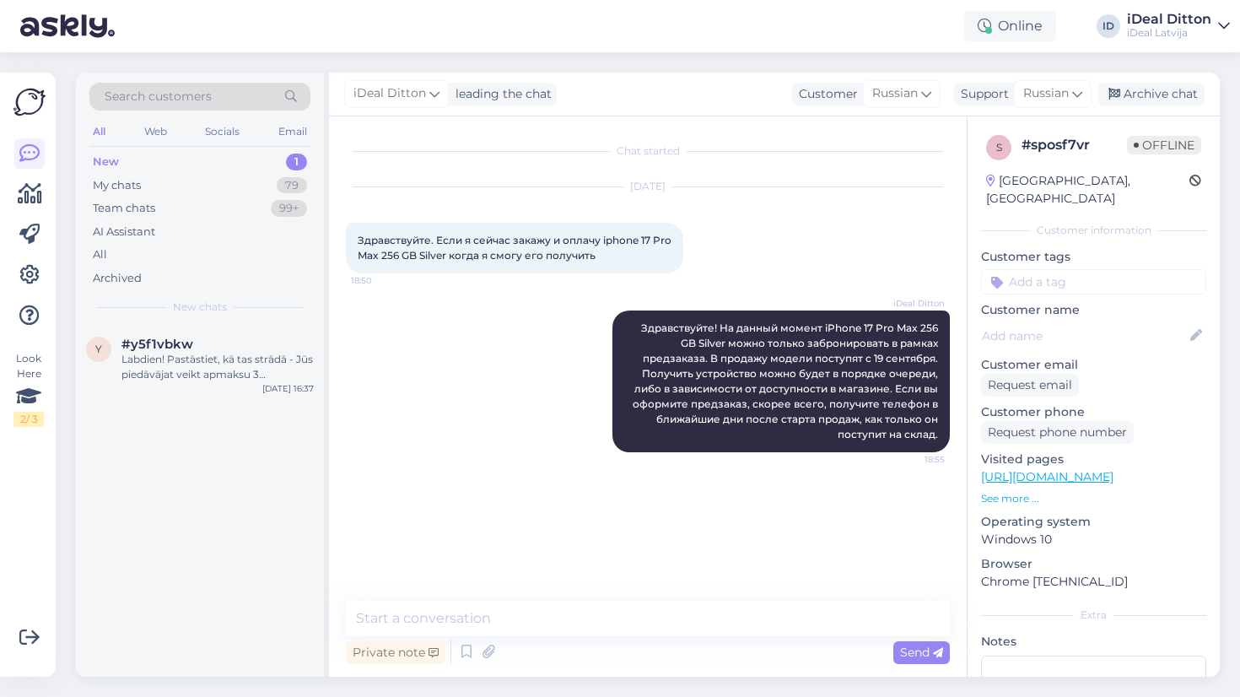
click at [126, 159] on div "New 1" at bounding box center [199, 162] width 221 height 24
click at [128, 203] on div "Team chats" at bounding box center [124, 208] width 62 height 17
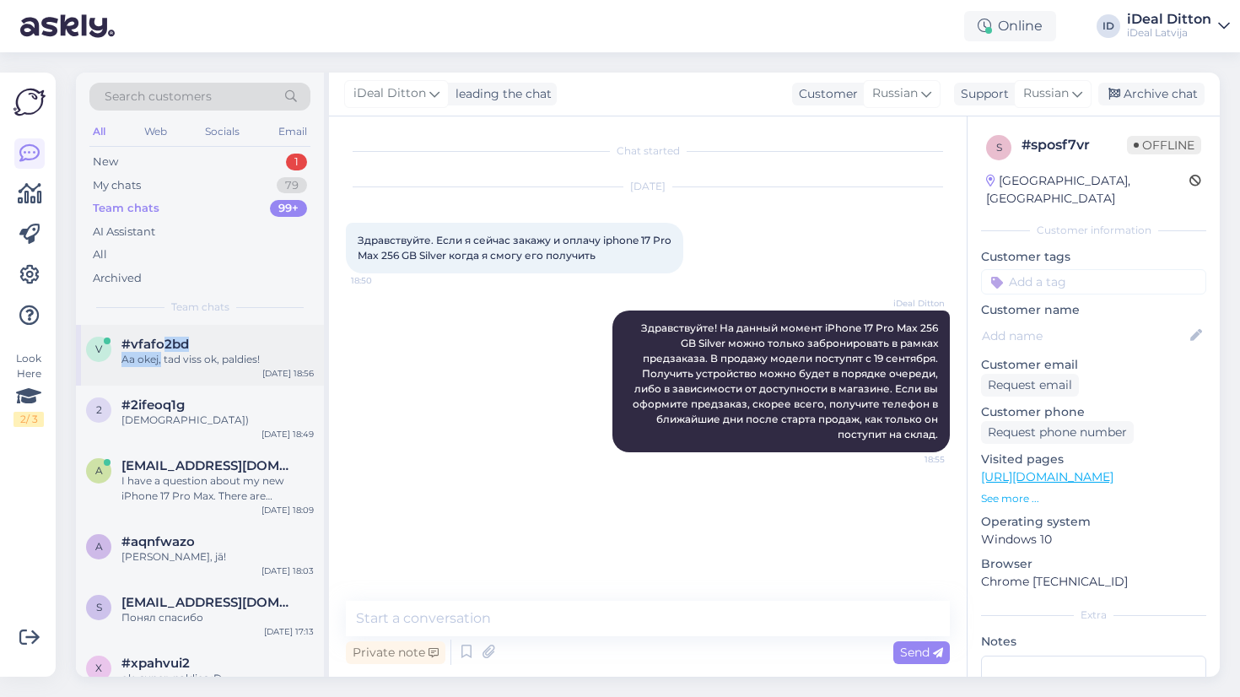
click at [160, 349] on div "#vfafo2bd [PERSON_NAME], tad viss ok, paldies!" at bounding box center [218, 352] width 192 height 30
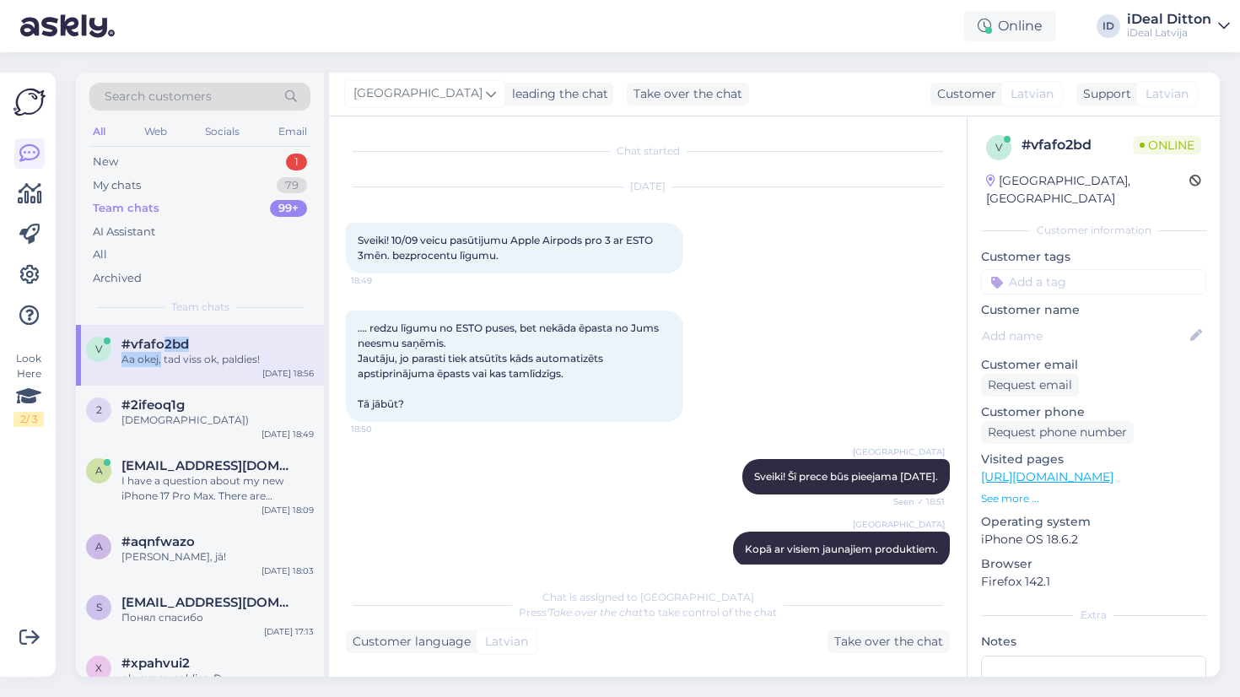
scroll to position [880, 0]
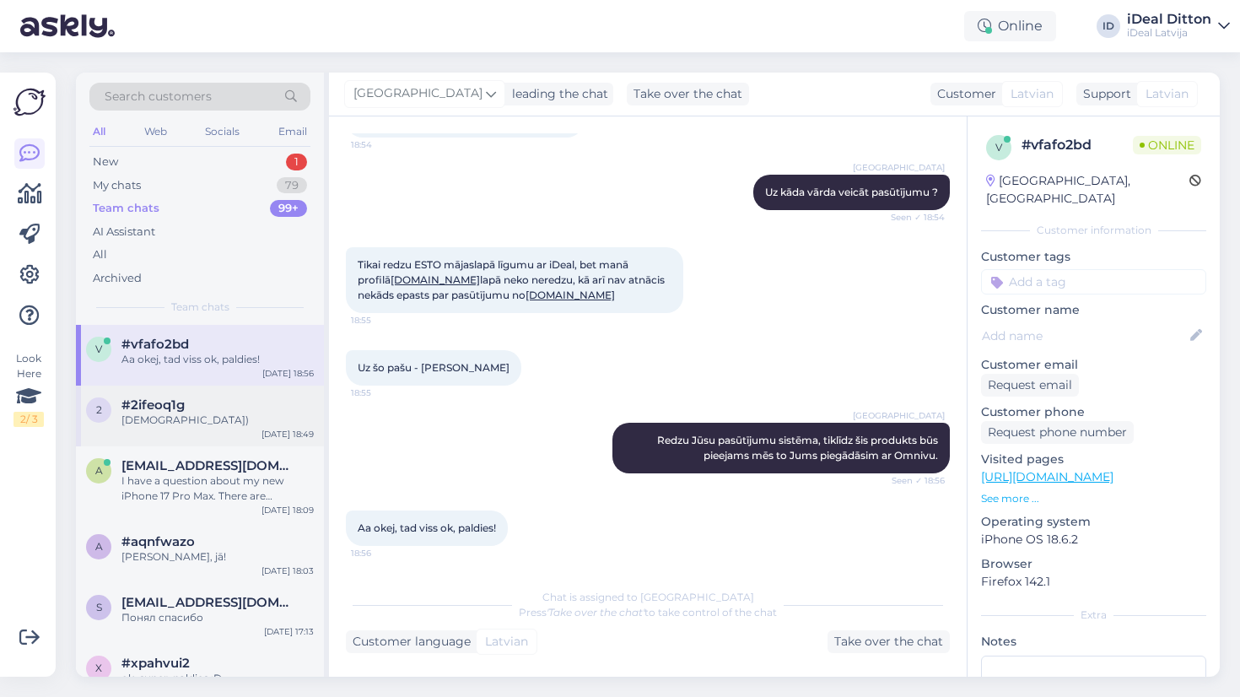
click at [156, 423] on div "[DEMOGRAPHIC_DATA])" at bounding box center [218, 420] width 192 height 15
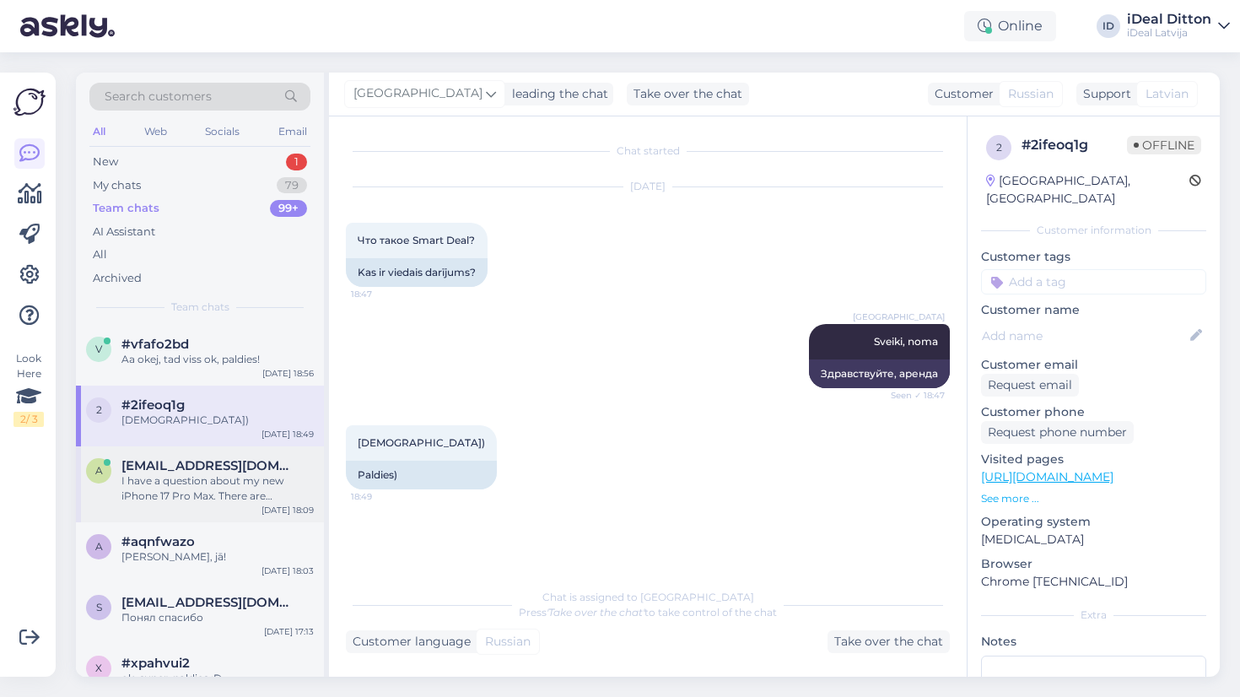
click at [160, 511] on div "a [EMAIL_ADDRESS][DOMAIN_NAME] I have a question about my new iPhone 17 Pro Max…" at bounding box center [200, 484] width 248 height 76
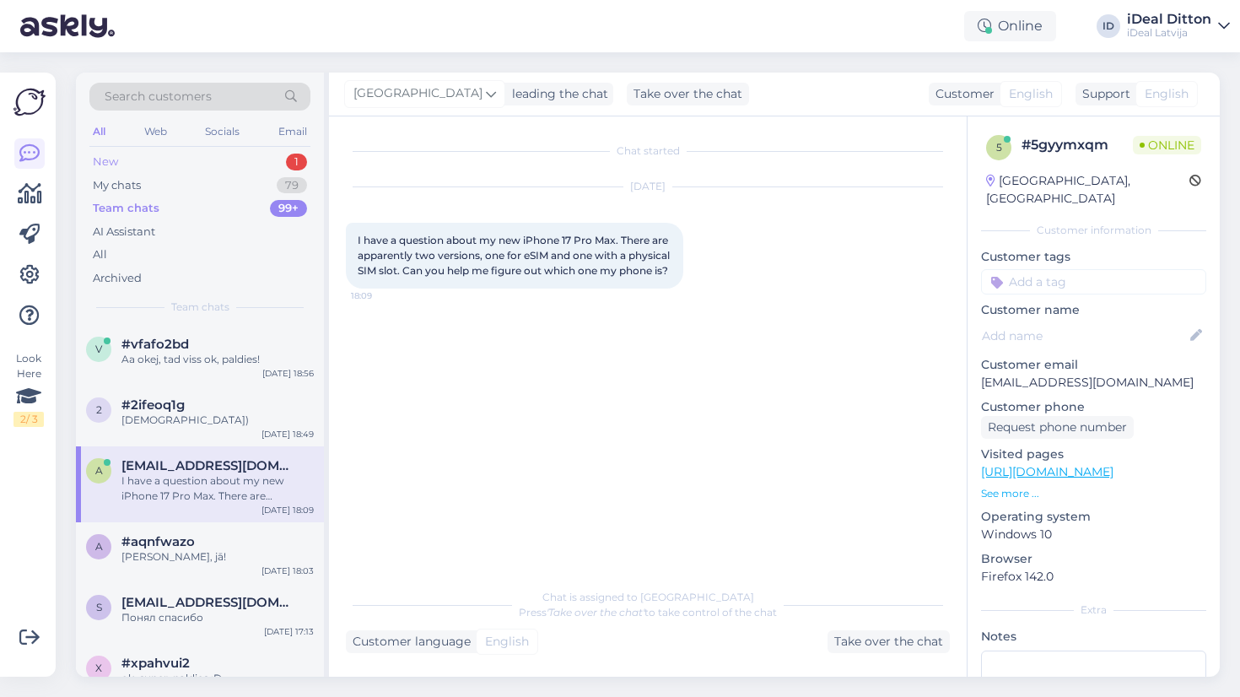
click at [102, 154] on div "New" at bounding box center [105, 162] width 25 height 17
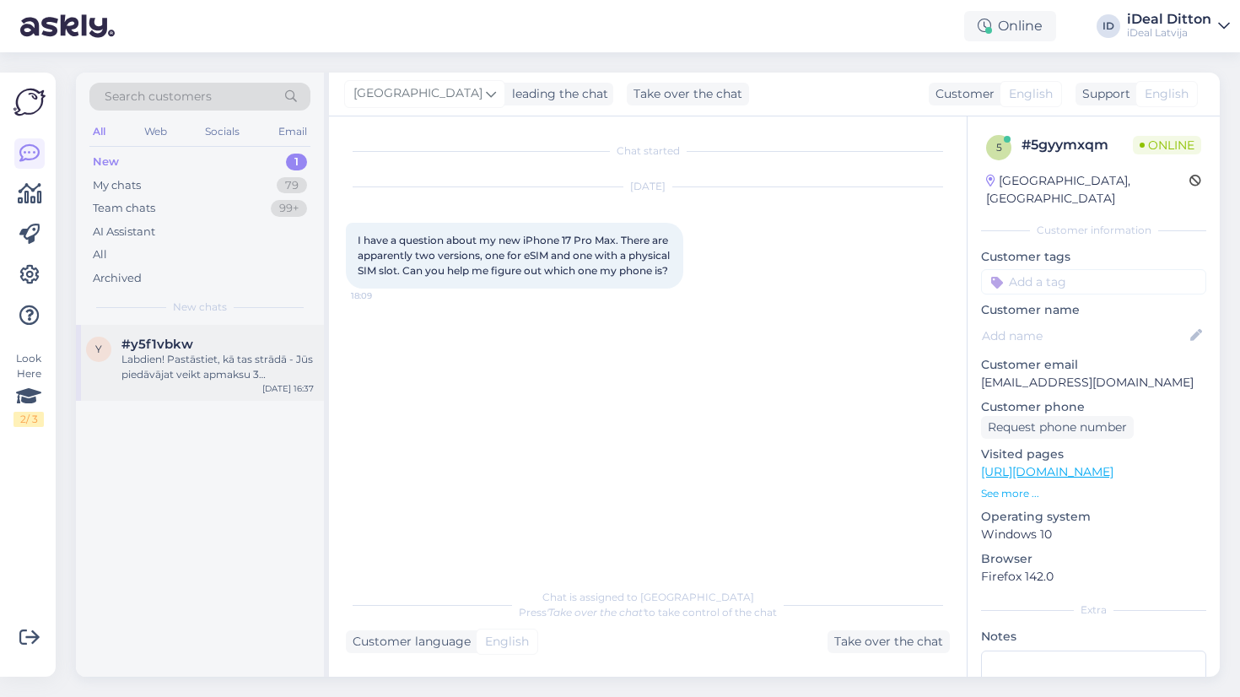
click at [185, 358] on div "Labdien! Pastāstiet, kā tas strādā - Jūs piedāvājat veikt apmaksu 3 maksājumos …" at bounding box center [218, 367] width 192 height 30
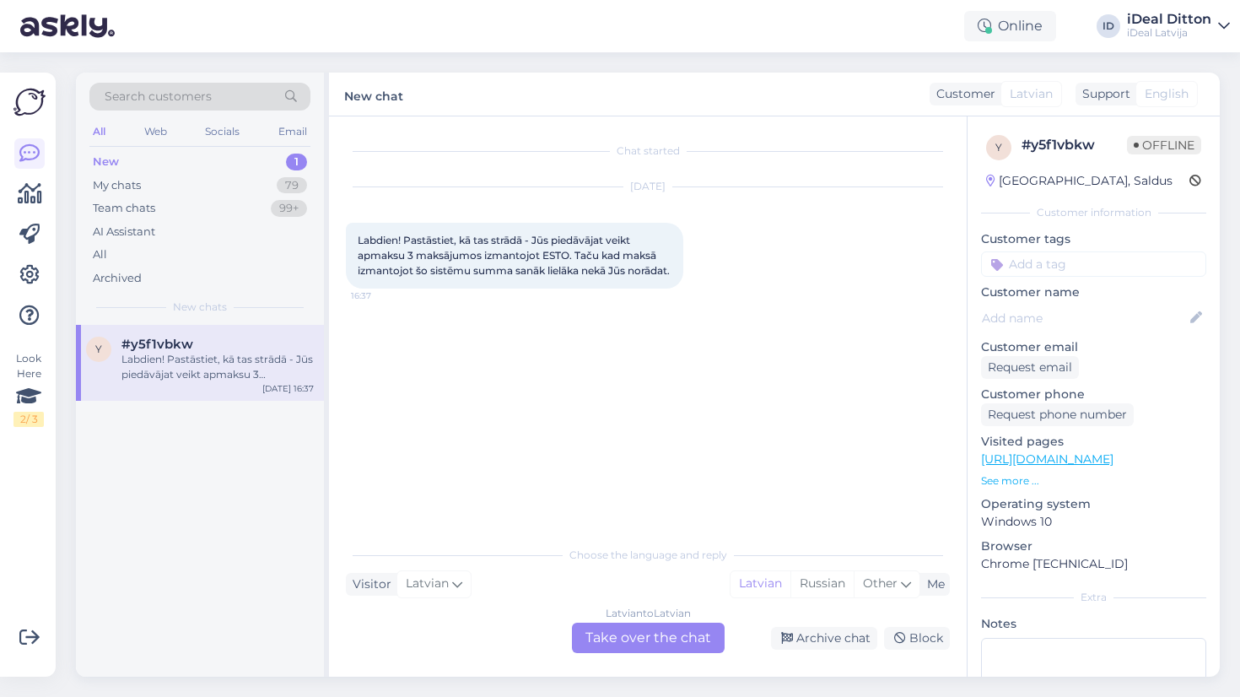
click at [118, 162] on div "New" at bounding box center [106, 162] width 26 height 17
click at [119, 183] on div "My chats" at bounding box center [117, 185] width 48 height 17
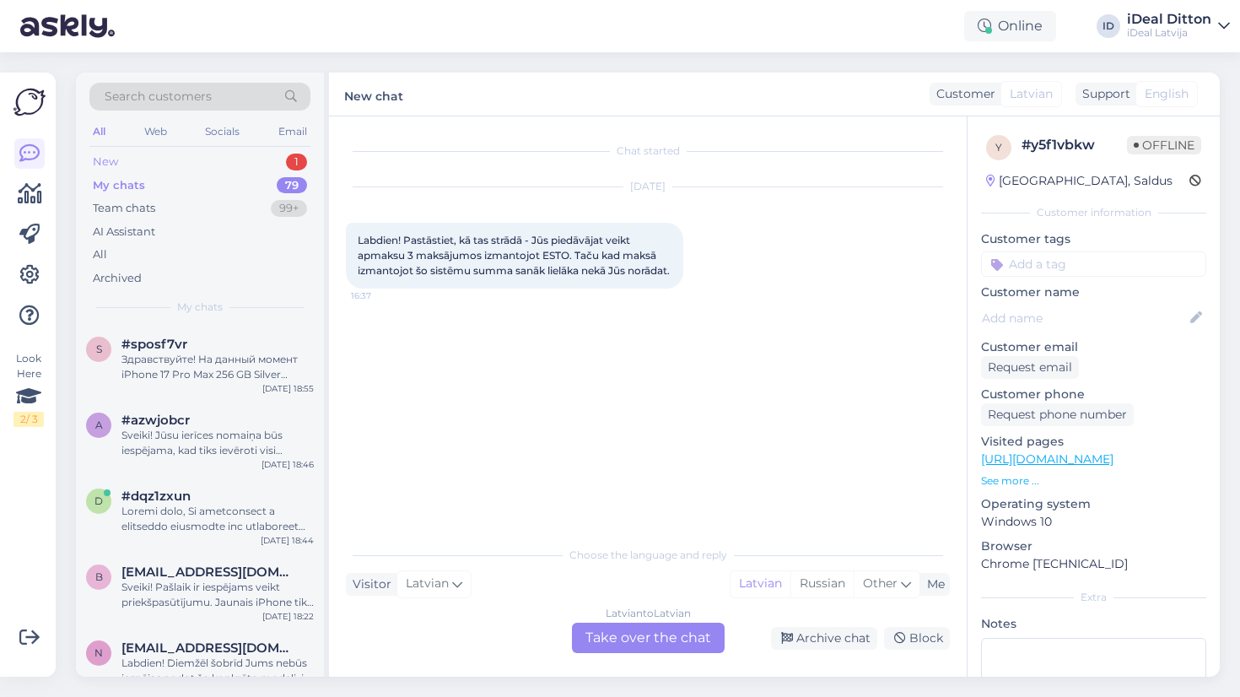
click at [111, 159] on div "New" at bounding box center [105, 162] width 25 height 17
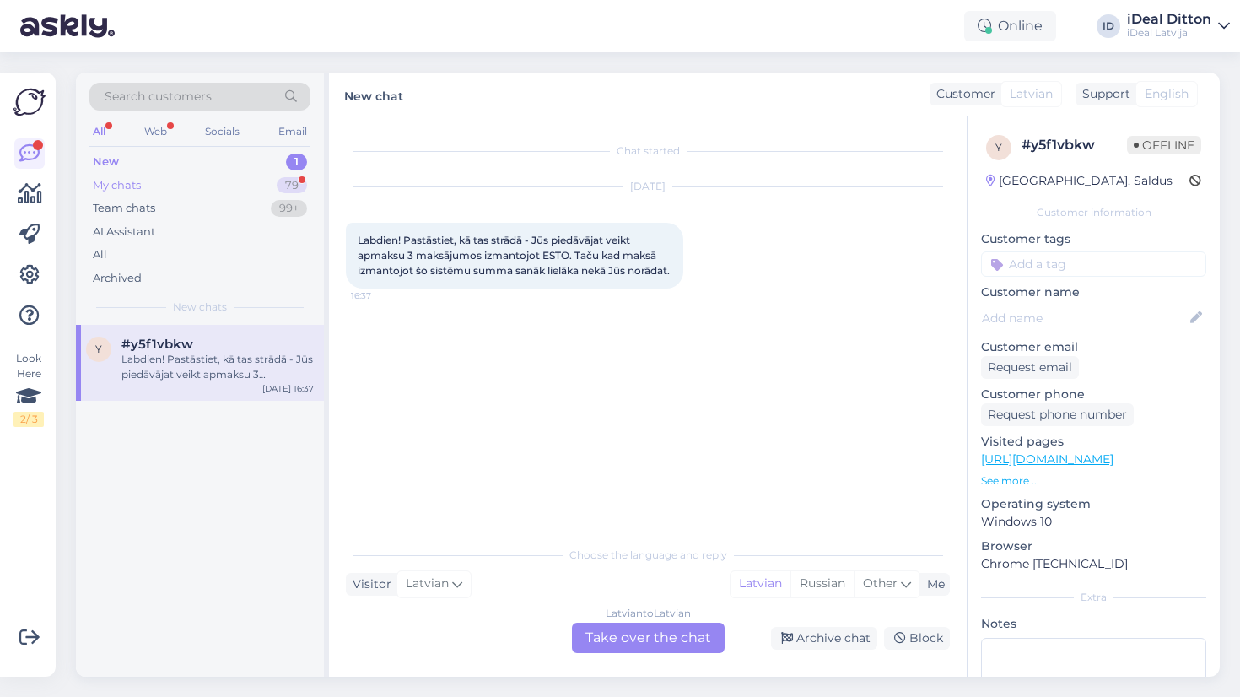
click at [128, 182] on div "My chats" at bounding box center [117, 185] width 48 height 17
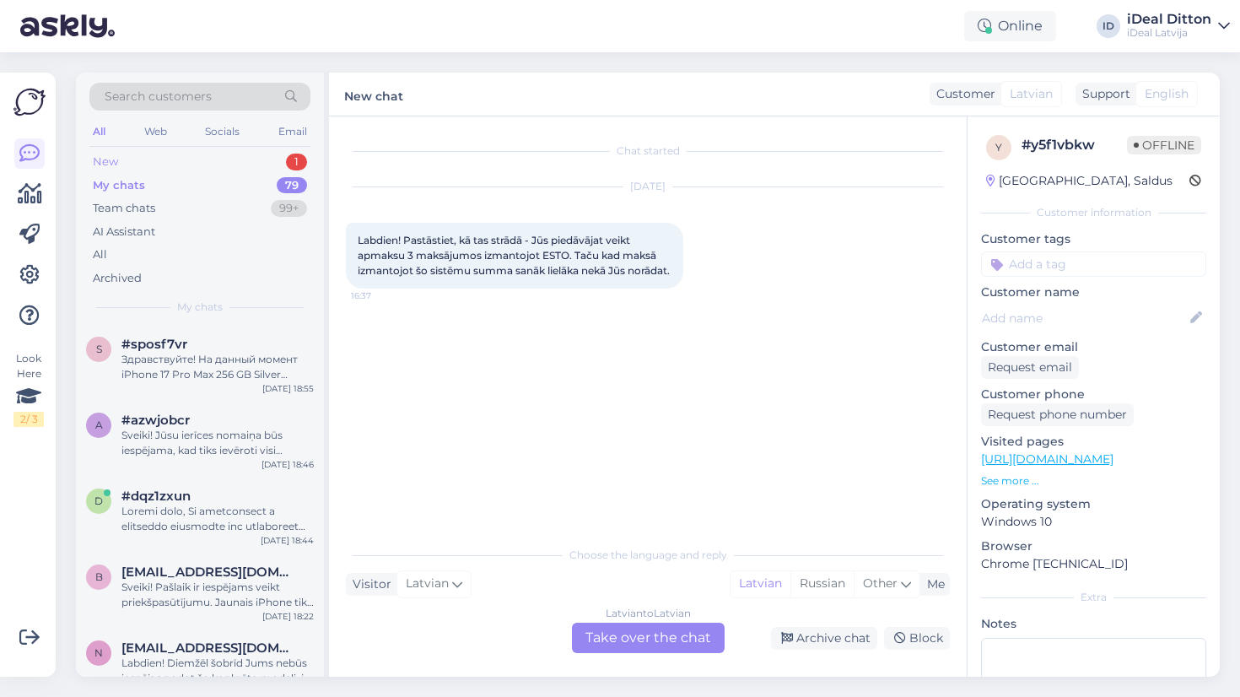
click at [105, 160] on div "New" at bounding box center [105, 162] width 25 height 17
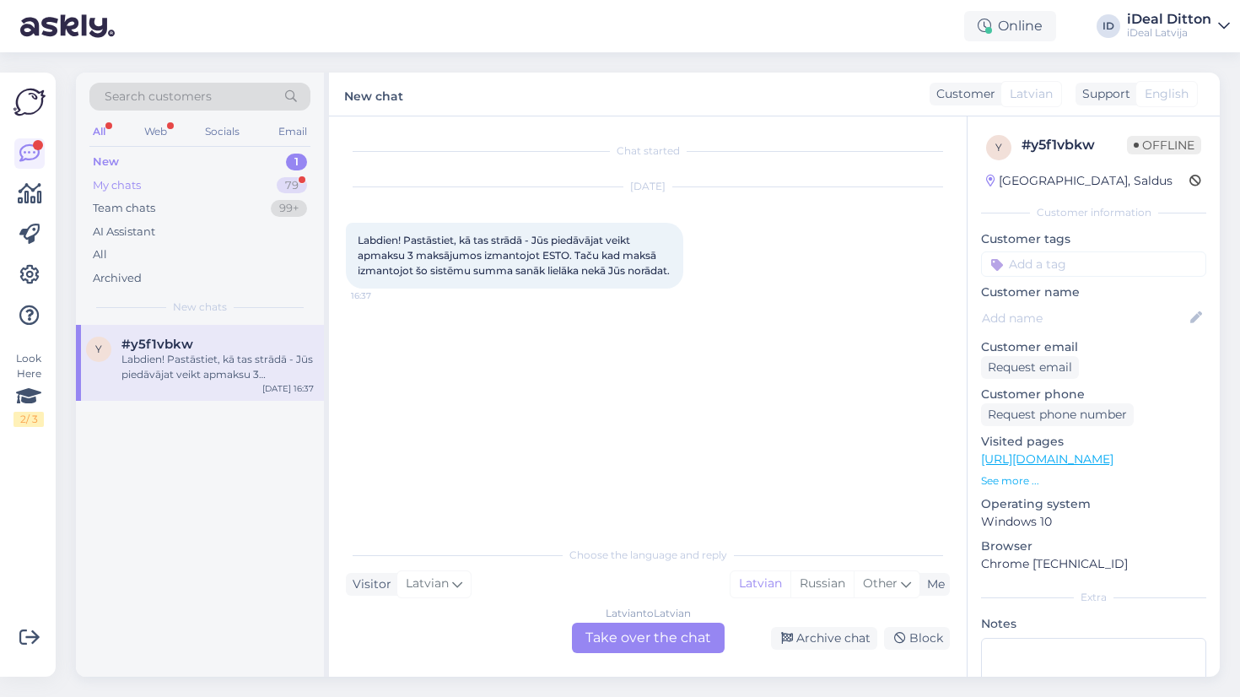
click at [123, 194] on div "My chats 79" at bounding box center [199, 186] width 221 height 24
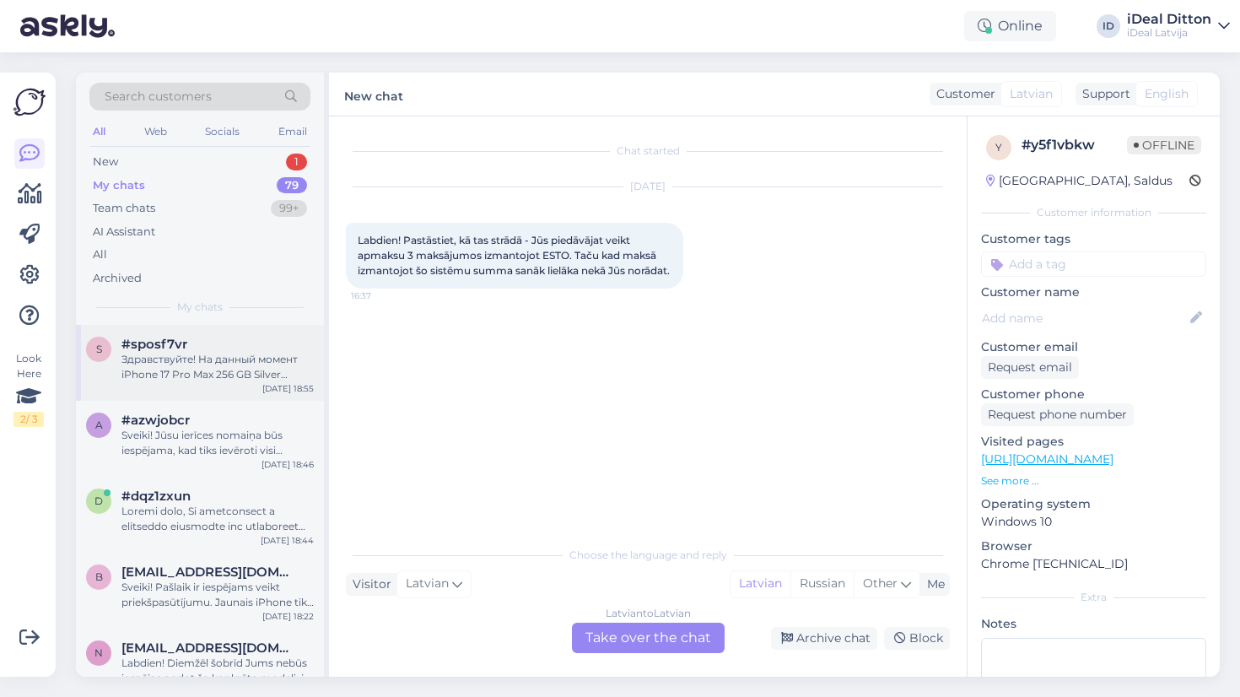
click at [177, 346] on span "#sposf7vr" at bounding box center [155, 344] width 66 height 15
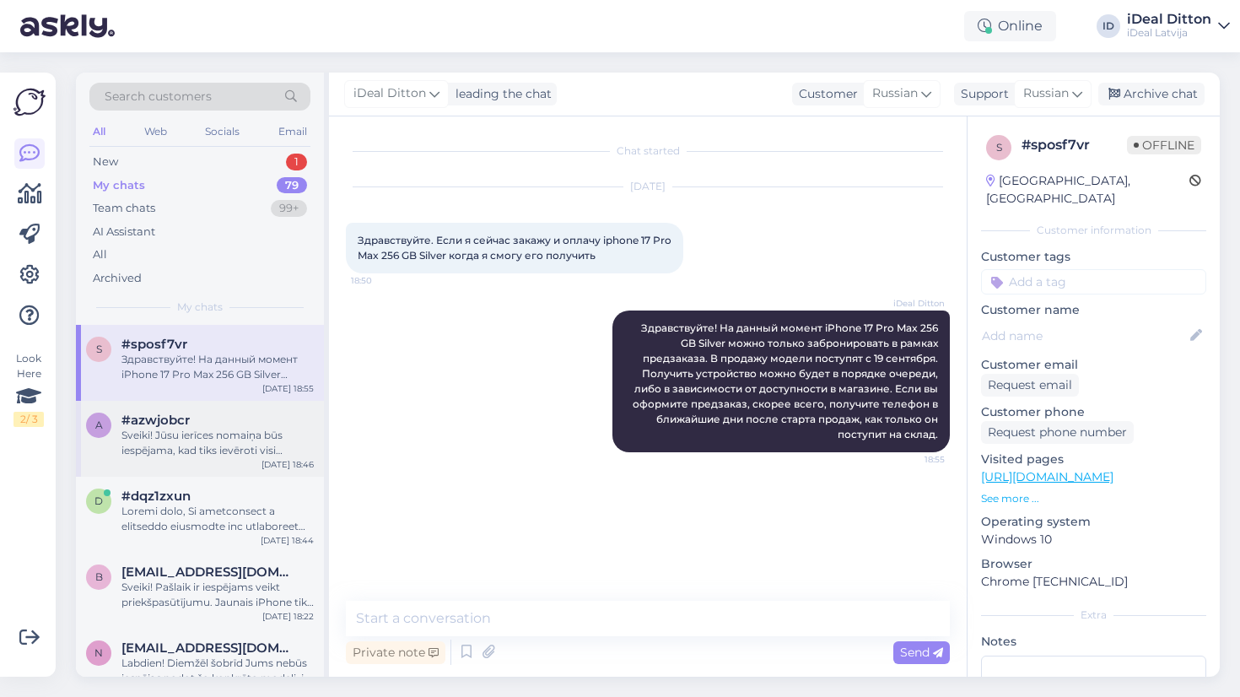
click at [183, 446] on div "Sveiki! Jūsu ierīces nomaiņa būs iespējama, kad tiks ievēroti visi nepieciešami…" at bounding box center [218, 443] width 192 height 30
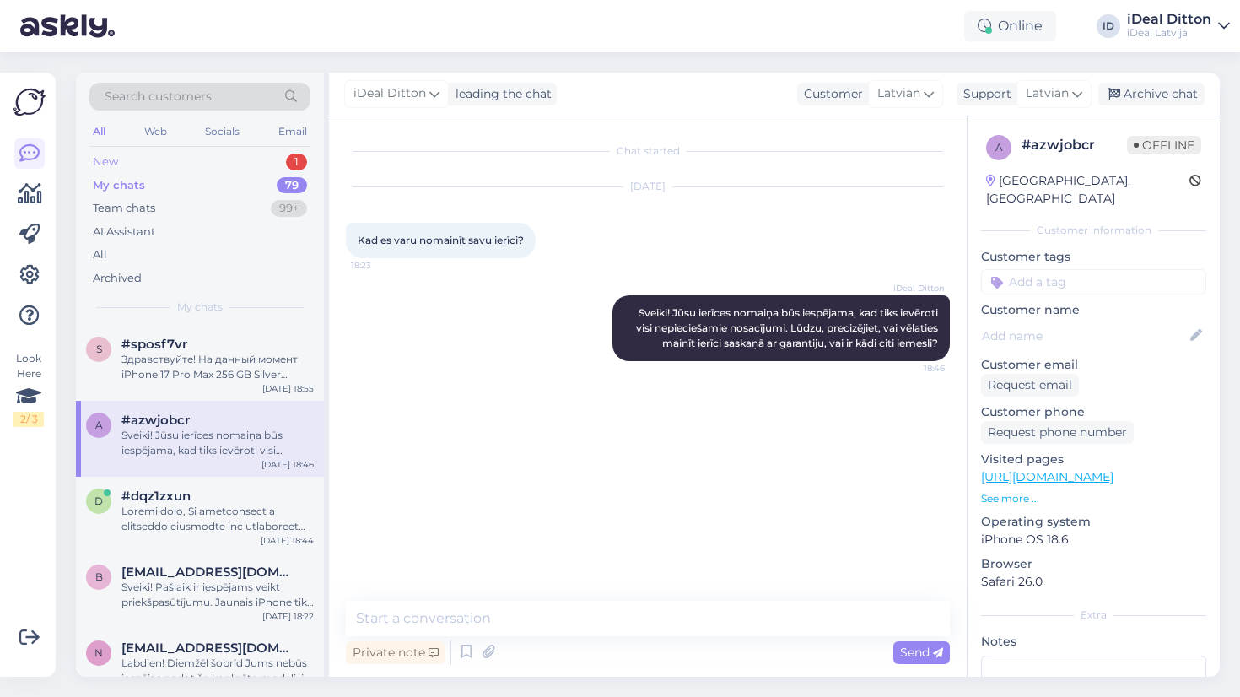
click at [105, 161] on div "New" at bounding box center [105, 162] width 25 height 17
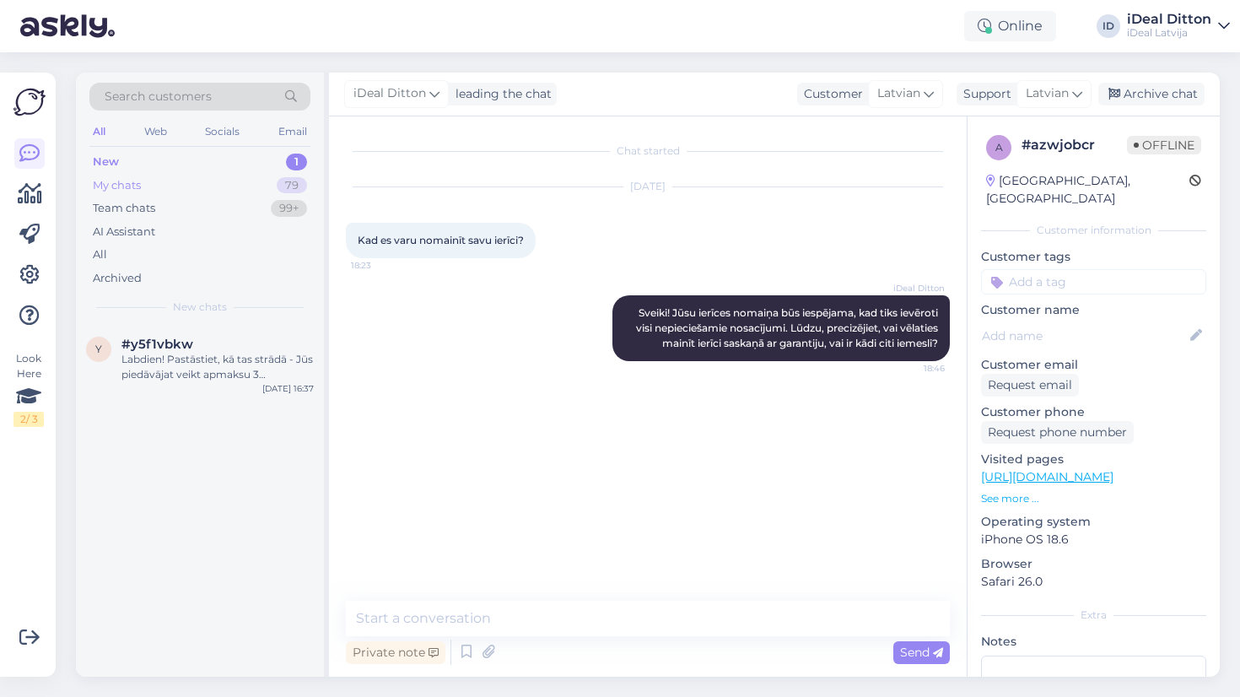
click at [141, 186] on div "My chats" at bounding box center [117, 185] width 48 height 17
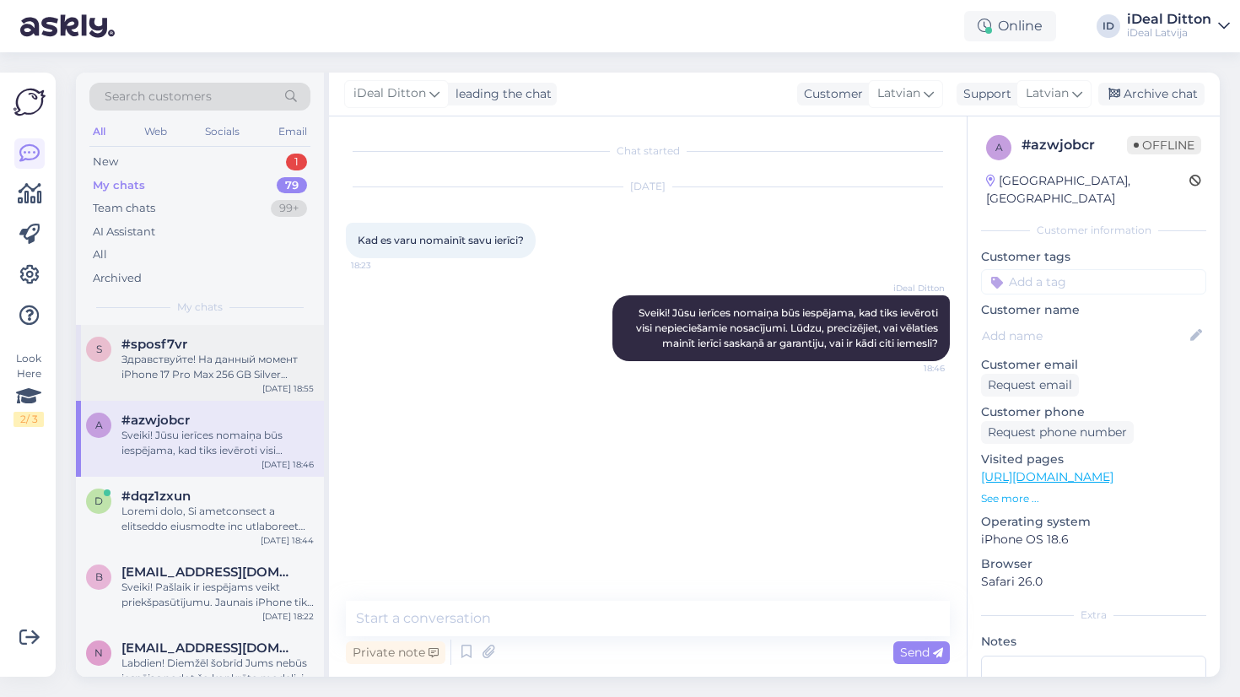
click at [211, 354] on div "Здравствуйте! На данный момент iPhone 17 Pro Max 256 GB Silver можно только заб…" at bounding box center [218, 367] width 192 height 30
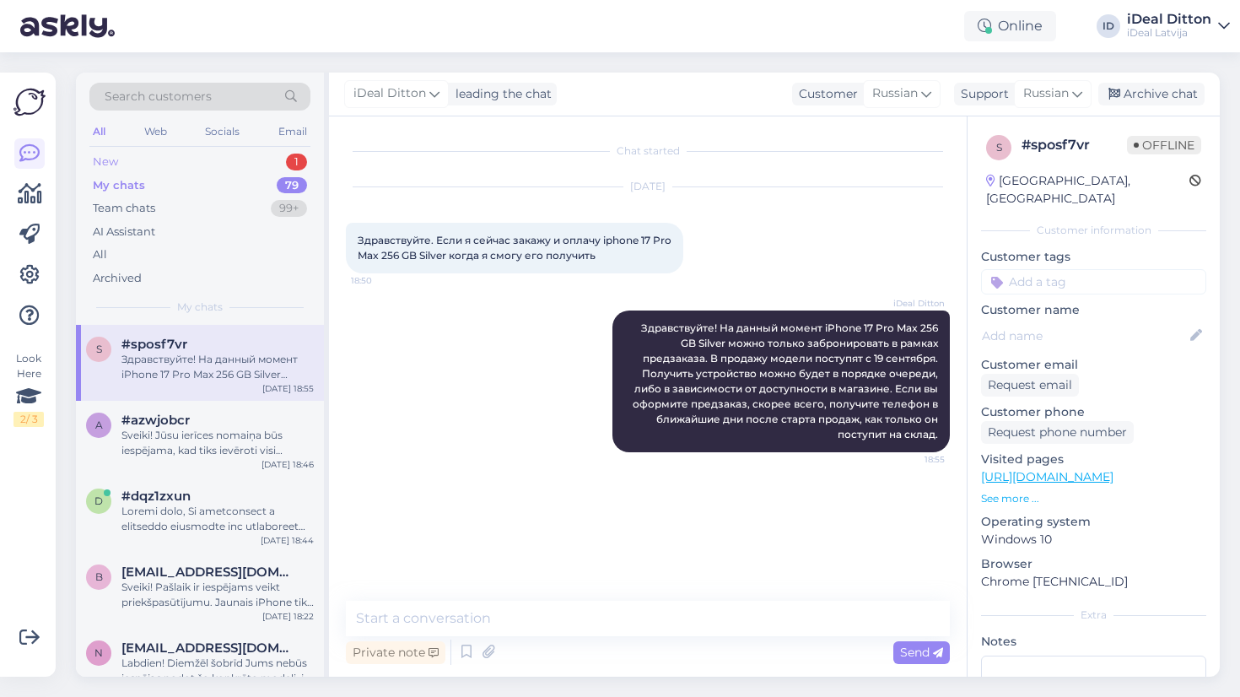
click at [105, 163] on div "New" at bounding box center [105, 162] width 25 height 17
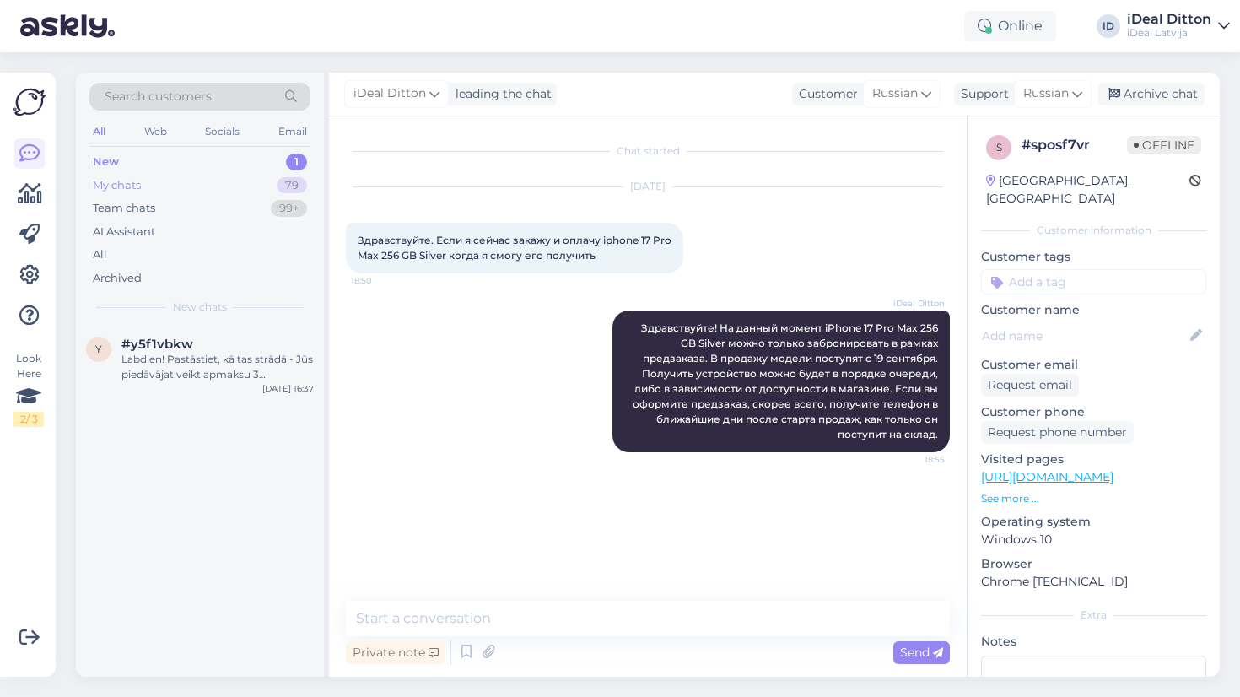
click at [116, 192] on div "My chats" at bounding box center [117, 185] width 48 height 17
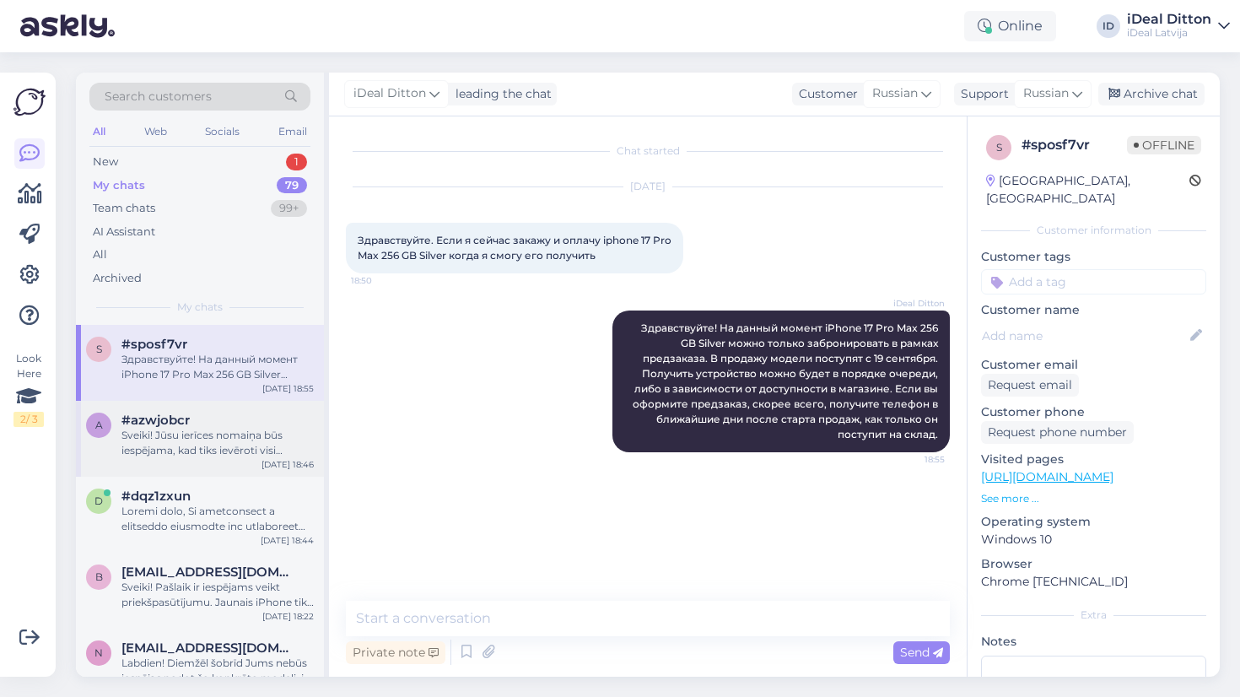
click at [227, 421] on div "#azwjobcr" at bounding box center [218, 420] width 192 height 15
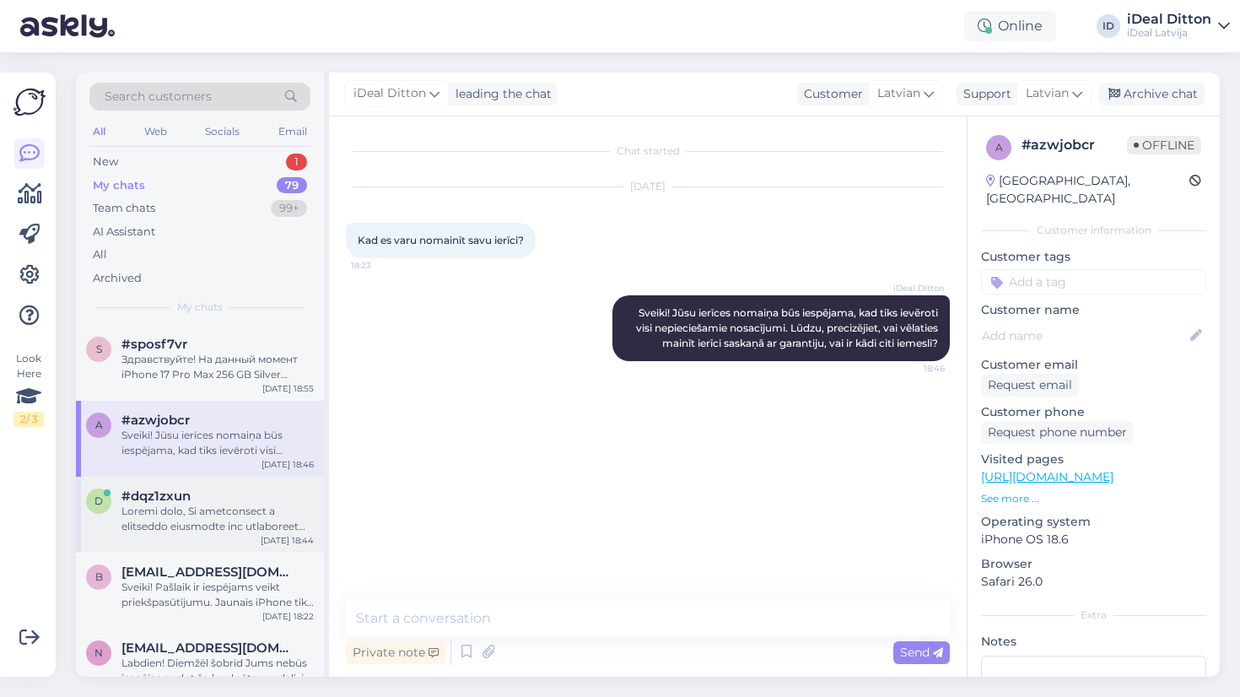
click at [207, 519] on div at bounding box center [218, 519] width 192 height 30
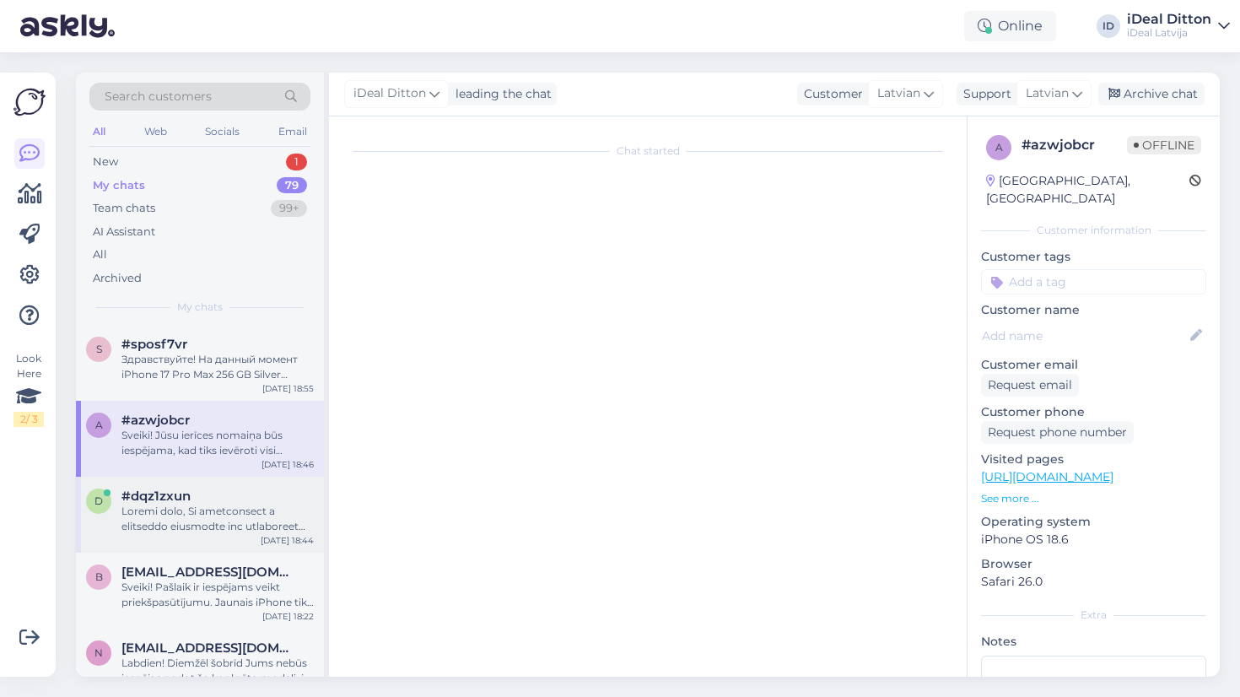
scroll to position [7, 0]
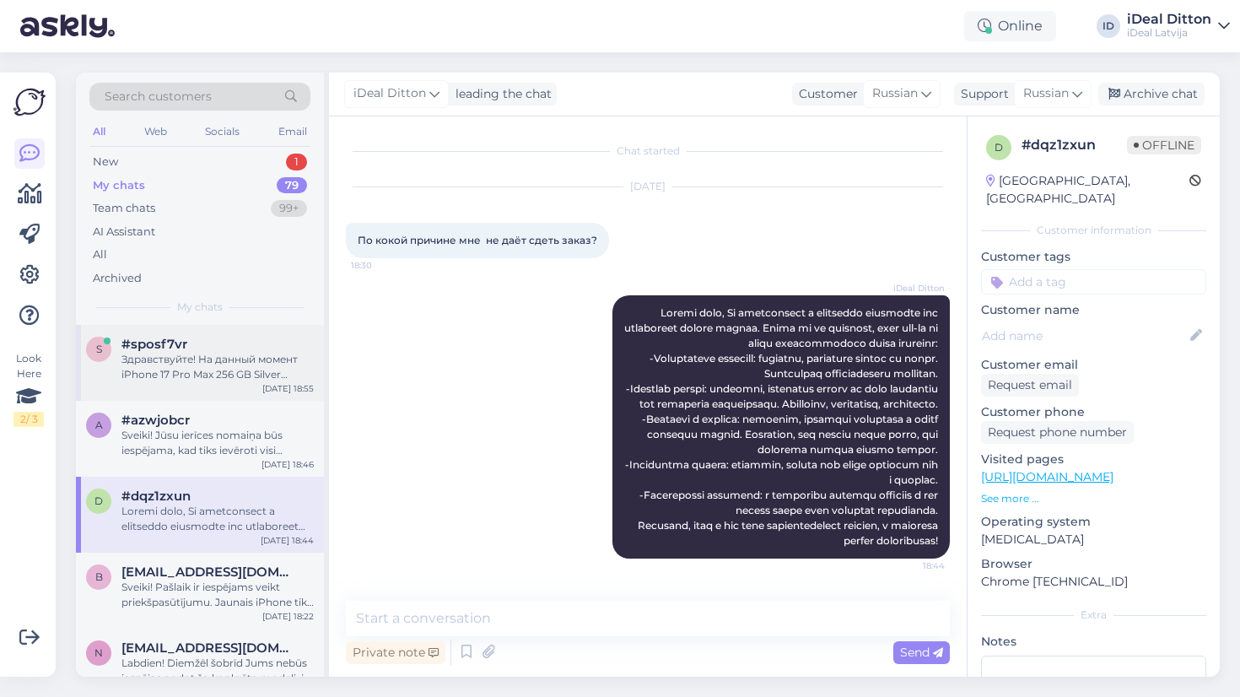
click at [164, 352] on div "Здравствуйте! На данный момент iPhone 17 Pro Max 256 GB Silver можно только заб…" at bounding box center [218, 367] width 192 height 30
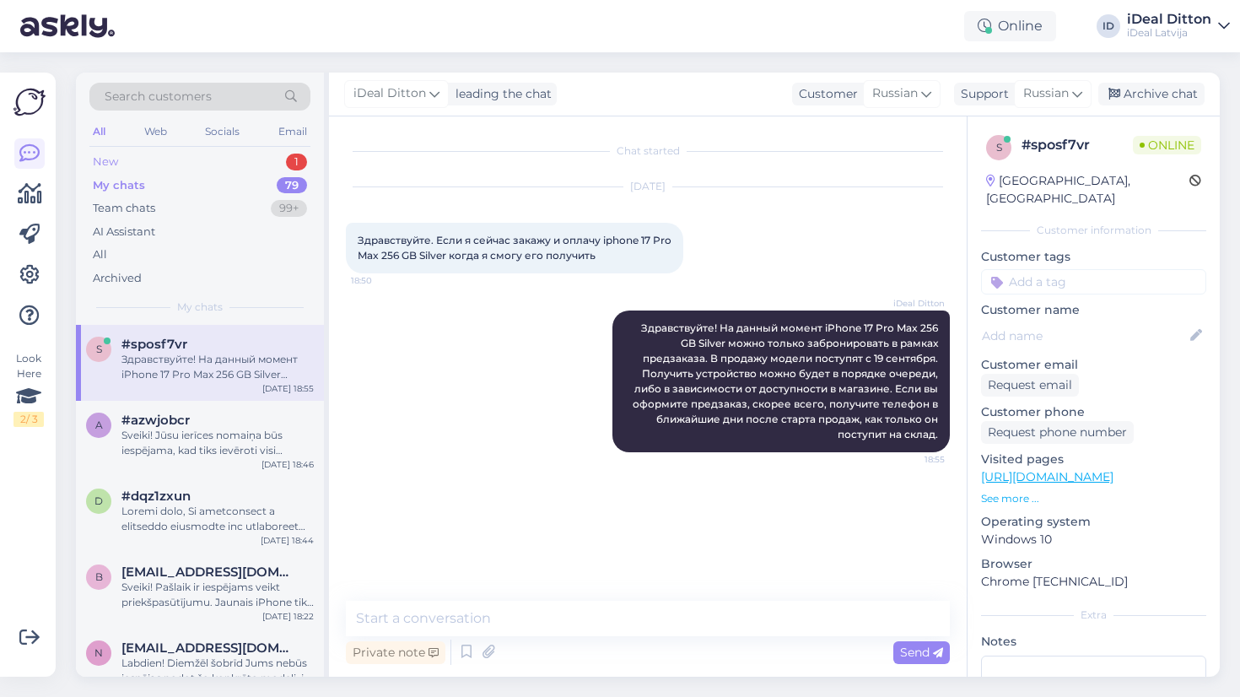
click at [114, 163] on div "New" at bounding box center [105, 162] width 25 height 17
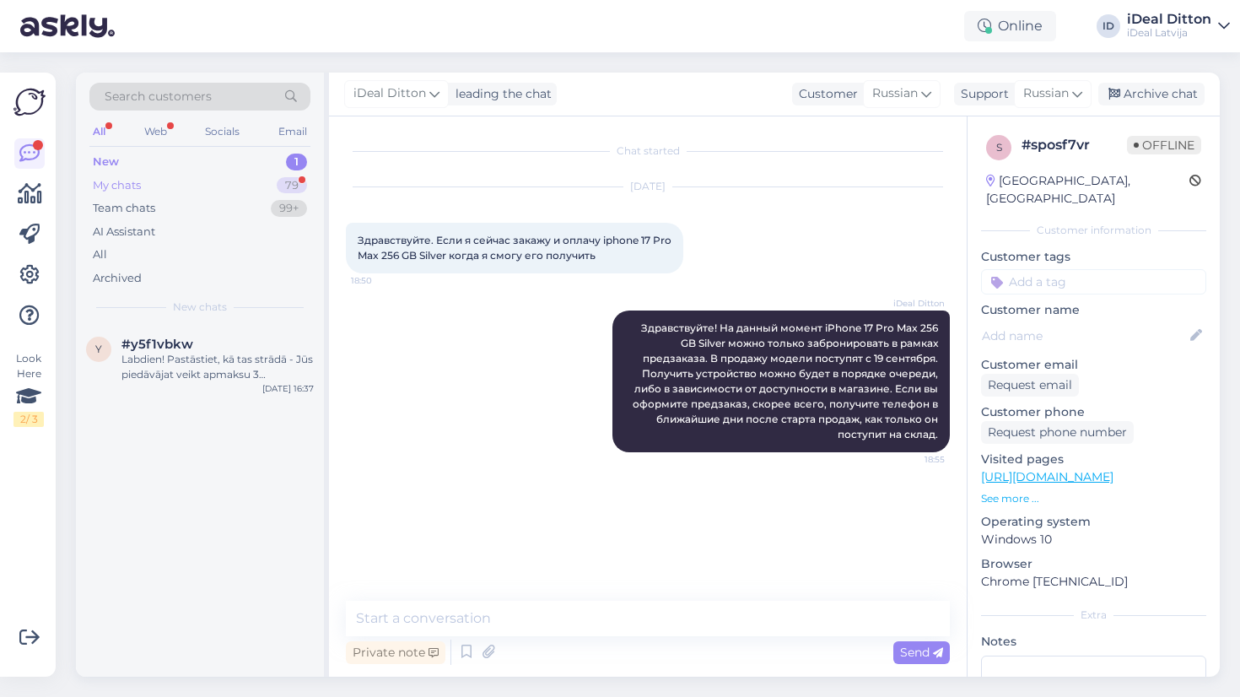
click at [132, 186] on div "My chats" at bounding box center [117, 185] width 48 height 17
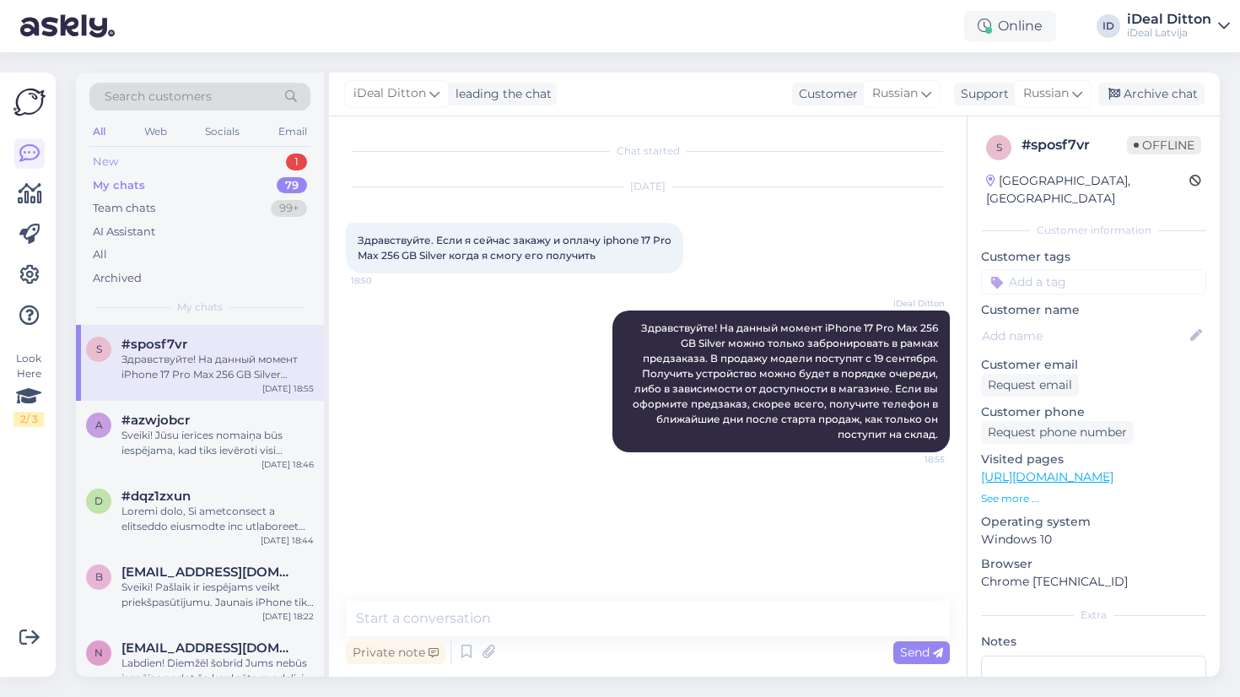
click at [120, 165] on div "New 1" at bounding box center [199, 162] width 221 height 24
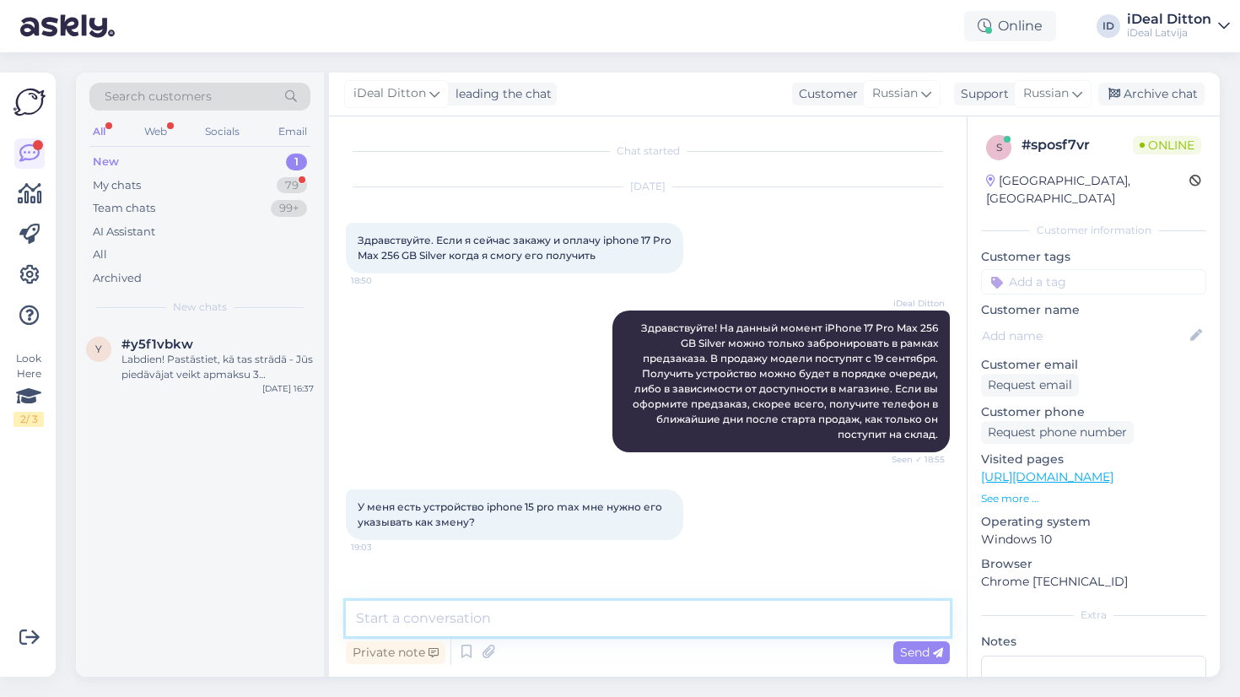
click at [465, 614] on textarea at bounding box center [648, 618] width 604 height 35
type textarea "Для предзаказа данная информация не важна"
paste textarea "Для предзаказа эта информация не имеет значения."
type textarea "Для предзаказа эта информация не имеет значения."
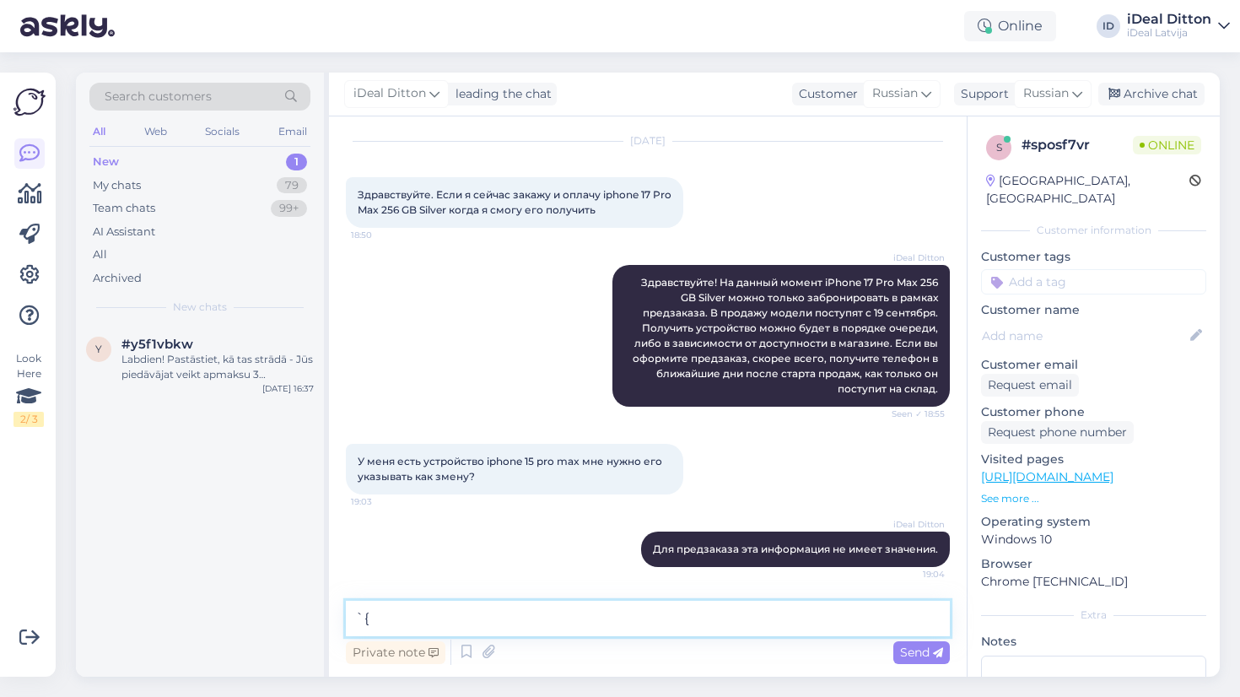
type textarea "`"
type textarea "Хотите оформить предзаказ тут?"
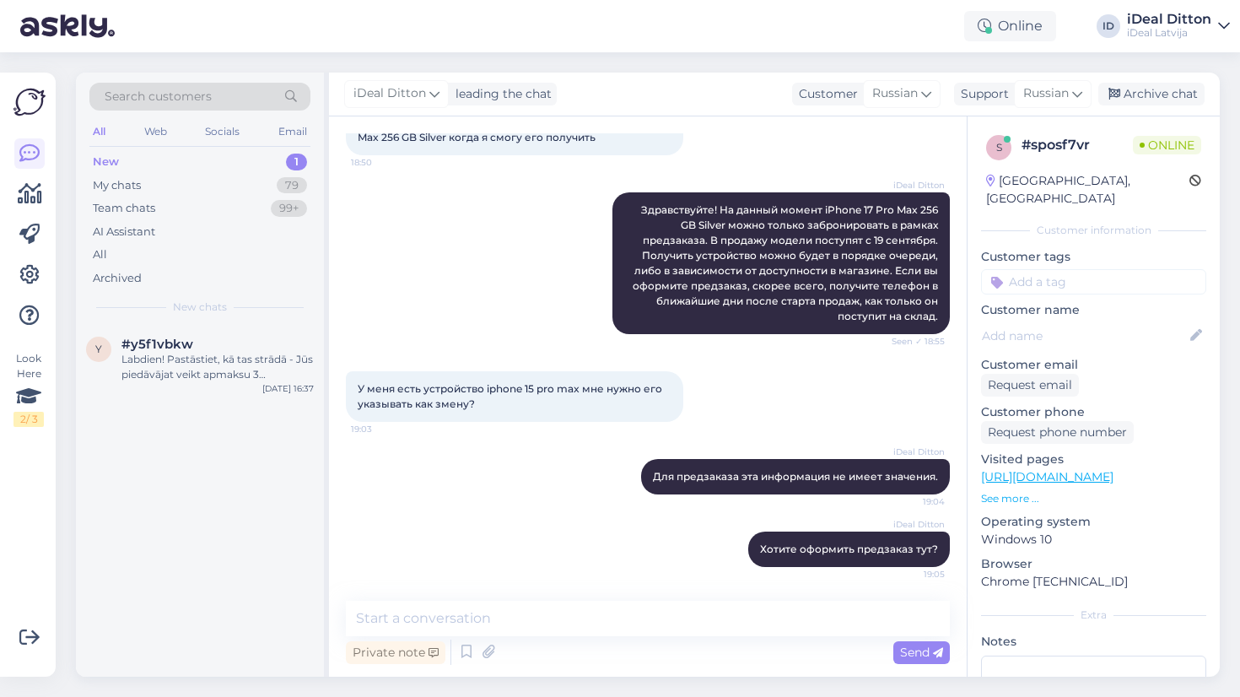
click at [122, 160] on div "New 1" at bounding box center [199, 162] width 221 height 24
click at [109, 182] on div "My chats" at bounding box center [117, 185] width 48 height 17
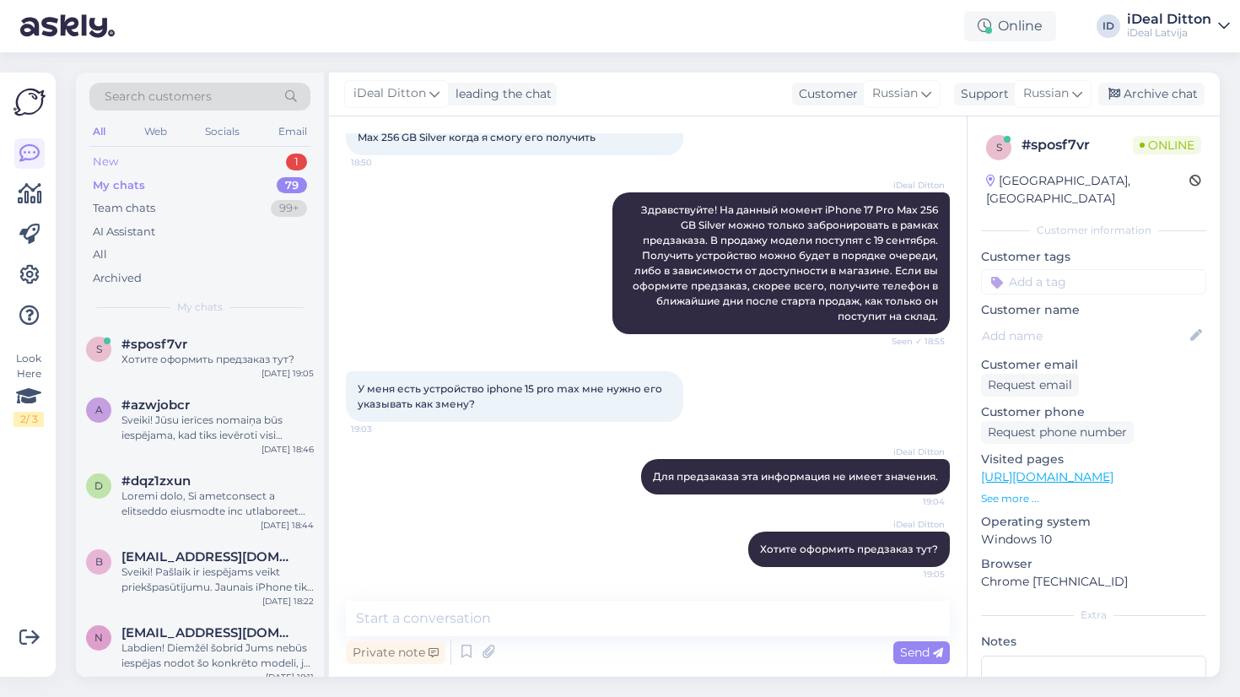
click at [120, 161] on div "New 1" at bounding box center [199, 162] width 221 height 24
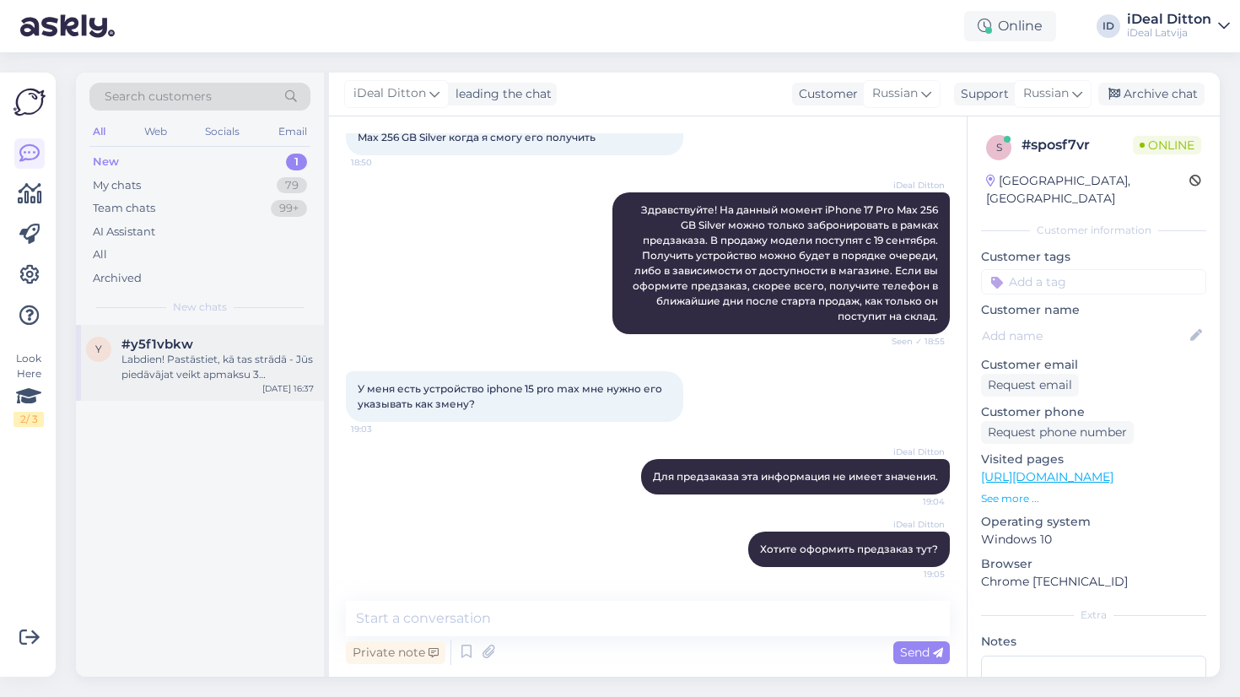
click at [207, 359] on div "Labdien! Pastāstiet, kā tas strādā - Jūs piedāvājat veikt apmaksu 3 maksājumos …" at bounding box center [218, 367] width 192 height 30
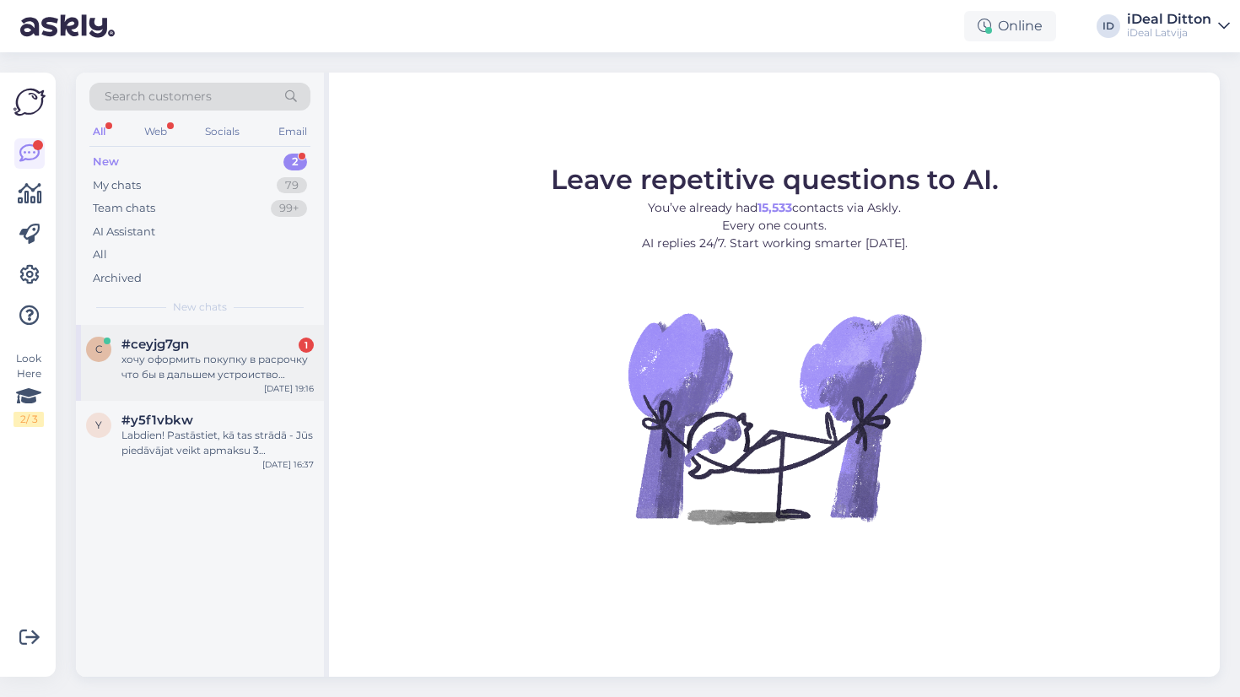
click at [257, 359] on div "хочу оформить покупку в расрочку что бы в дальшем устроиство осталось моим спус…" at bounding box center [218, 367] width 192 height 30
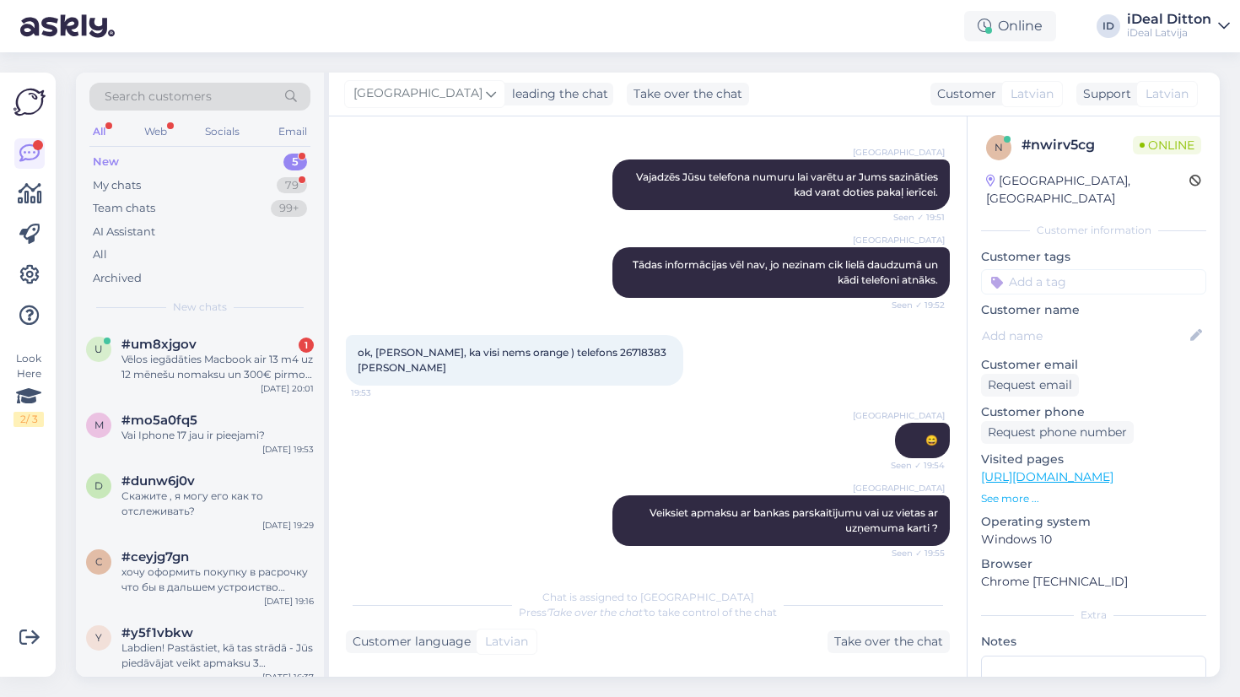
scroll to position [1873, 0]
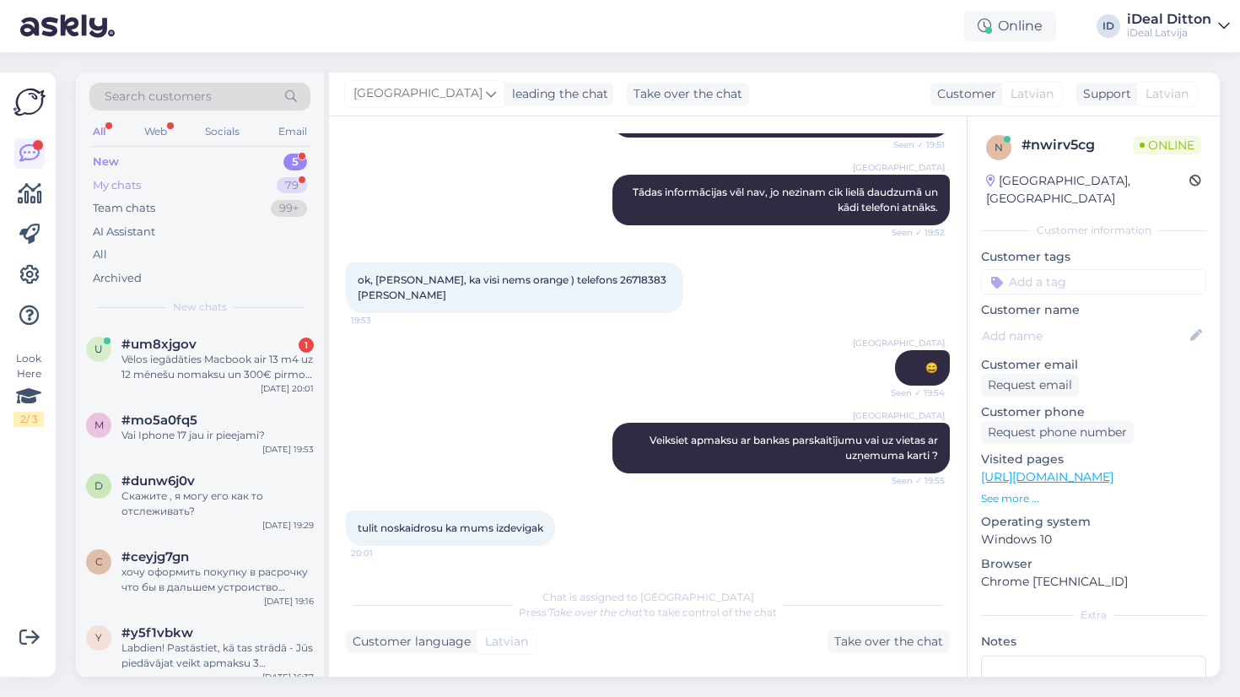
click at [181, 186] on div "My chats 79" at bounding box center [199, 186] width 221 height 24
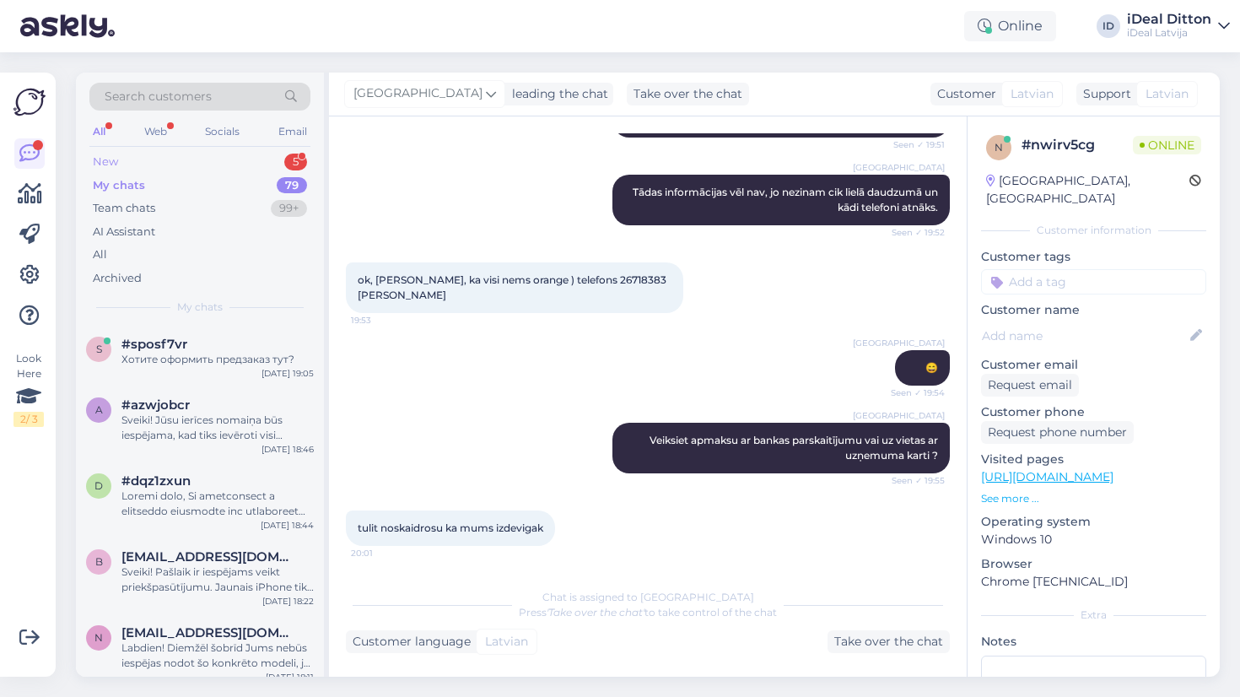
click at [118, 158] on div "New 5" at bounding box center [199, 162] width 221 height 24
